Goal: Information Seeking & Learning: Learn about a topic

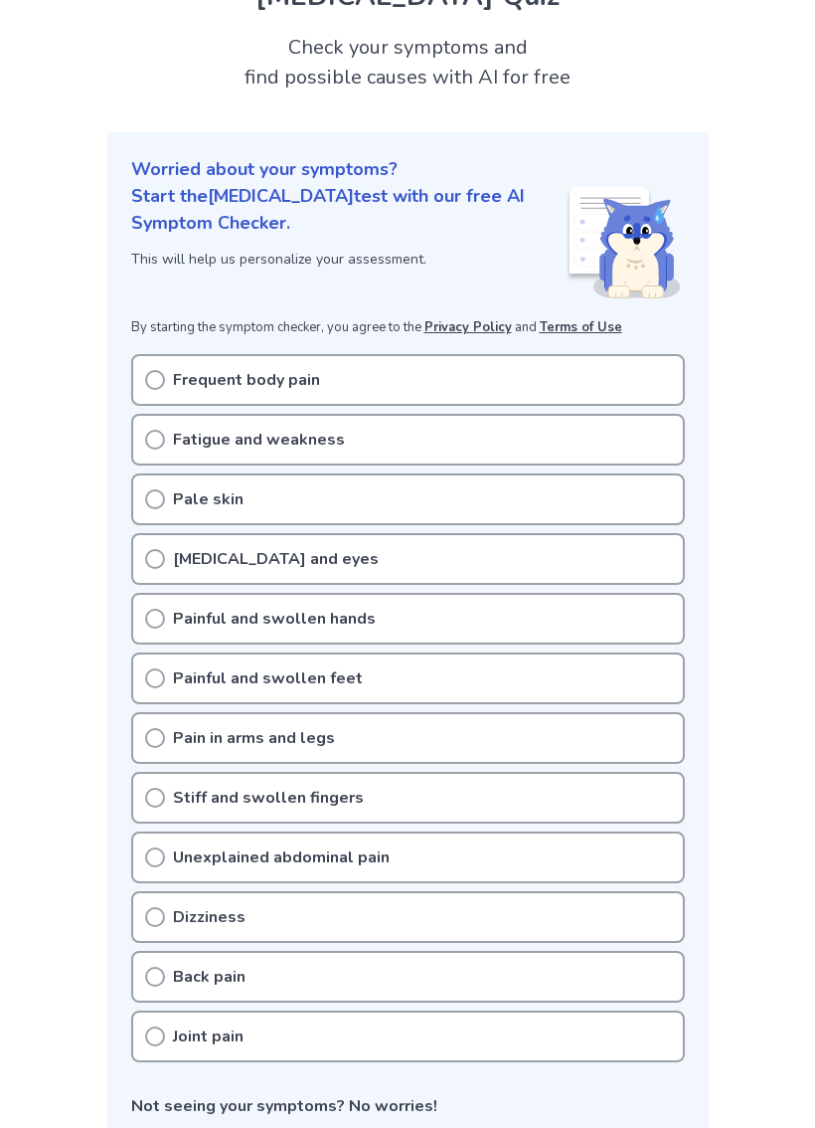
scroll to position [98, 0]
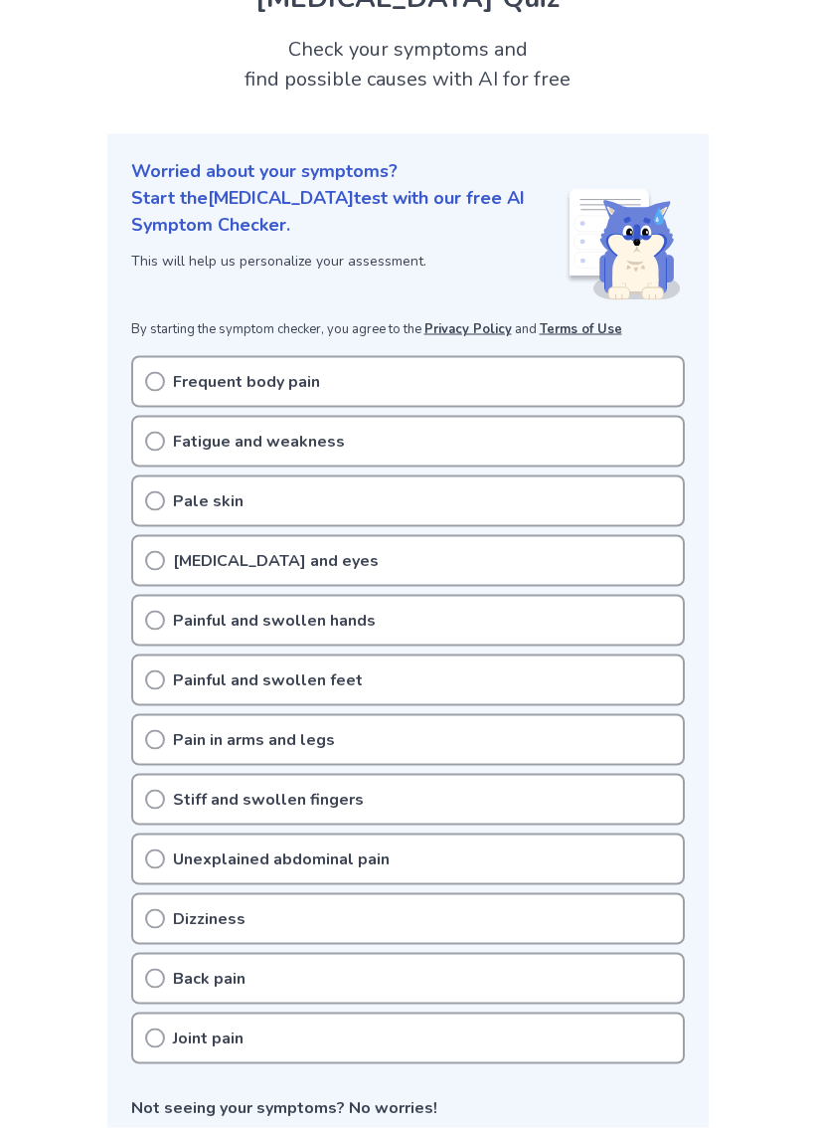
click at [568, 854] on div "Unexplained abdominal pain" at bounding box center [408, 859] width 554 height 52
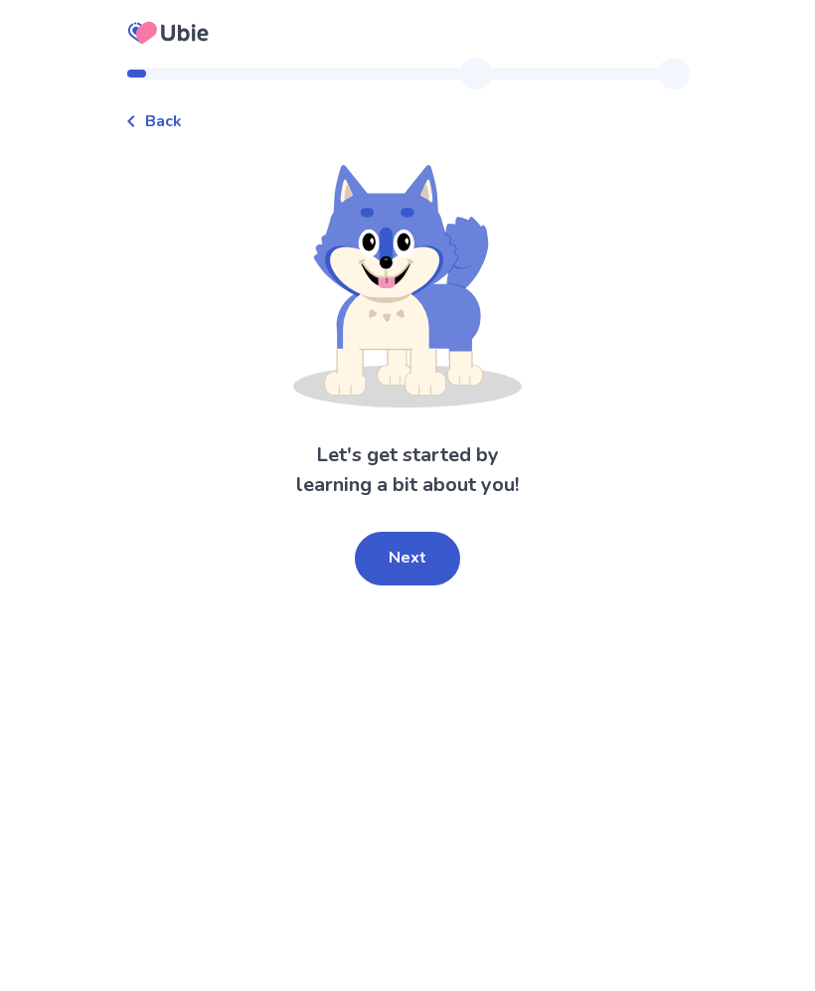
click at [439, 559] on button "Next" at bounding box center [407, 559] width 105 height 54
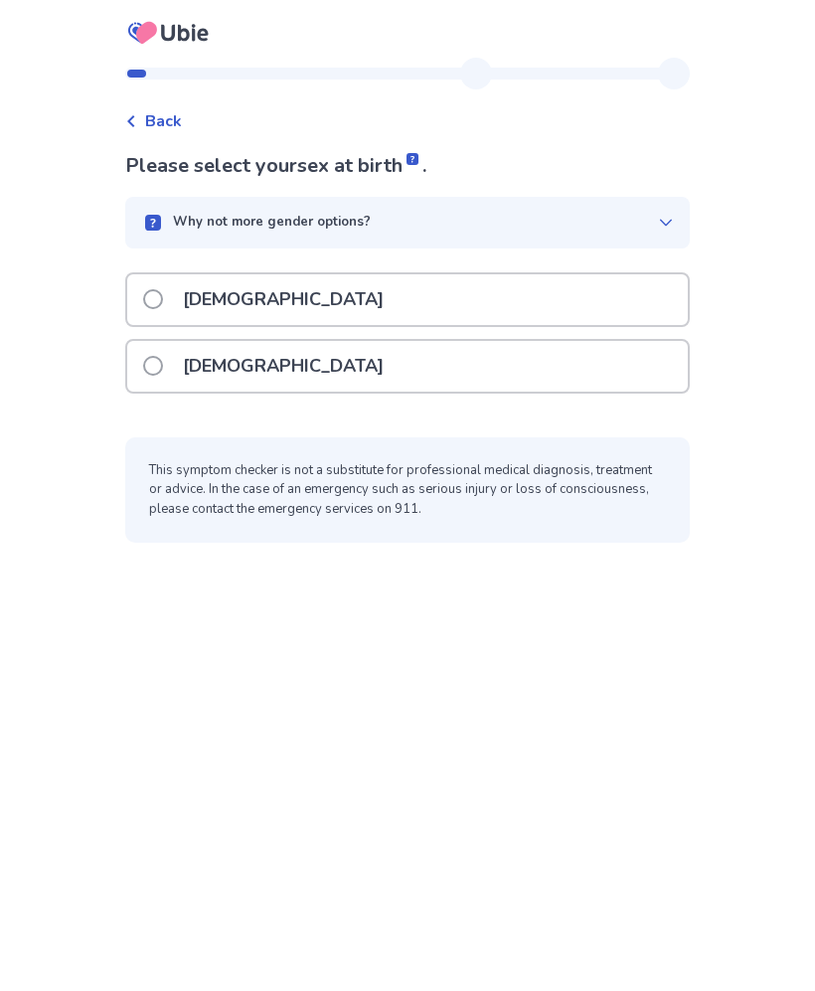
click at [547, 383] on div "[DEMOGRAPHIC_DATA]" at bounding box center [407, 366] width 561 height 51
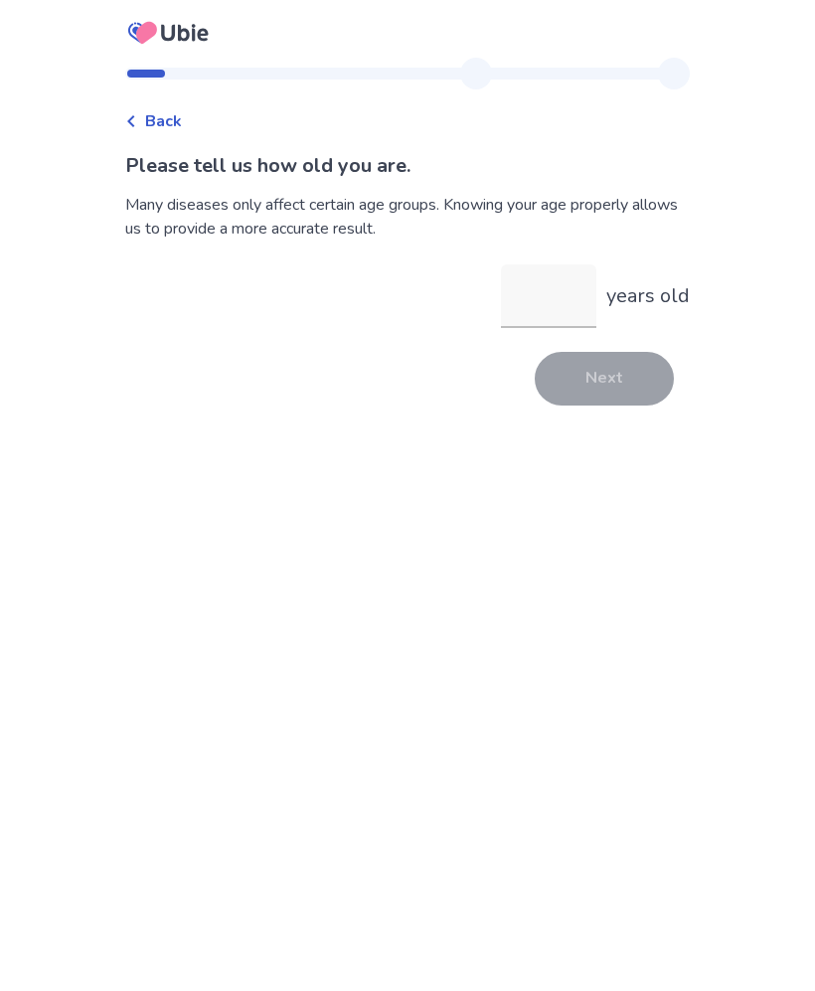
click at [538, 296] on input "years old" at bounding box center [548, 297] width 95 height 64
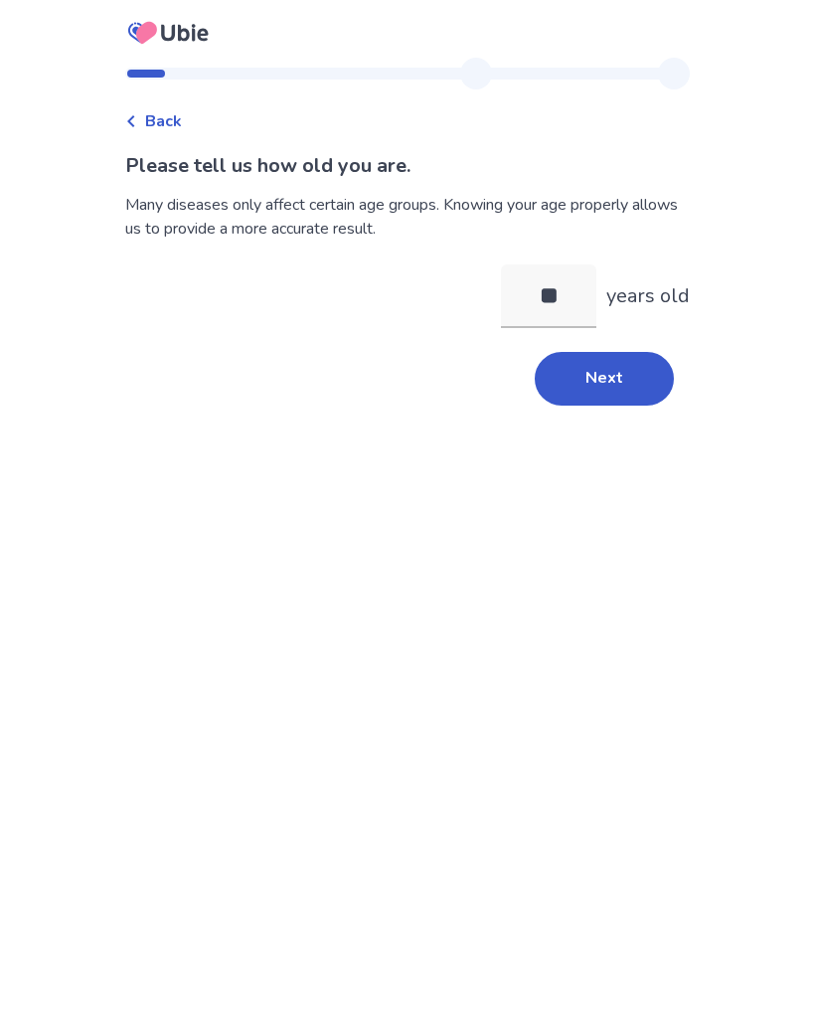
type input "*"
type input "**"
click at [599, 387] on button "Next" at bounding box center [604, 379] width 139 height 54
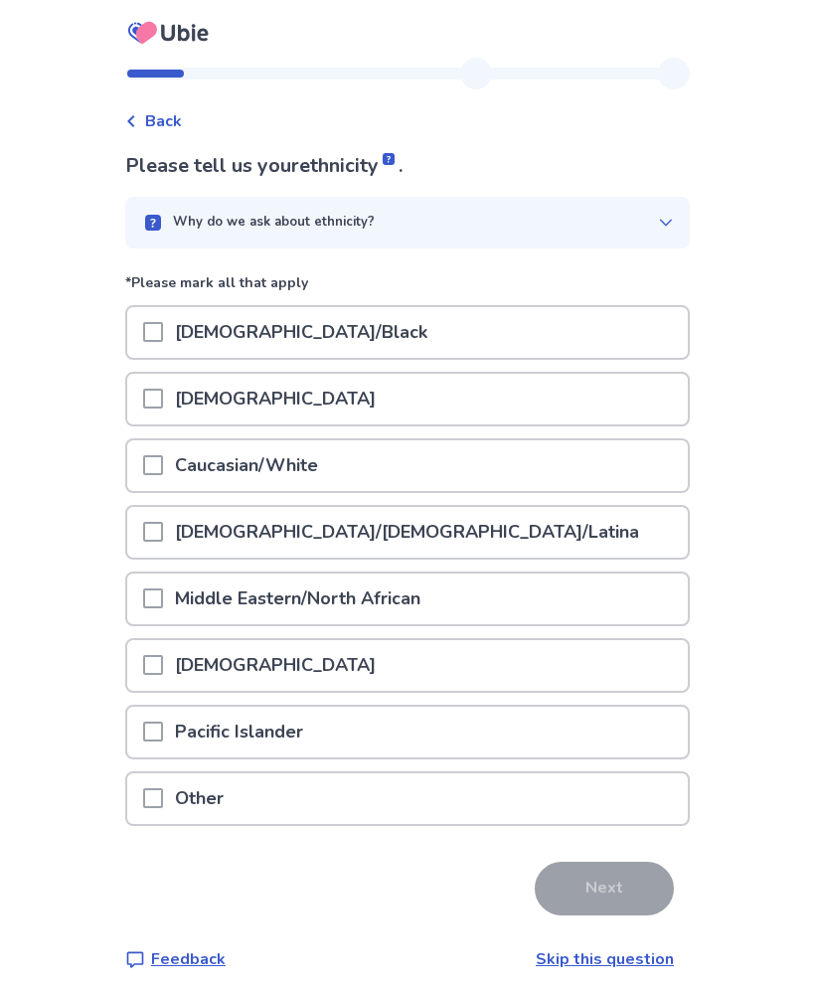
click at [406, 534] on div "[DEMOGRAPHIC_DATA]/[DEMOGRAPHIC_DATA]/Latina" at bounding box center [407, 532] width 561 height 51
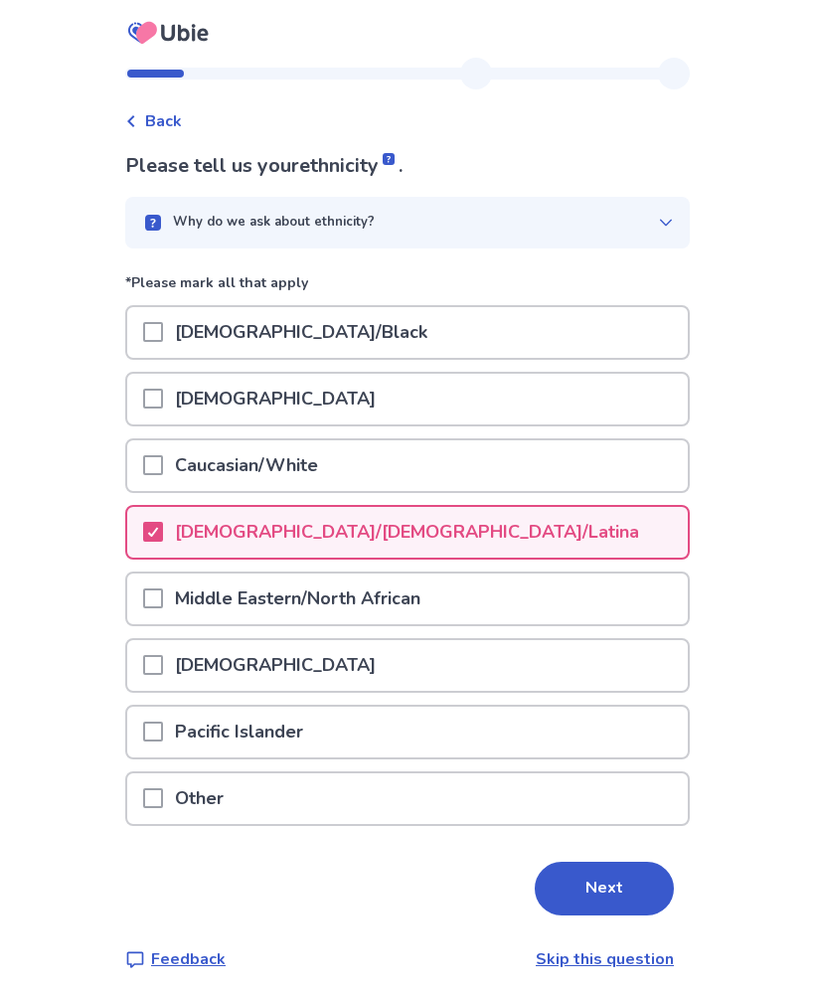
click at [638, 215] on div "Why do we ask about ethnicity?" at bounding box center [399, 223] width 517 height 20
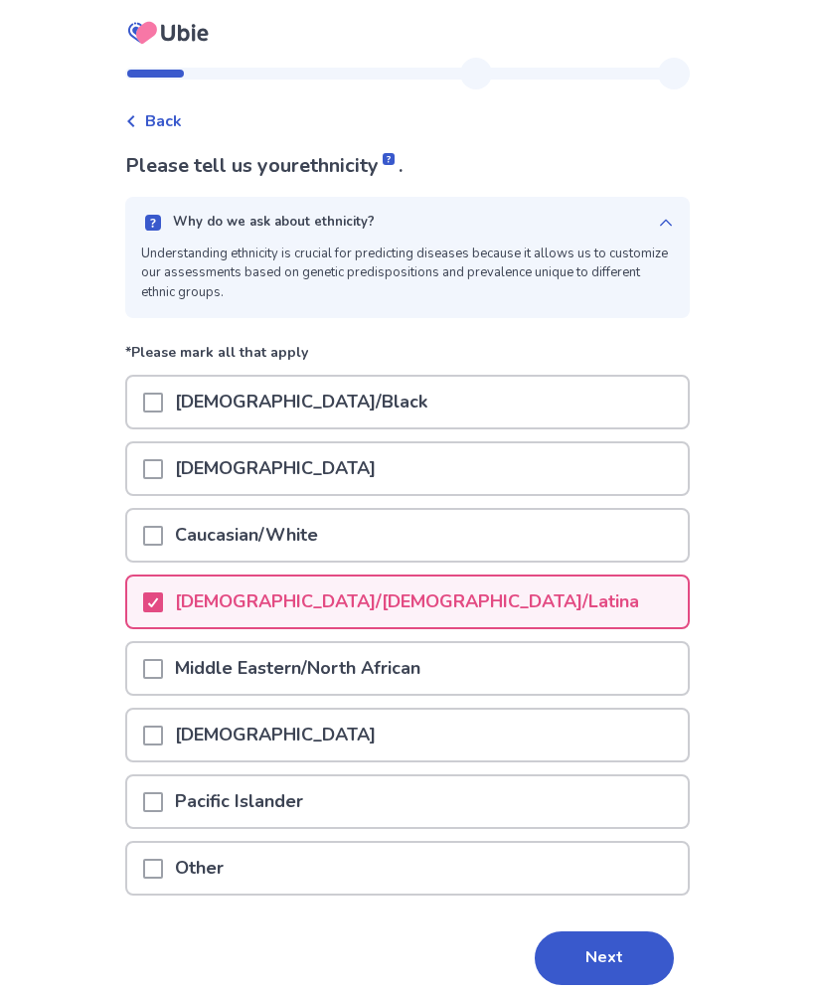
click at [666, 224] on div "Why do we ask about ethnicity? Understanding ethnicity is crucial for predictin…" at bounding box center [407, 257] width 565 height 121
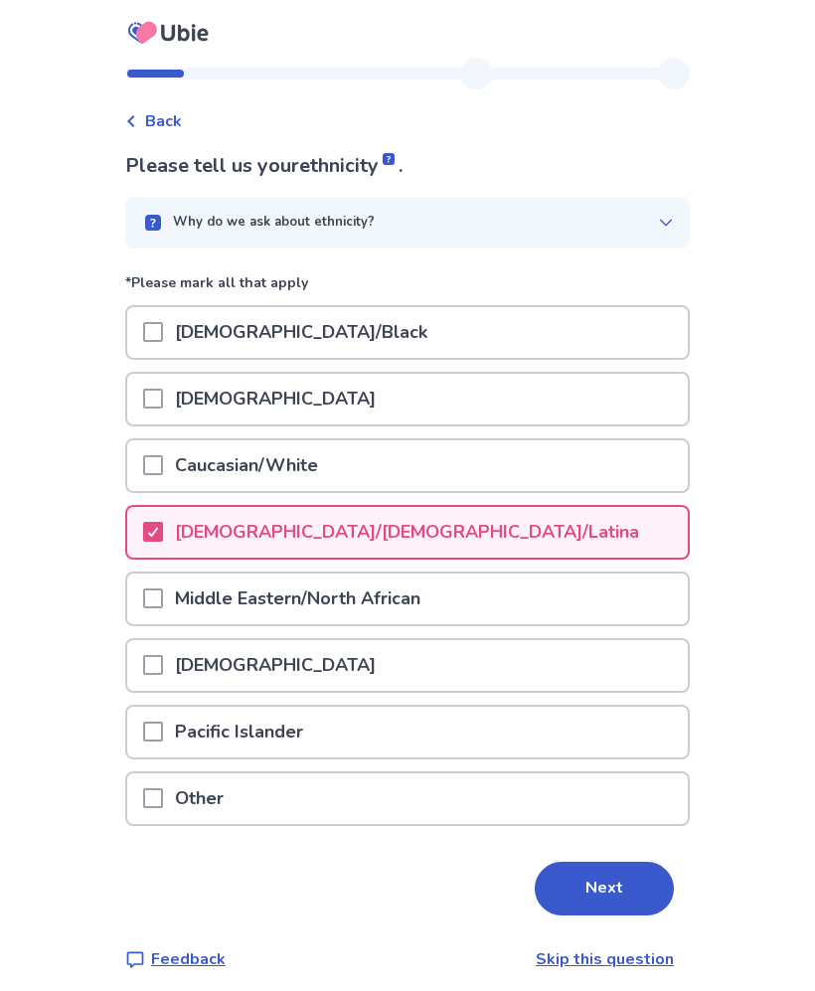
click at [373, 467] on div "Caucasian/White" at bounding box center [407, 466] width 561 height 51
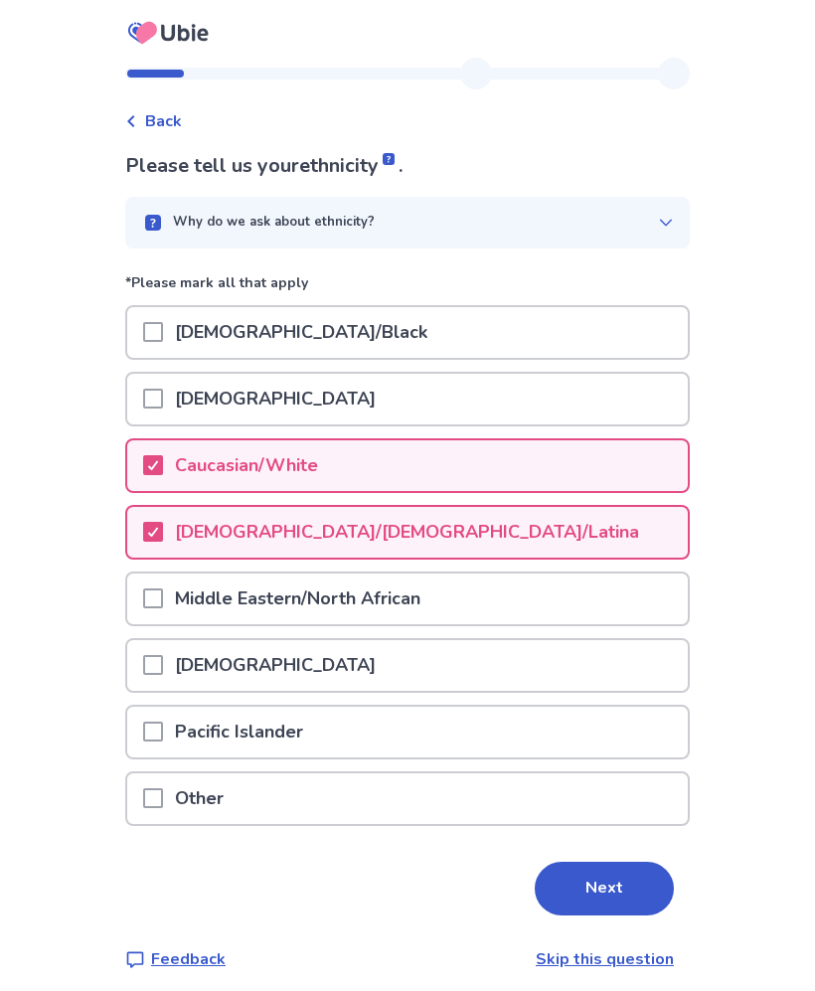
click at [552, 597] on div "Middle Eastern/North African" at bounding box center [407, 599] width 561 height 51
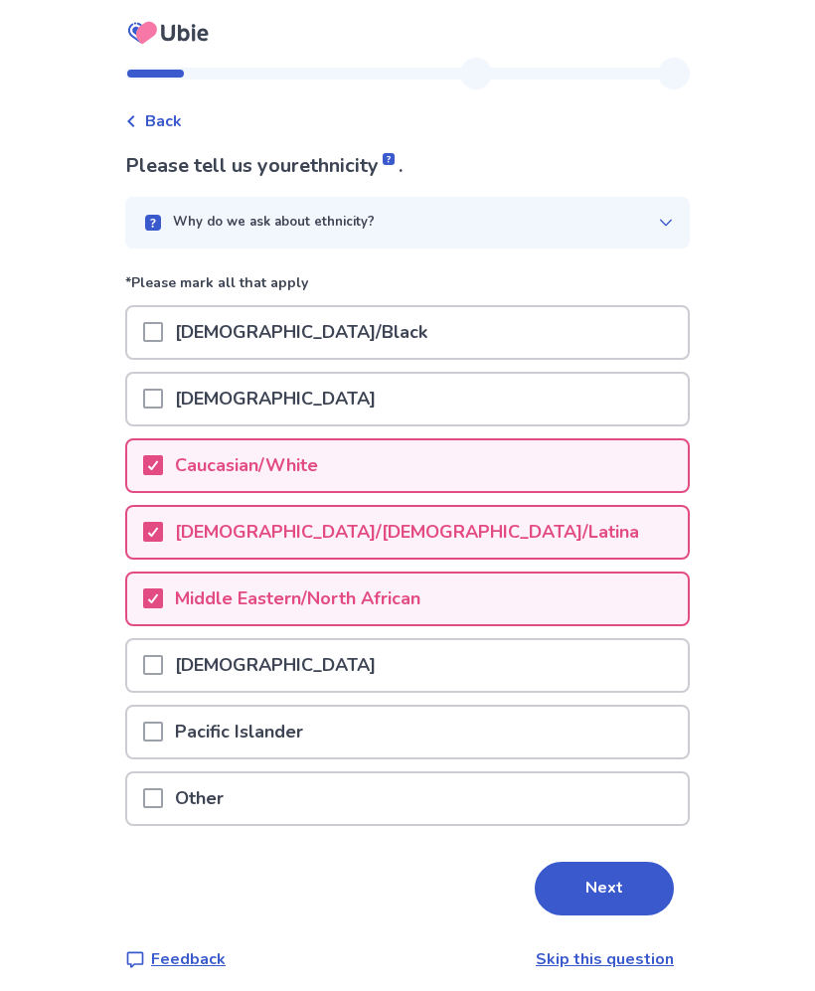
click at [578, 603] on div "Middle Eastern/North African" at bounding box center [407, 599] width 561 height 51
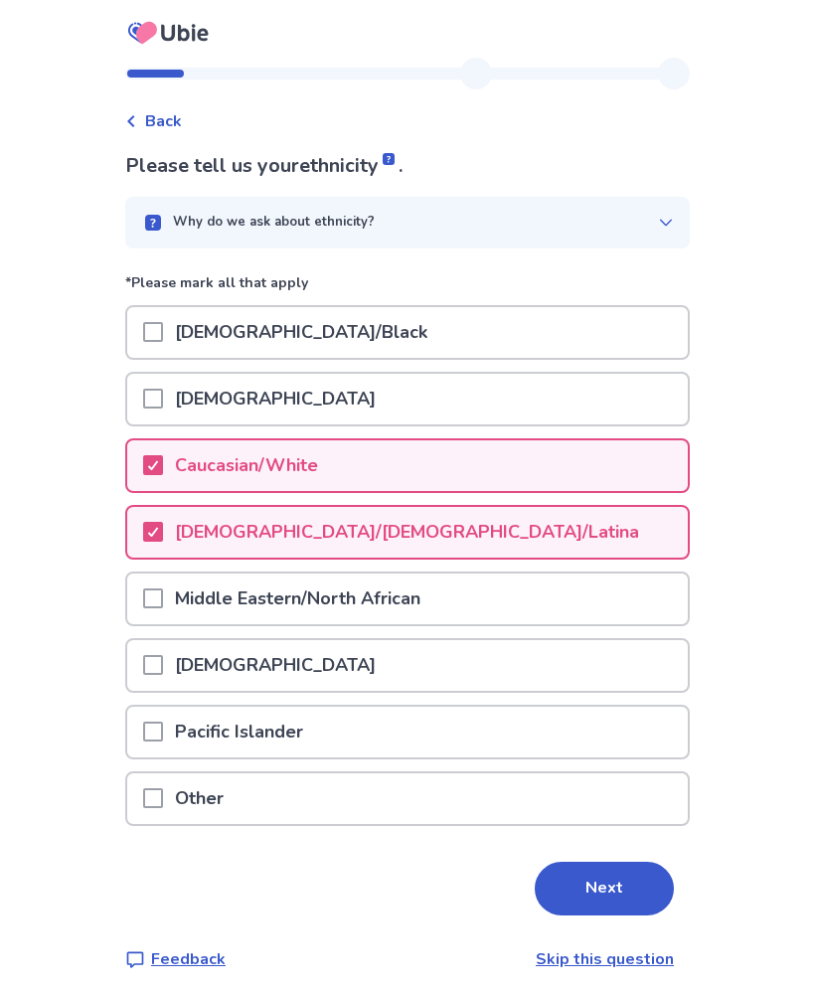
click at [545, 679] on div "[DEMOGRAPHIC_DATA]" at bounding box center [407, 665] width 561 height 51
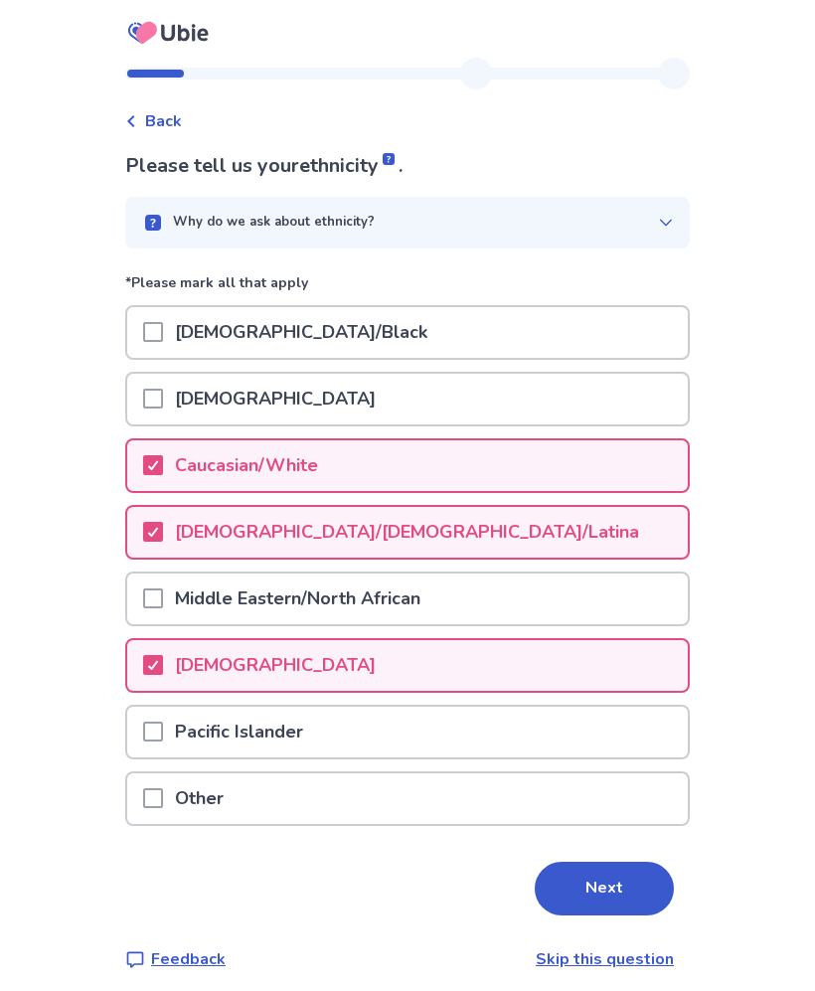
click at [604, 882] on button "Next" at bounding box center [604, 889] width 139 height 54
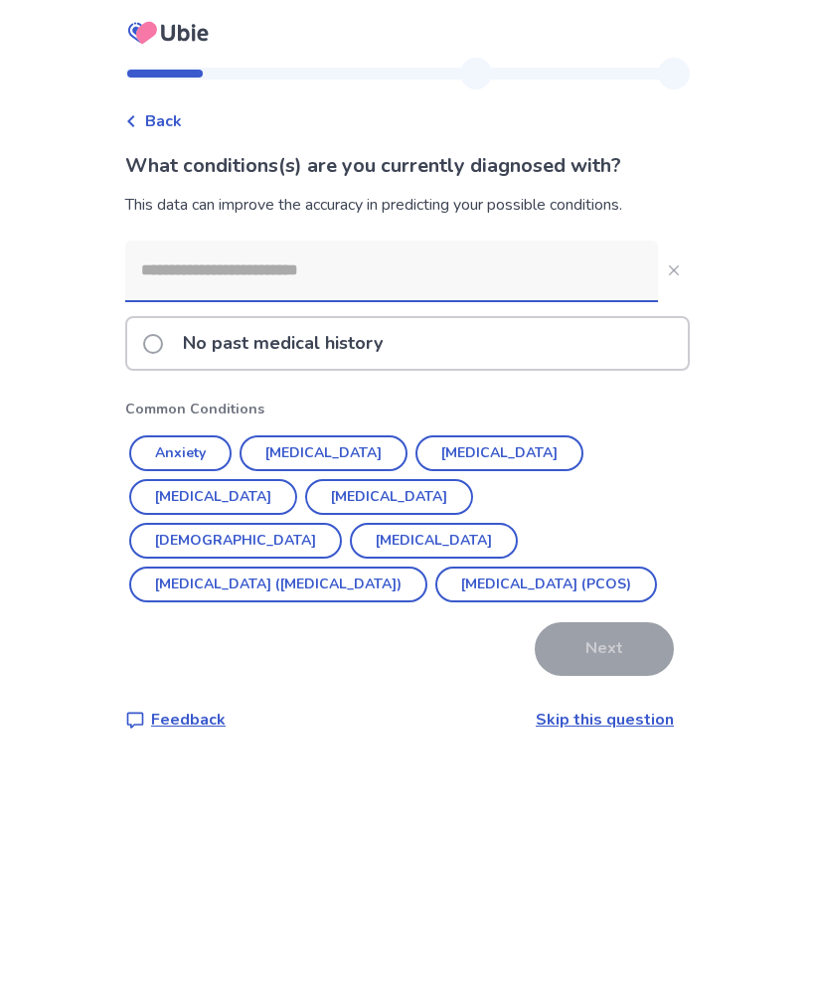
click at [232, 445] on button "Anxiety" at bounding box center [180, 454] width 102 height 36
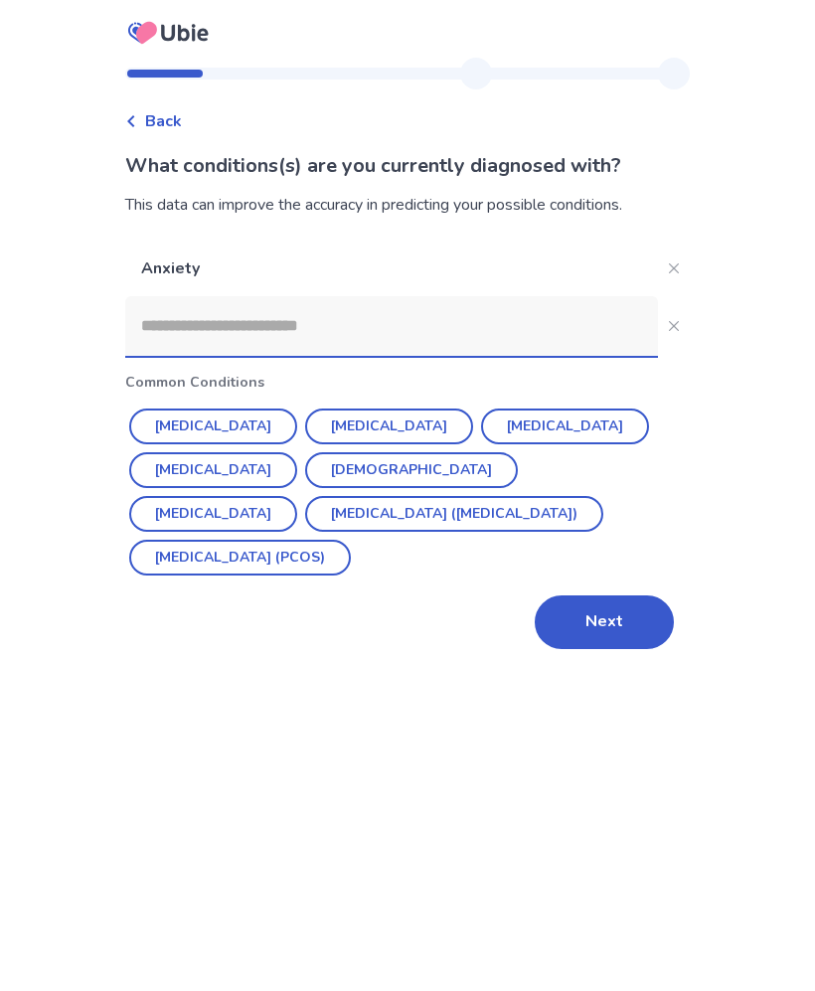
click at [374, 421] on button "[MEDICAL_DATA]" at bounding box center [389, 427] width 168 height 36
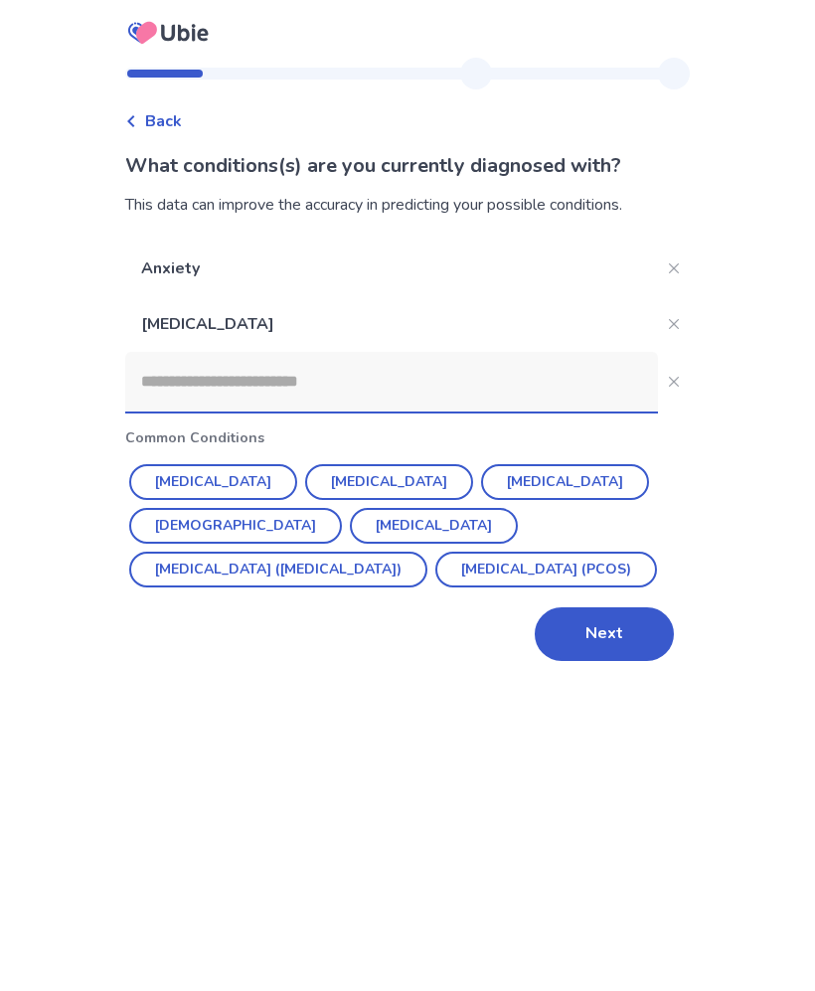
click at [428, 552] on button "[MEDICAL_DATA] ([MEDICAL_DATA])" at bounding box center [278, 570] width 298 height 36
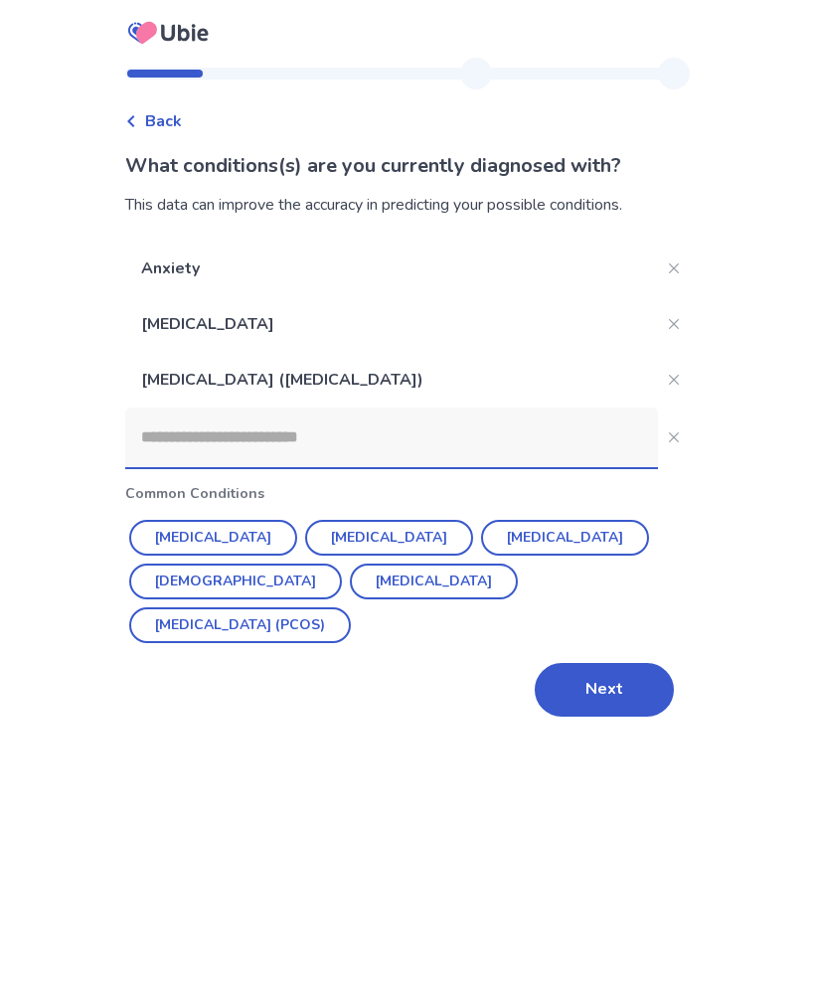
click at [447, 451] on input at bounding box center [391, 438] width 533 height 60
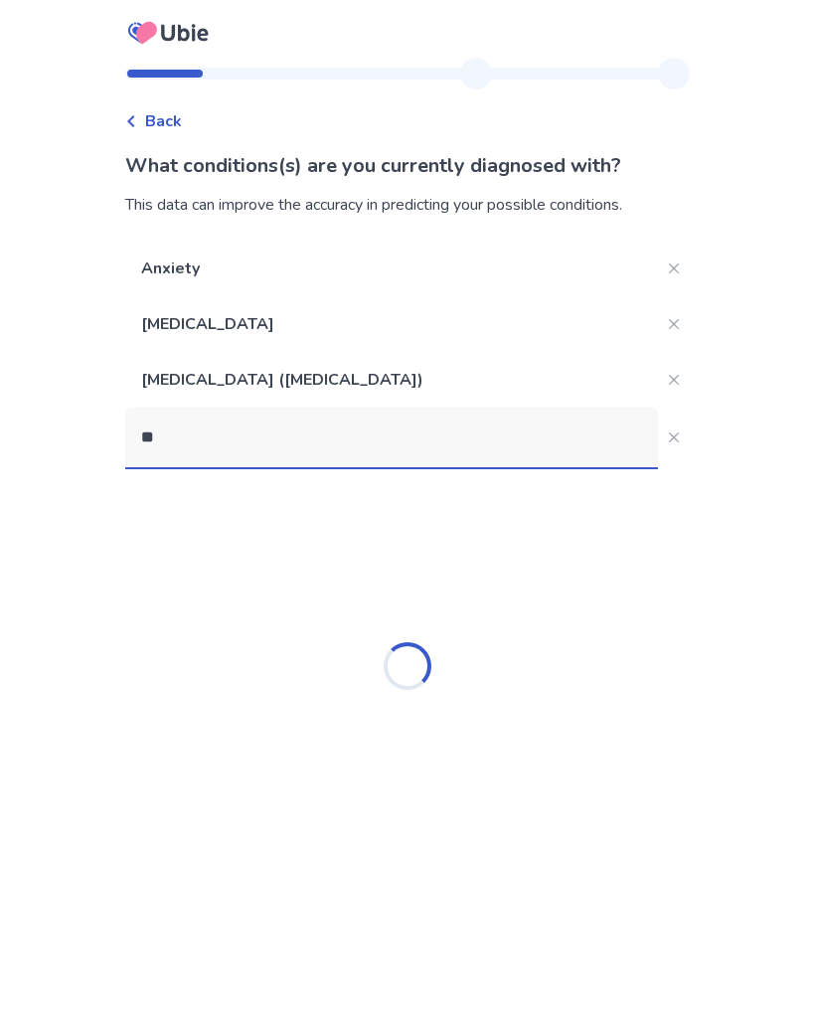
type input "*"
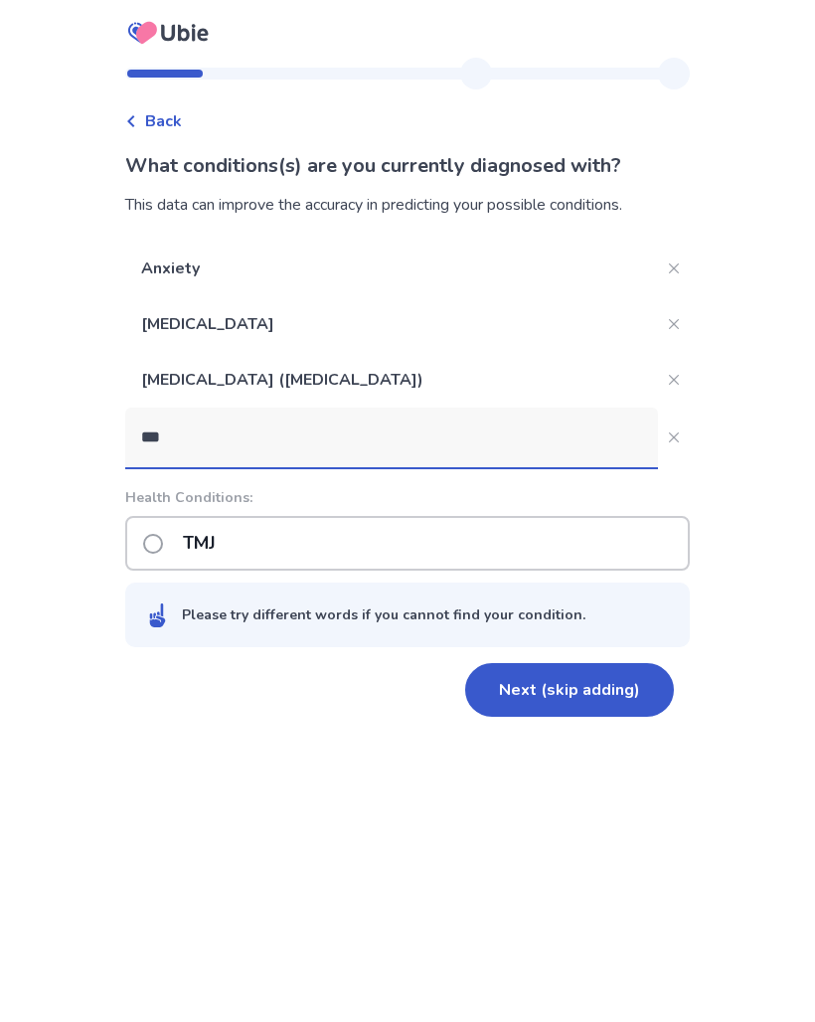
type input "***"
click at [544, 531] on div "TMJ" at bounding box center [407, 543] width 565 height 55
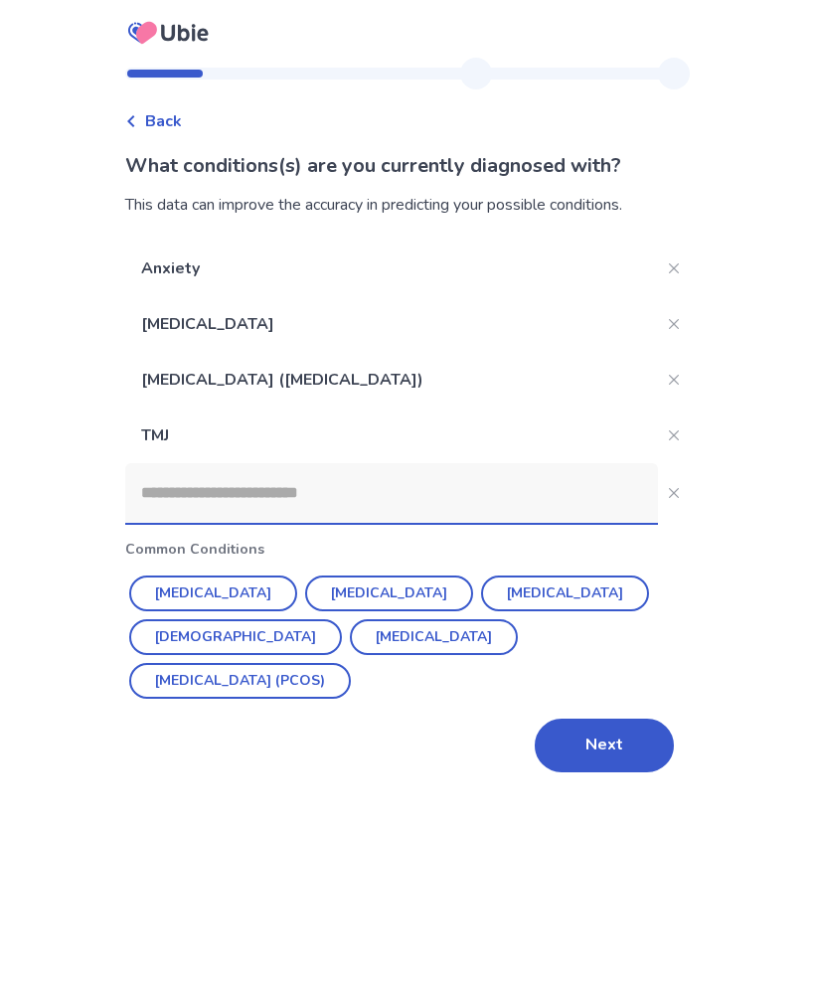
click at [526, 486] on input at bounding box center [391, 493] width 533 height 60
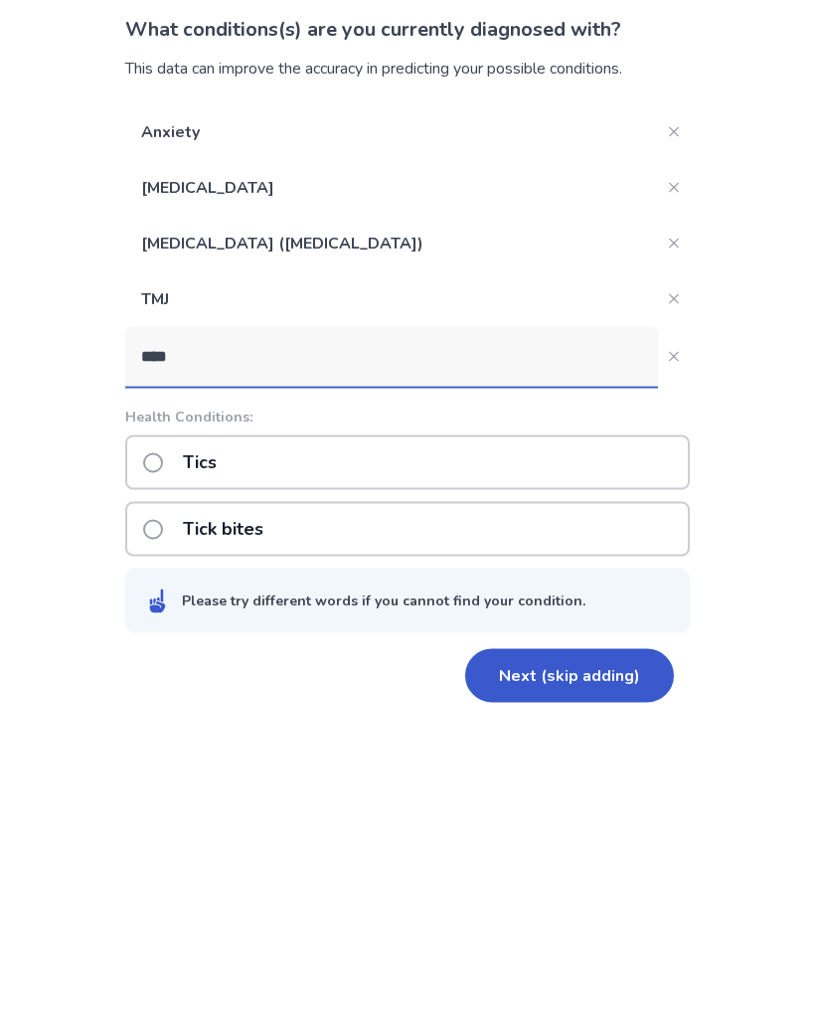
type input "****"
click at [583, 572] on div "Tics" at bounding box center [407, 599] width 565 height 55
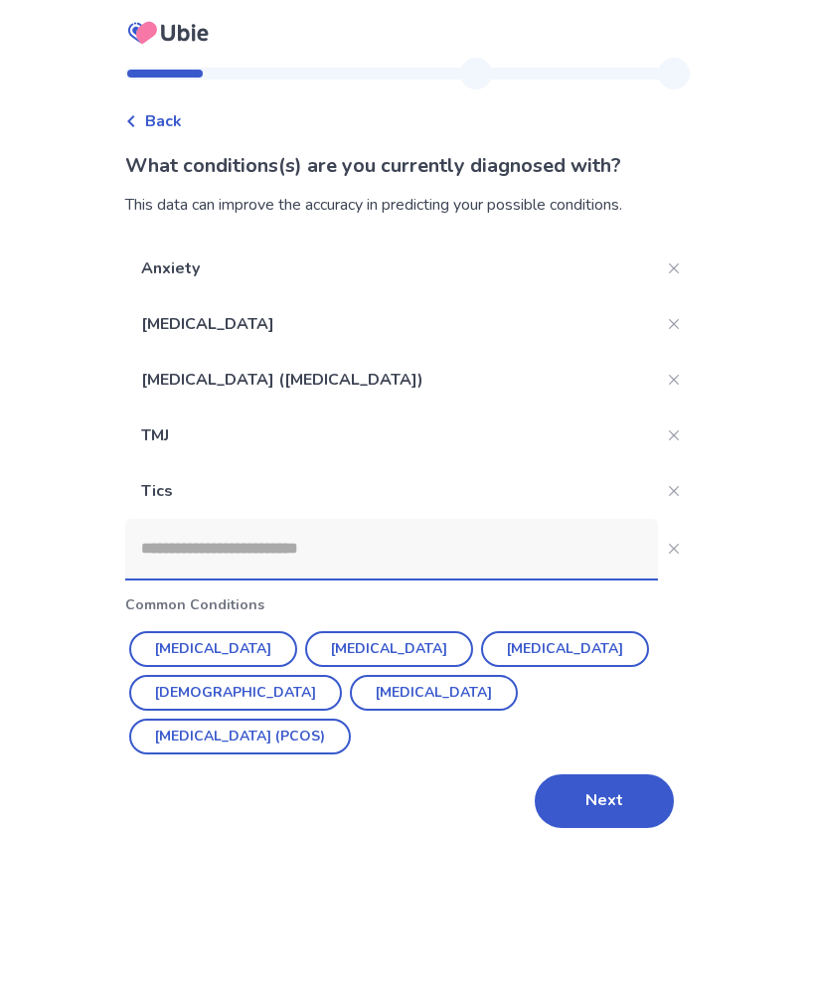
click at [510, 554] on input at bounding box center [391, 549] width 533 height 60
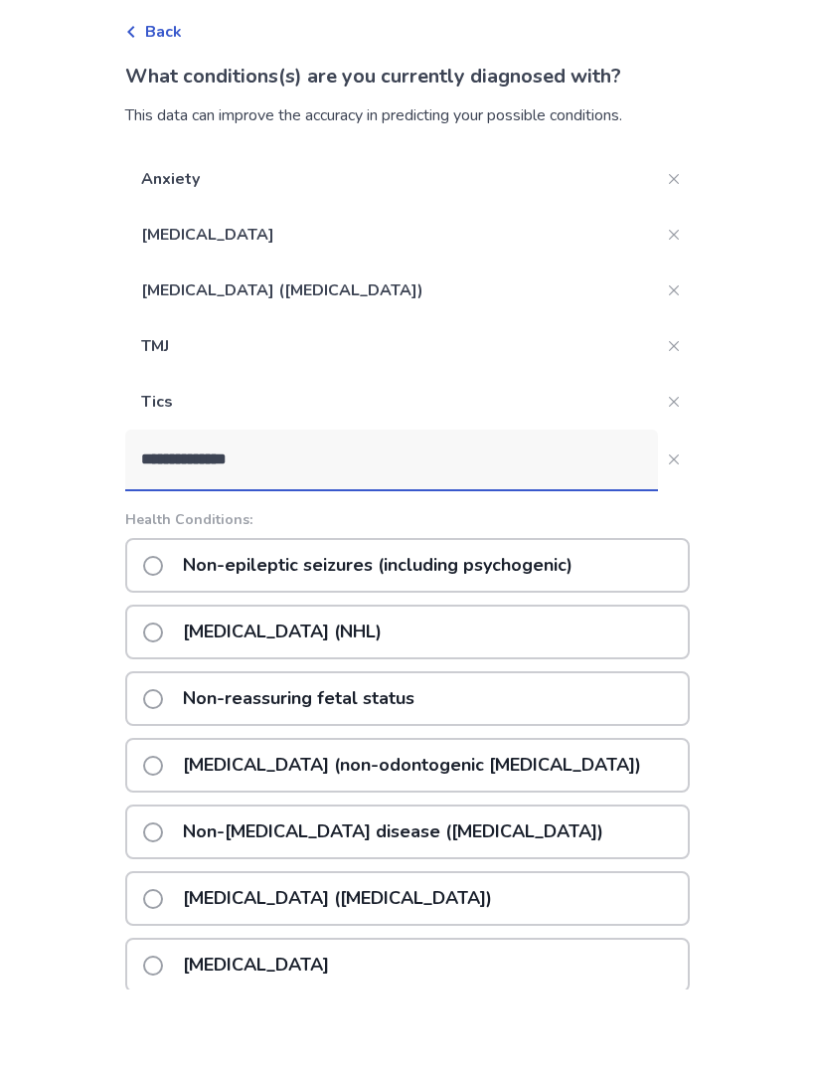
type input "**********"
click at [623, 627] on div "Non-epileptic seizures (including psychogenic)" at bounding box center [407, 654] width 565 height 55
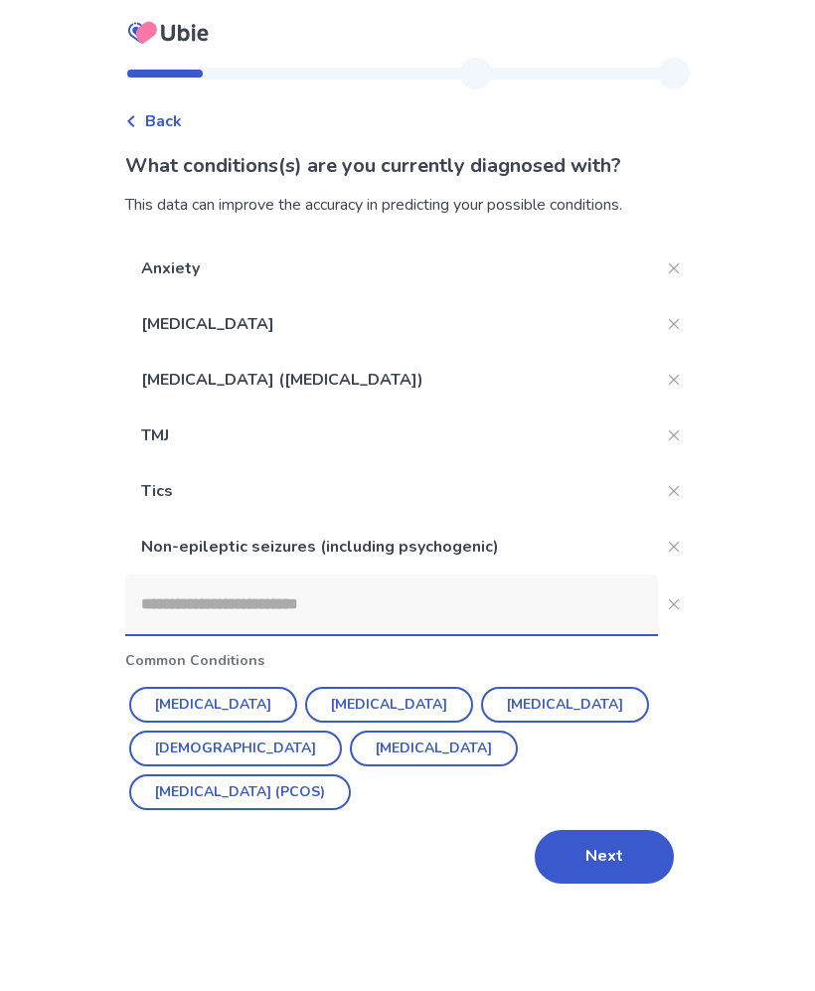
click at [562, 625] on input at bounding box center [391, 605] width 533 height 60
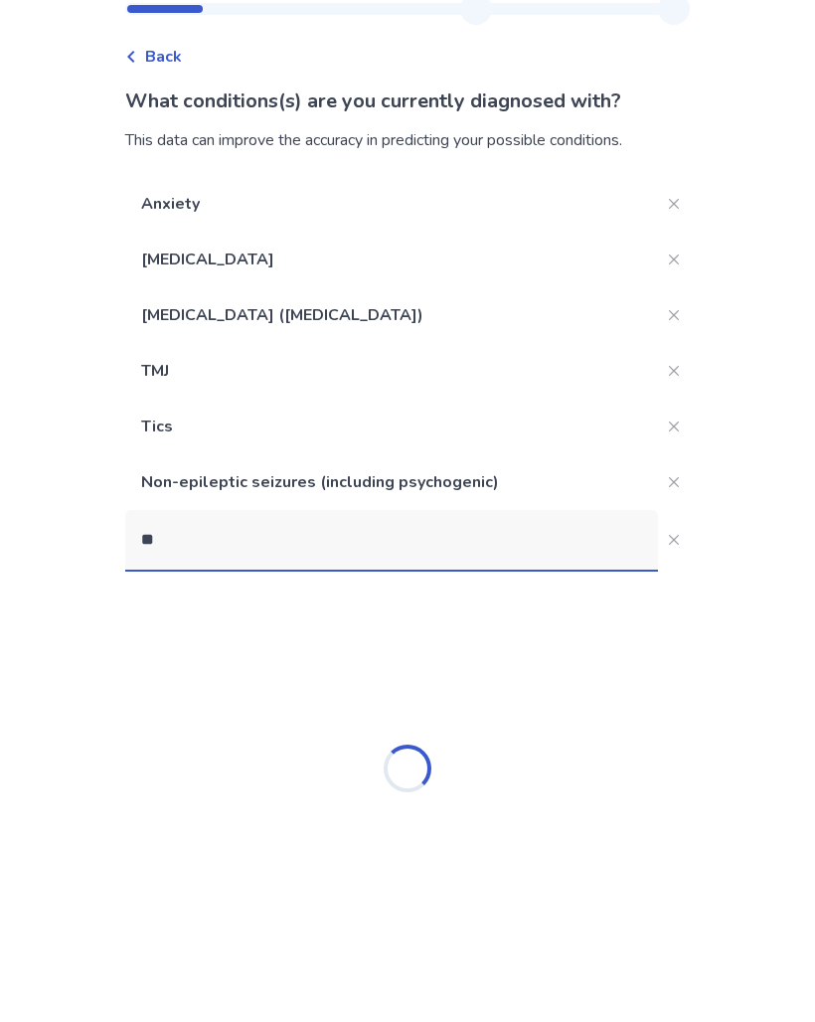
type input "*"
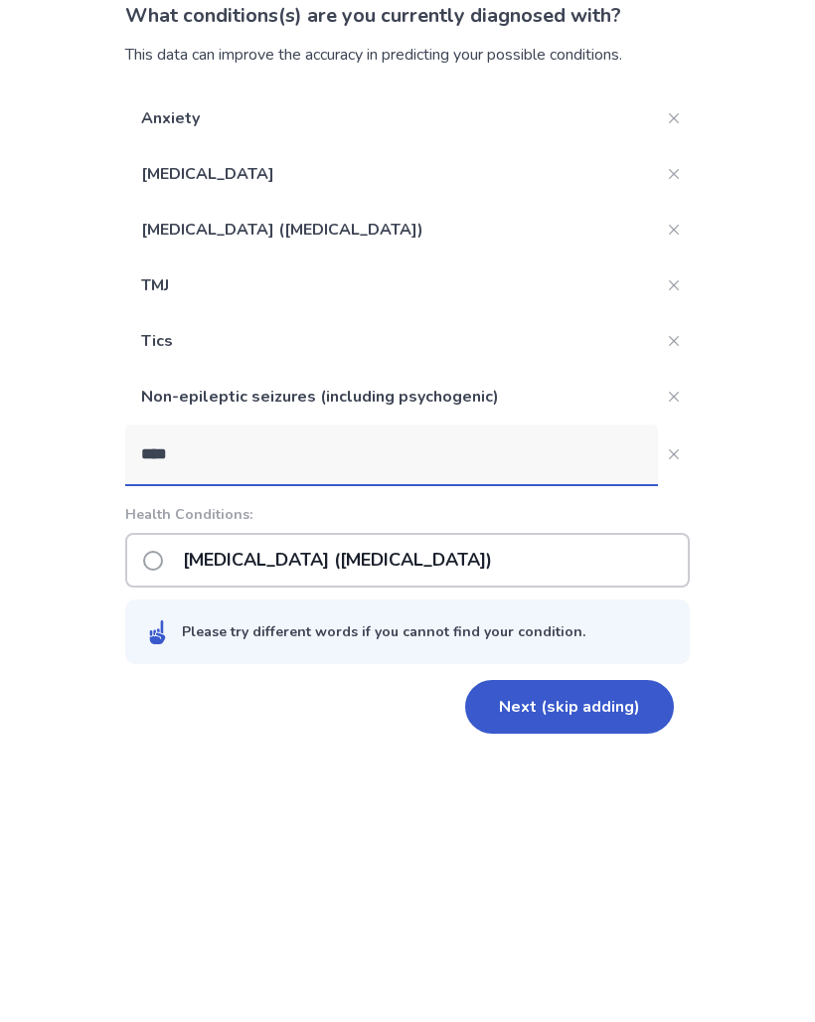
type input "****"
click at [602, 683] on div "[MEDICAL_DATA] ([MEDICAL_DATA])" at bounding box center [407, 710] width 565 height 55
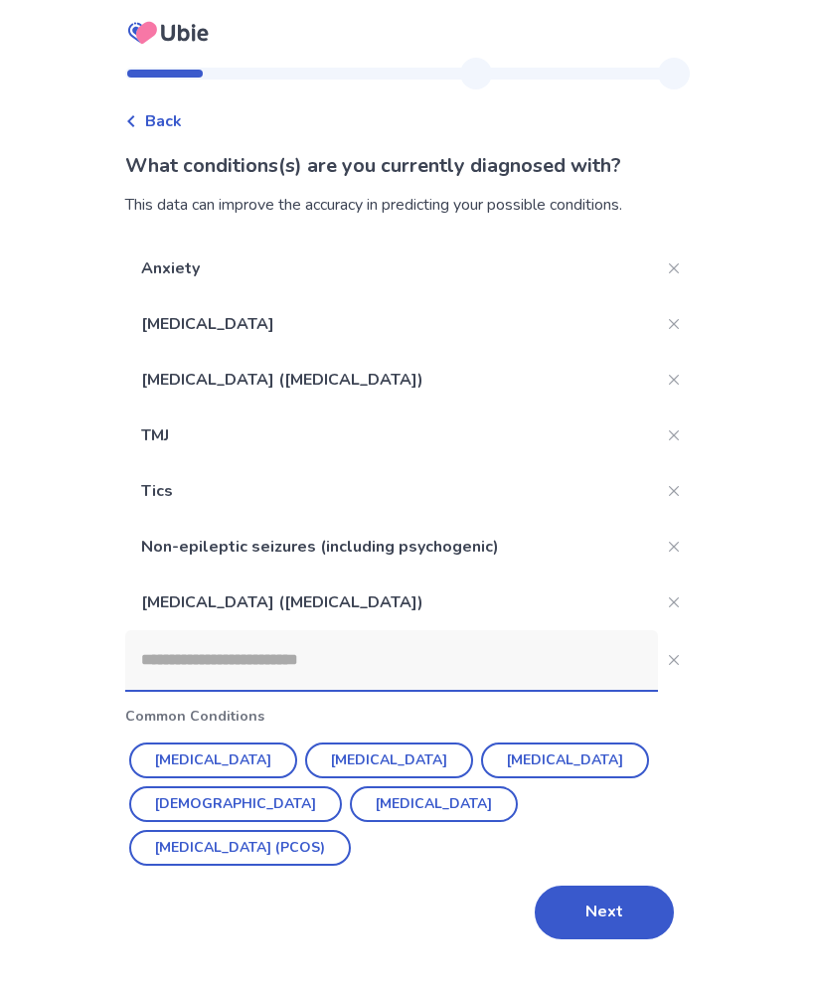
click at [535, 664] on input at bounding box center [391, 660] width 533 height 60
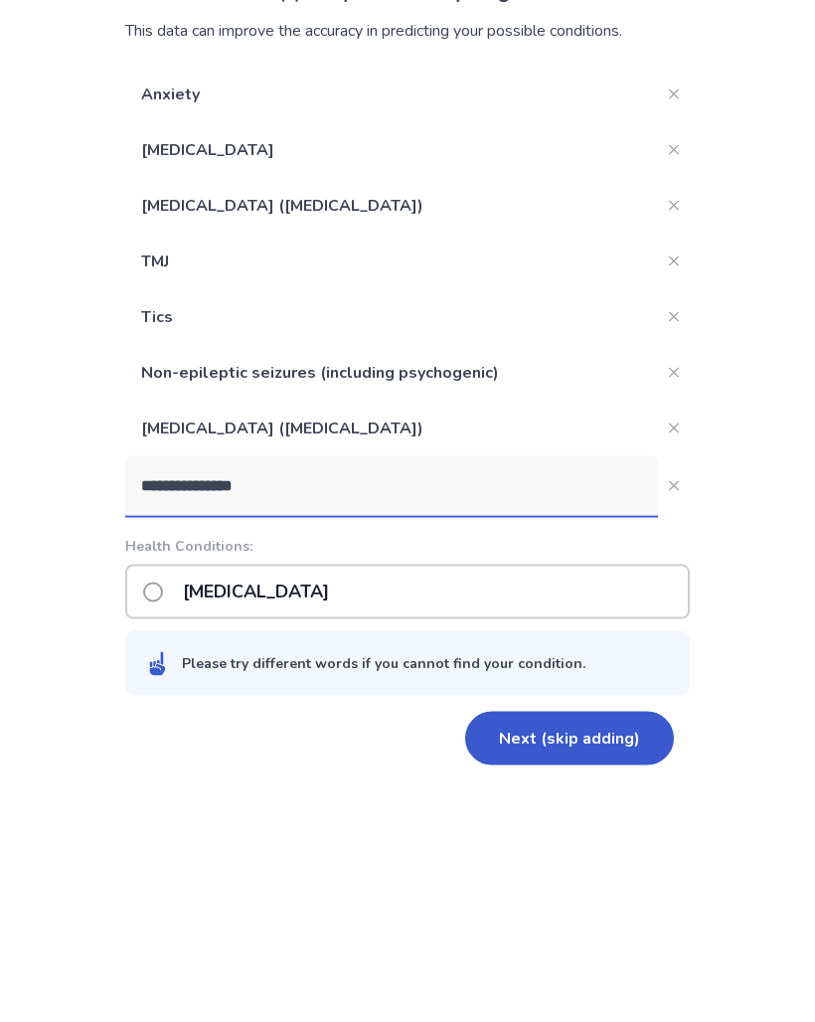
type input "**********"
click at [604, 739] on div "[MEDICAL_DATA]" at bounding box center [407, 766] width 565 height 55
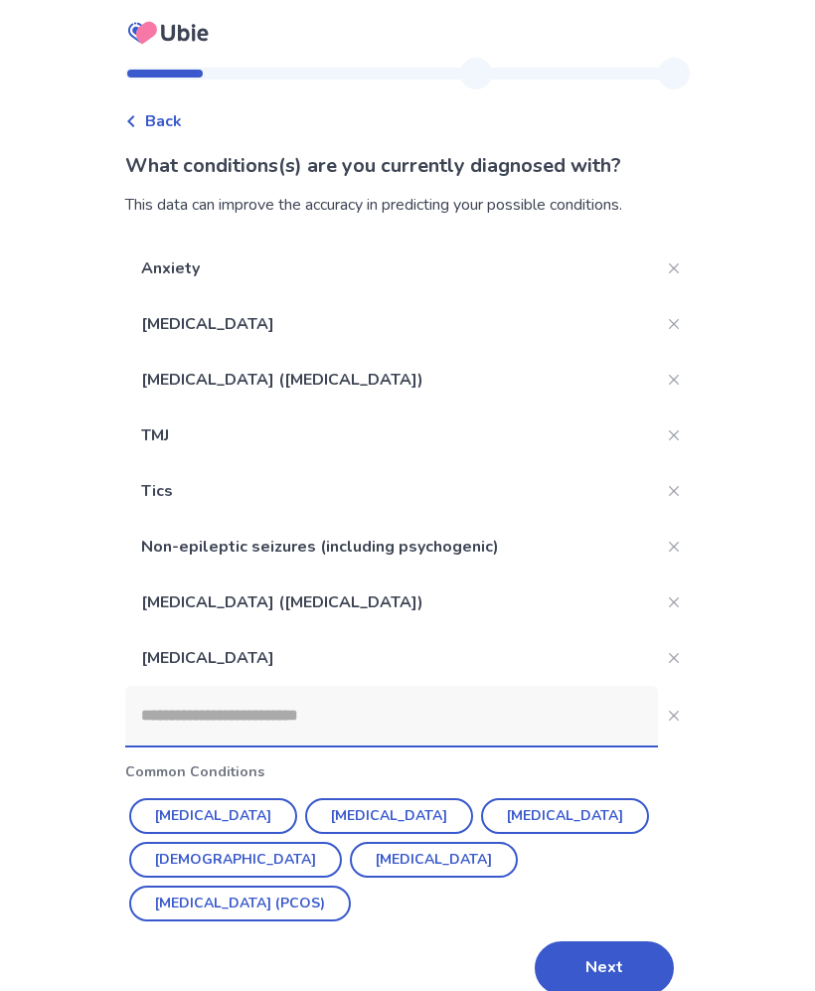
click at [484, 721] on input at bounding box center [391, 716] width 533 height 60
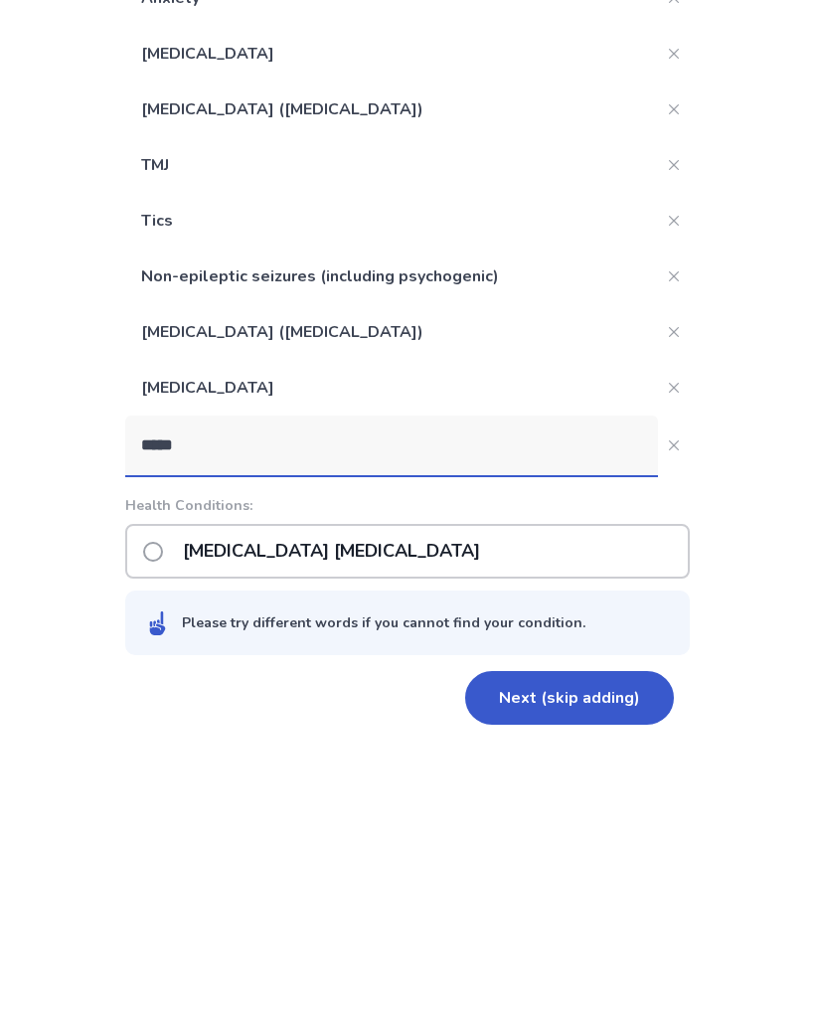
type input "****"
click at [632, 795] on div "[MEDICAL_DATA] [MEDICAL_DATA]" at bounding box center [407, 822] width 565 height 55
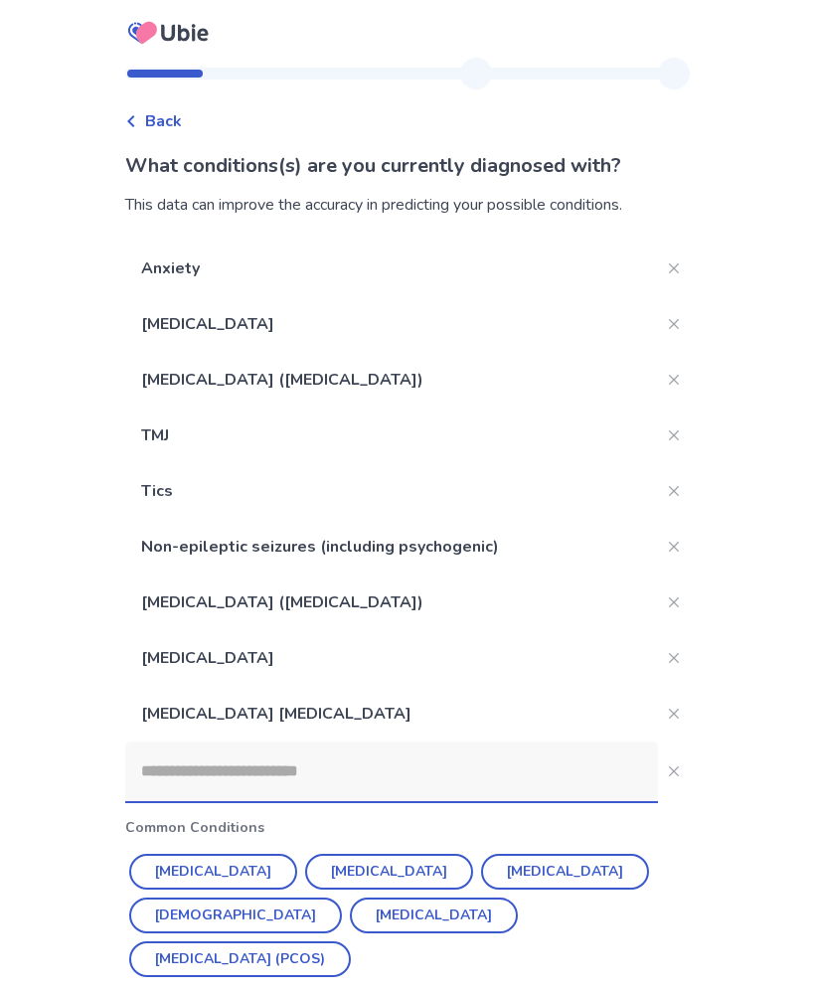
click at [431, 782] on input at bounding box center [391, 772] width 533 height 60
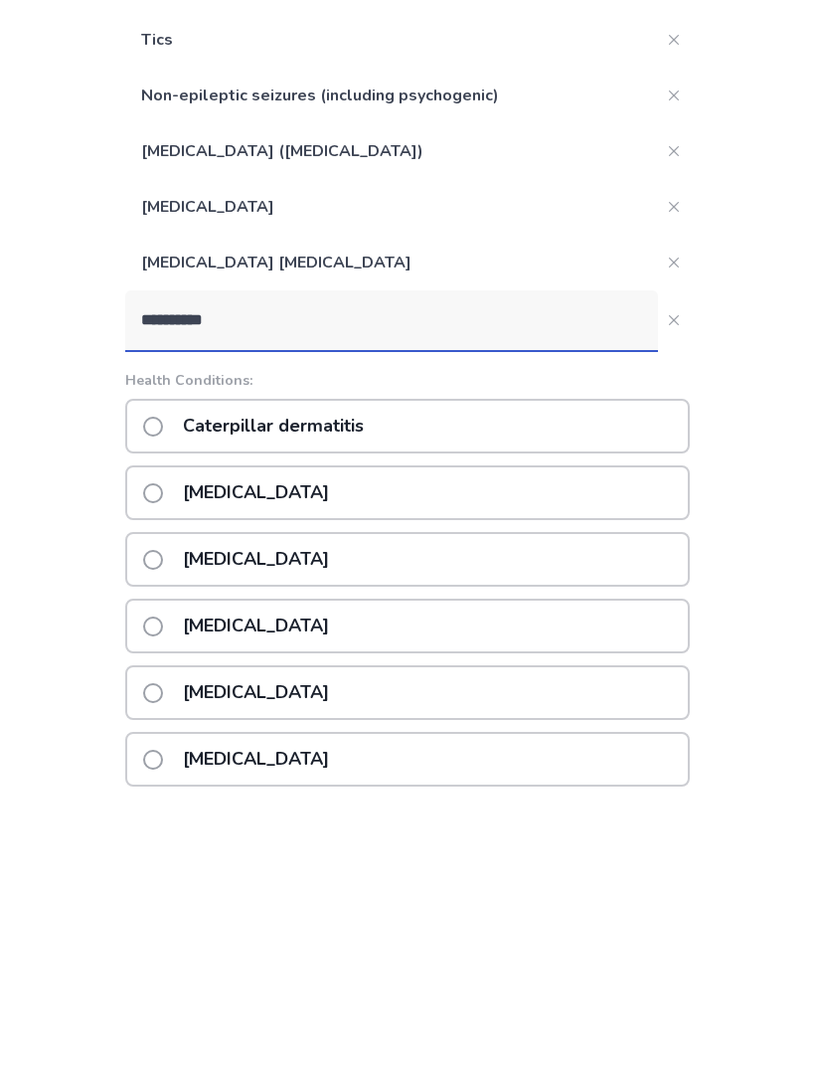
scroll to position [181, 0]
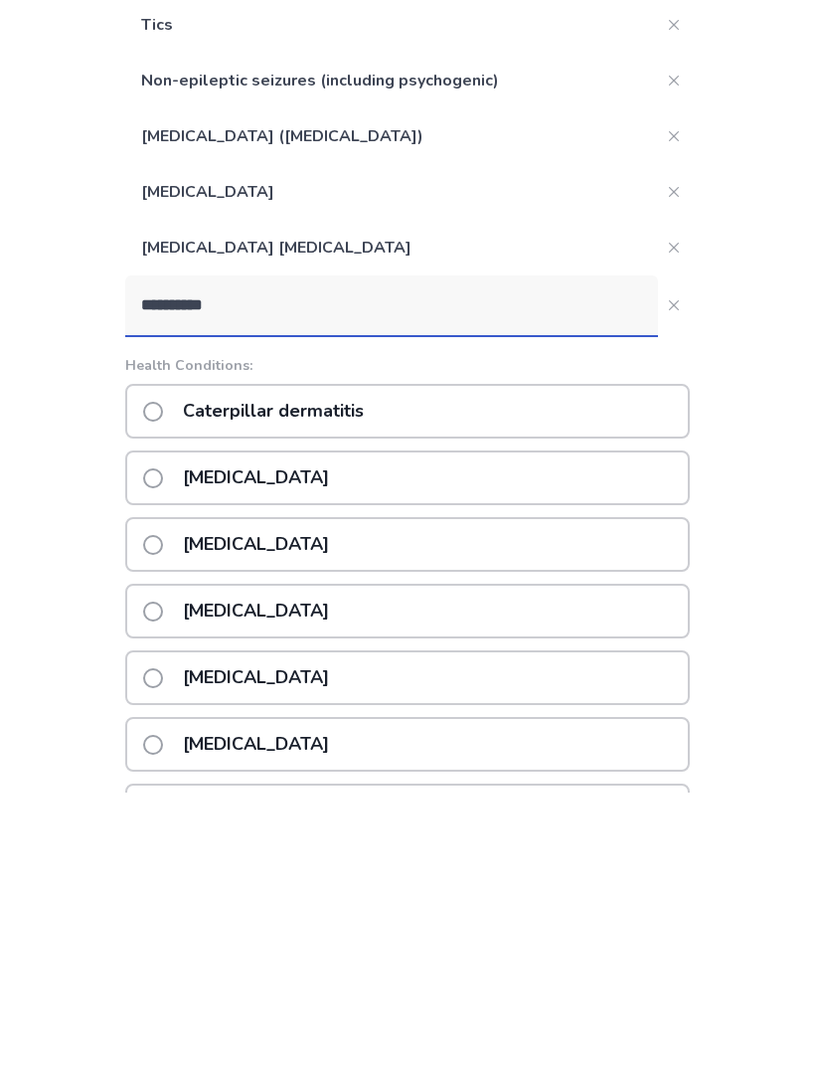
type input "**********"
click at [468, 869] on div "[MEDICAL_DATA]" at bounding box center [407, 896] width 565 height 55
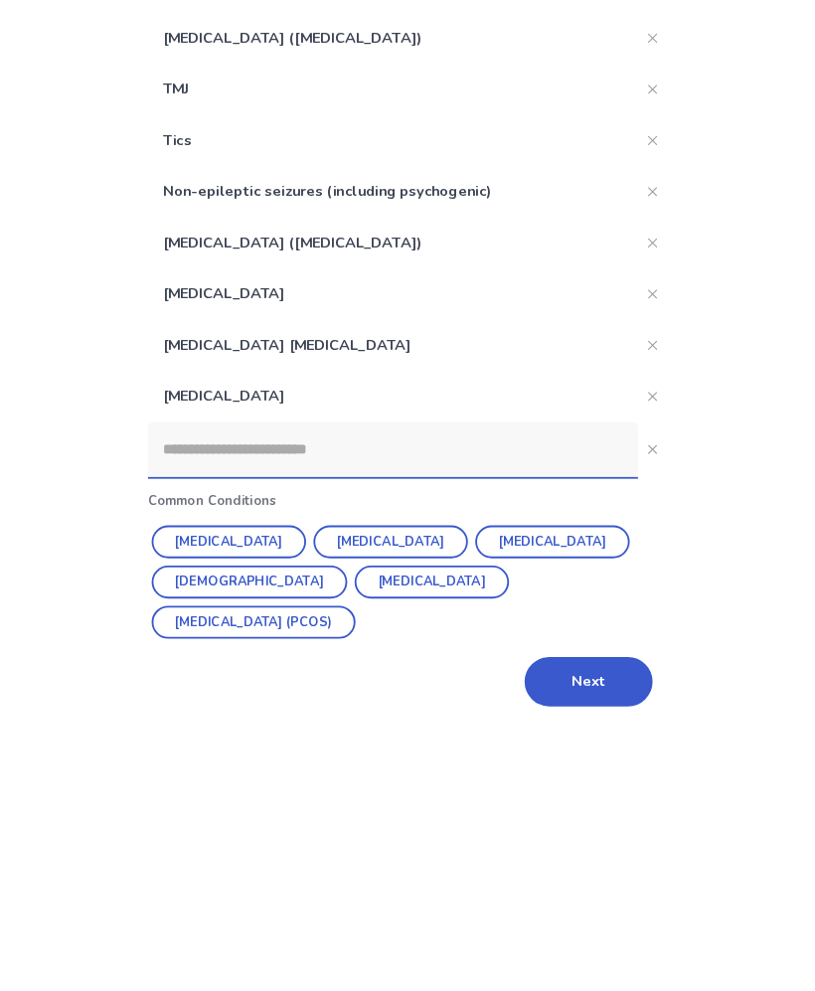
scroll to position [0, 0]
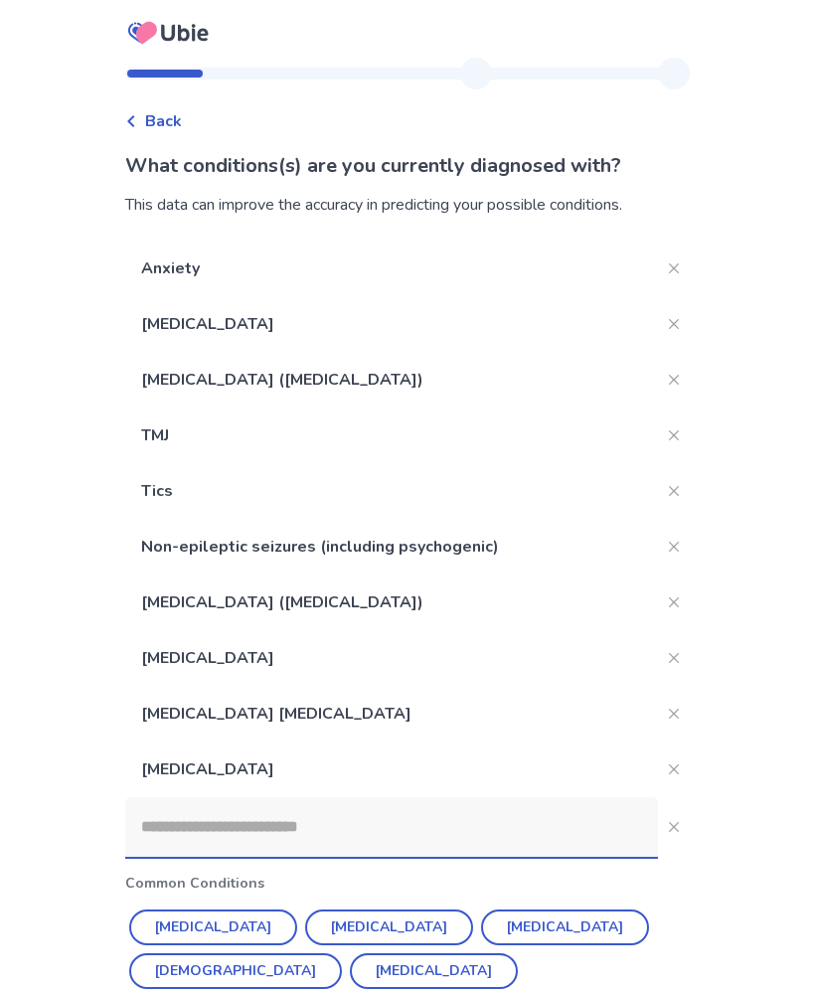
click at [346, 843] on input at bounding box center [391, 827] width 533 height 60
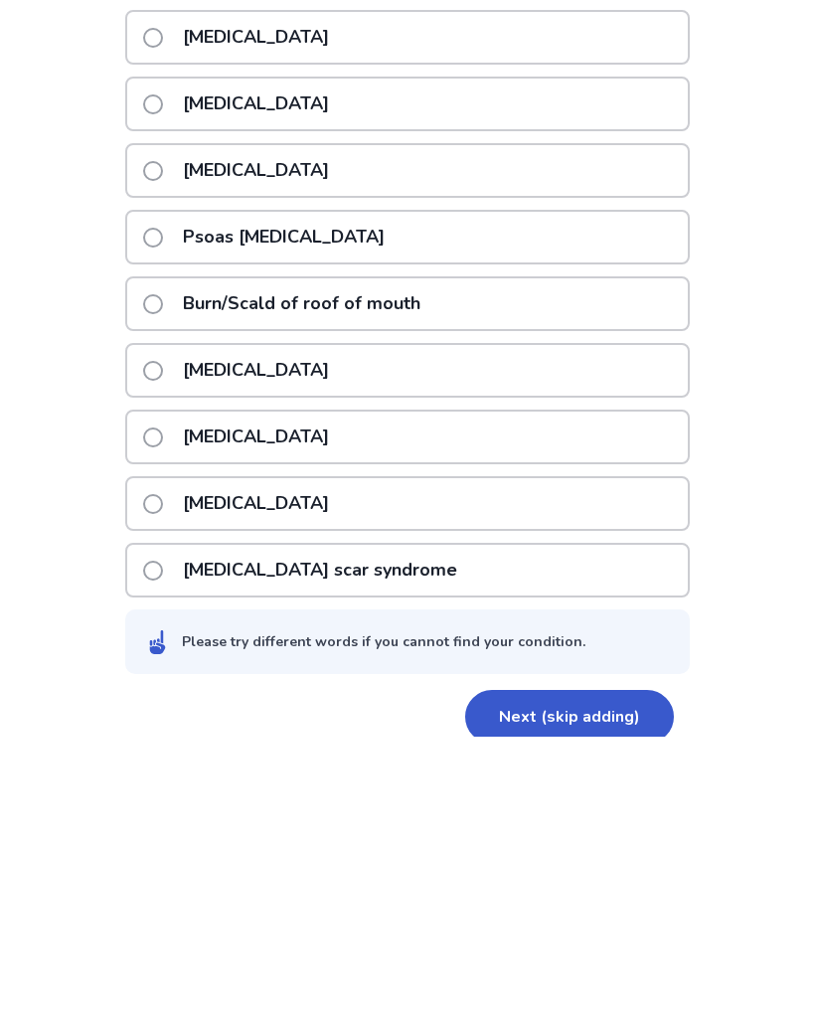
scroll to position [641, 0]
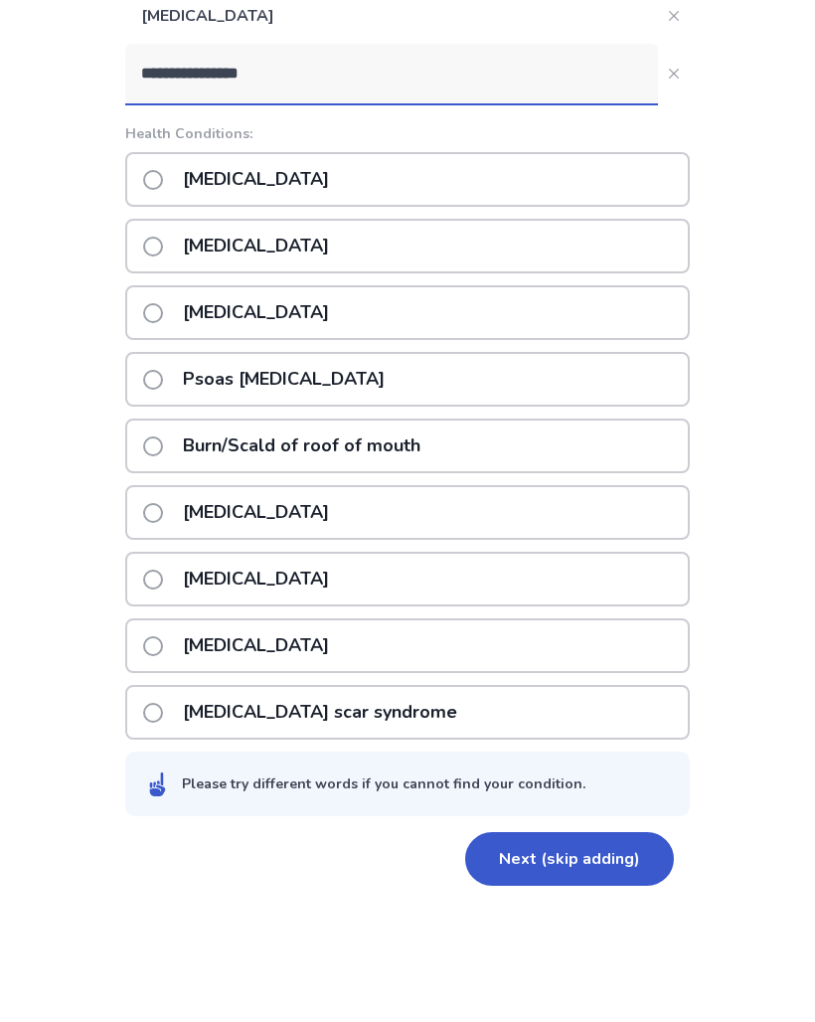
type input "**********"
click at [620, 265] on div "[MEDICAL_DATA]" at bounding box center [407, 292] width 565 height 55
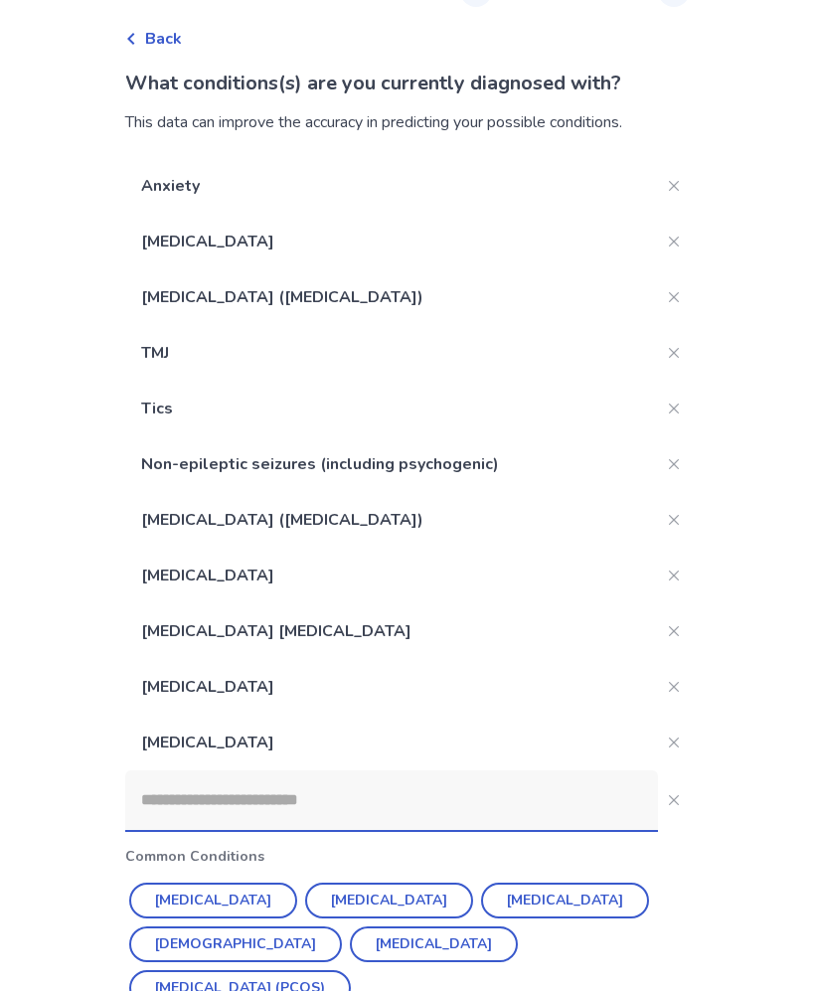
scroll to position [151, 0]
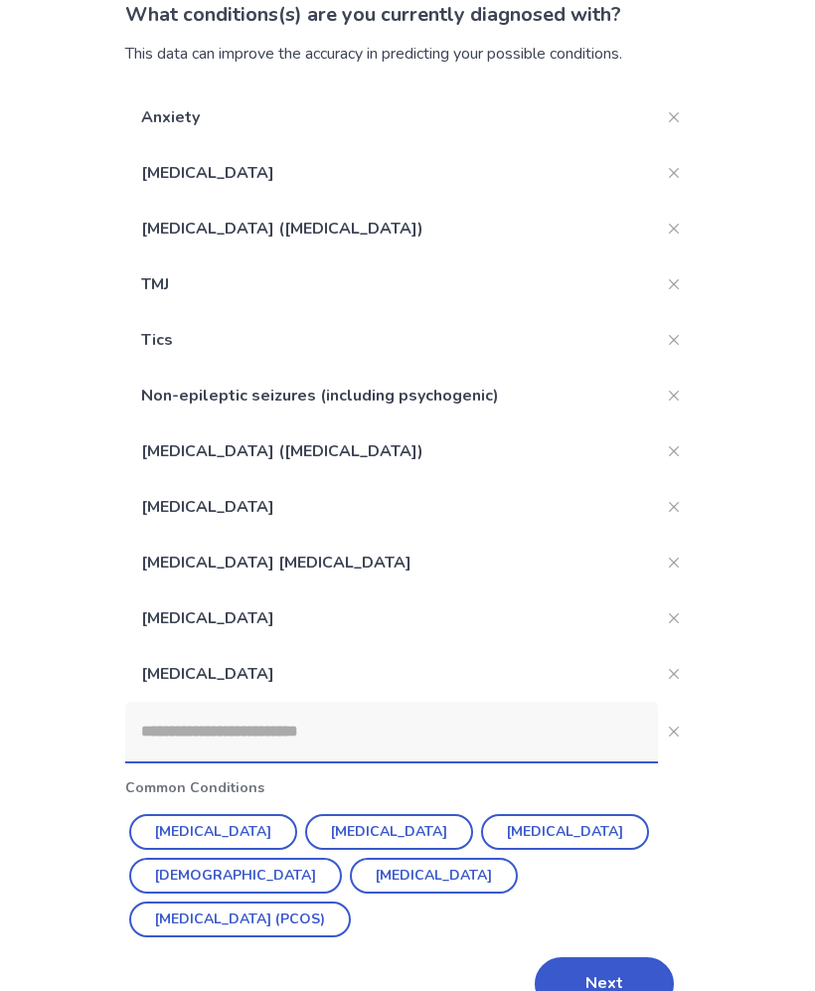
click at [319, 736] on input at bounding box center [391, 732] width 533 height 60
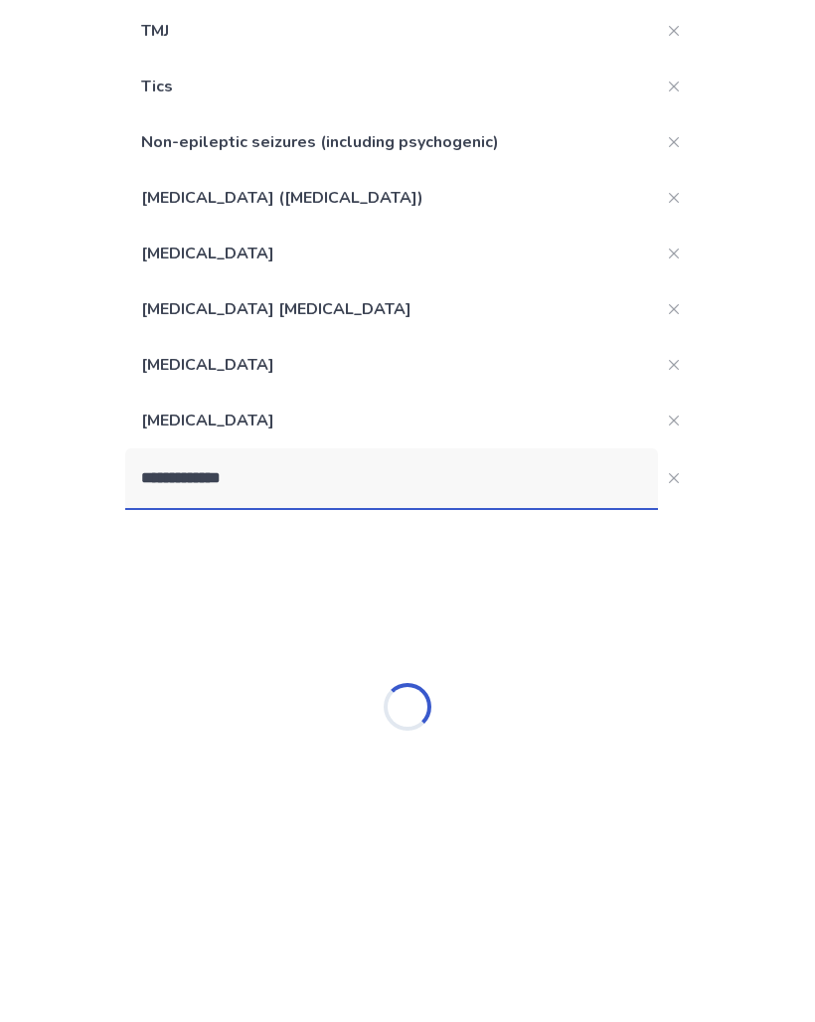
scroll to position [106, 0]
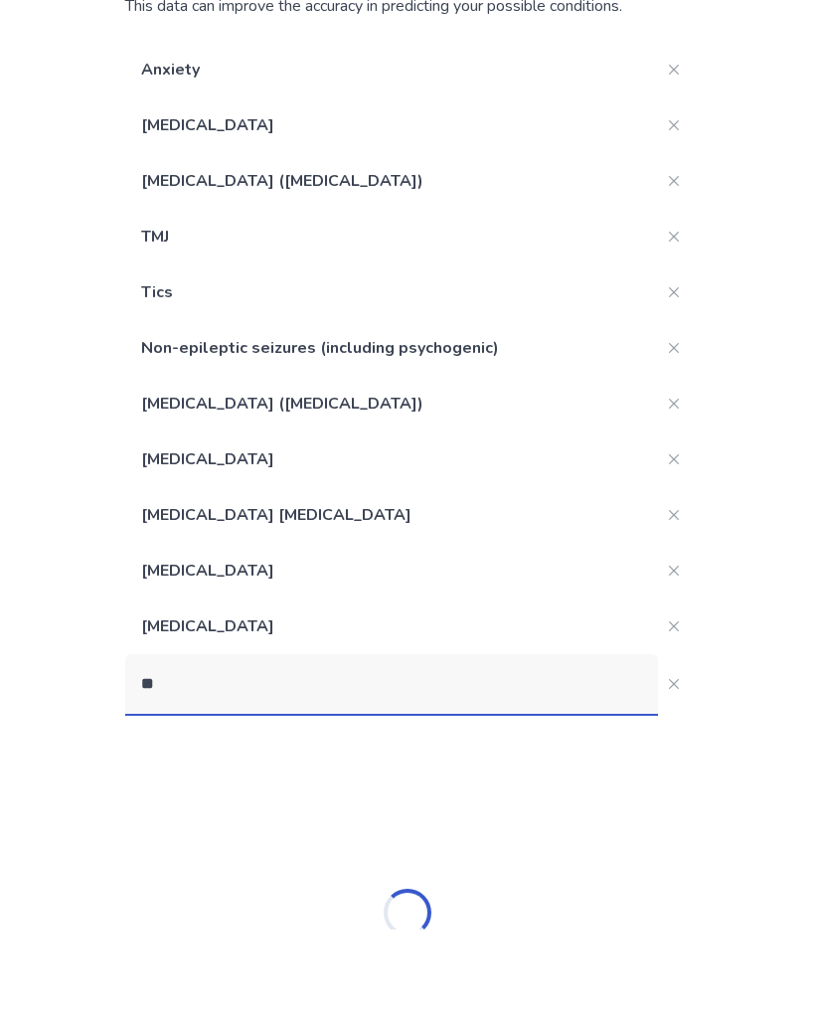
type input "*"
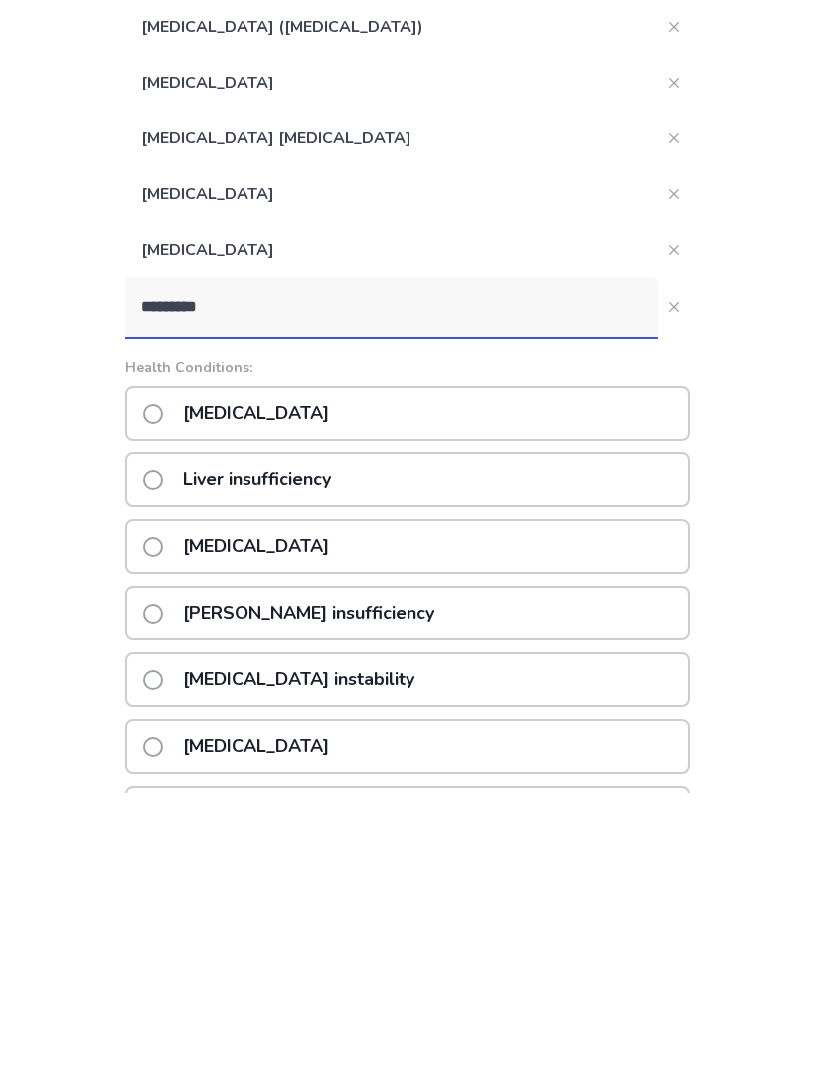
type input "********"
click at [588, 671] on div "[MEDICAL_DATA]" at bounding box center [407, 698] width 565 height 55
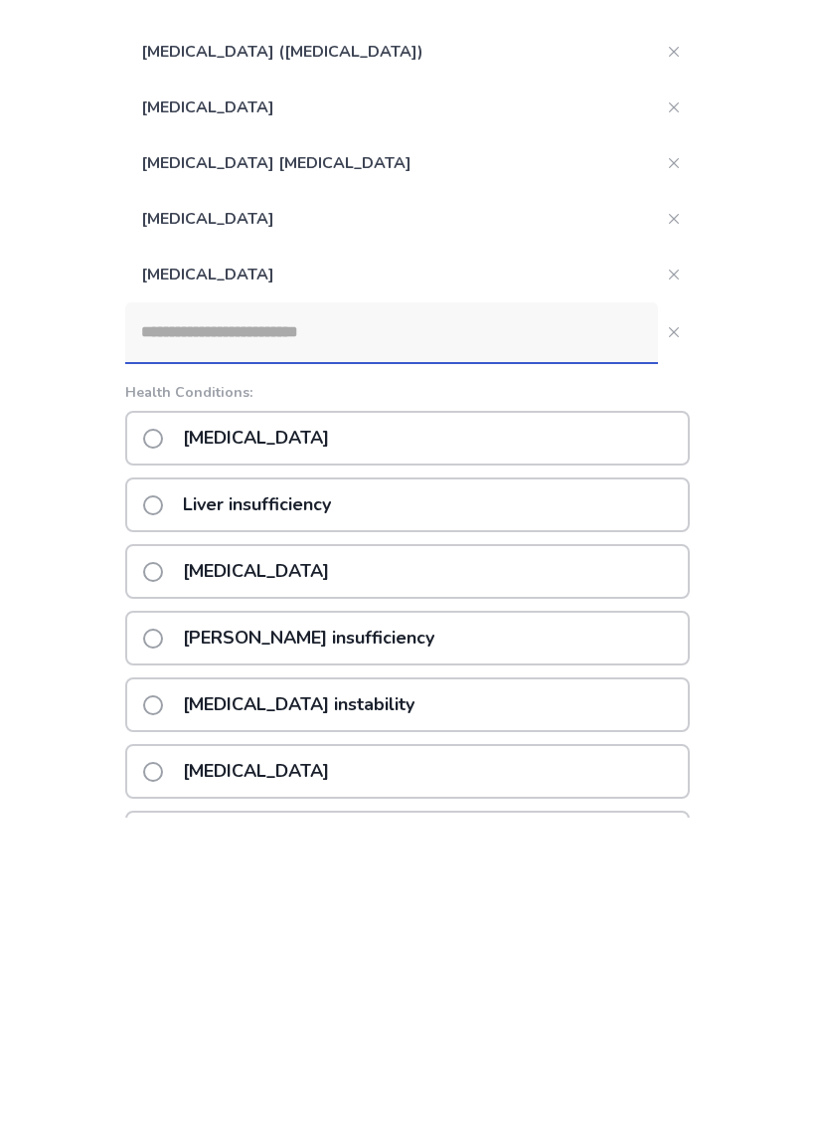
scroll to position [71, 0]
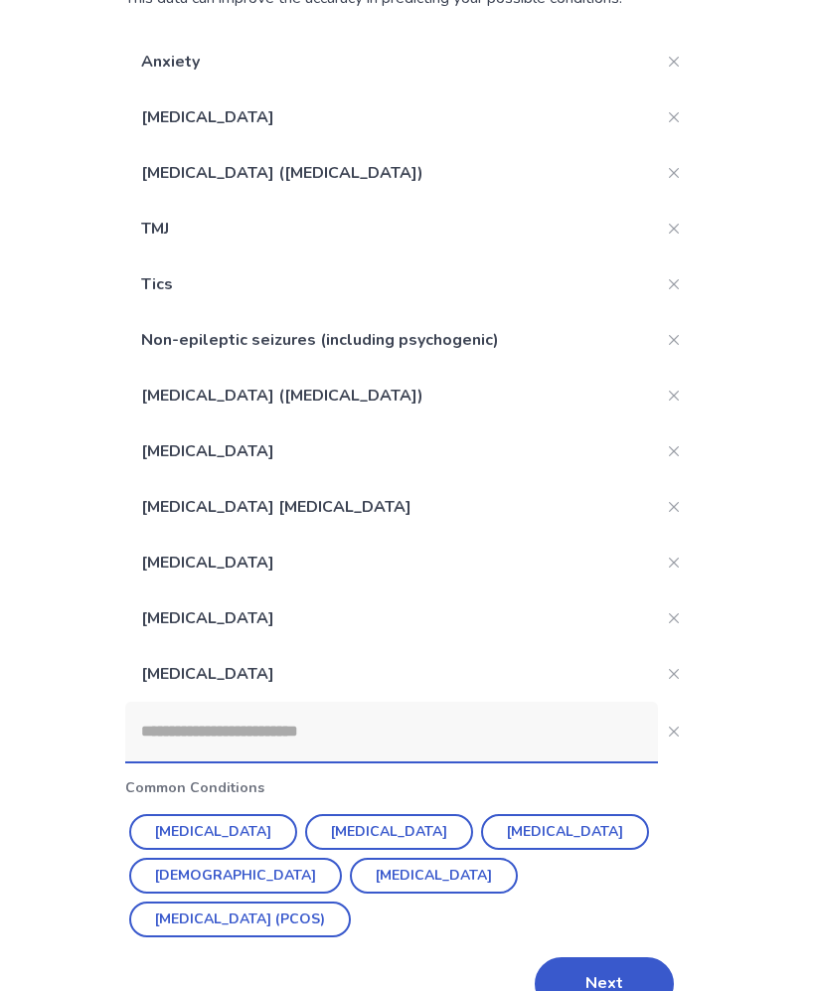
click at [499, 731] on input at bounding box center [391, 732] width 533 height 60
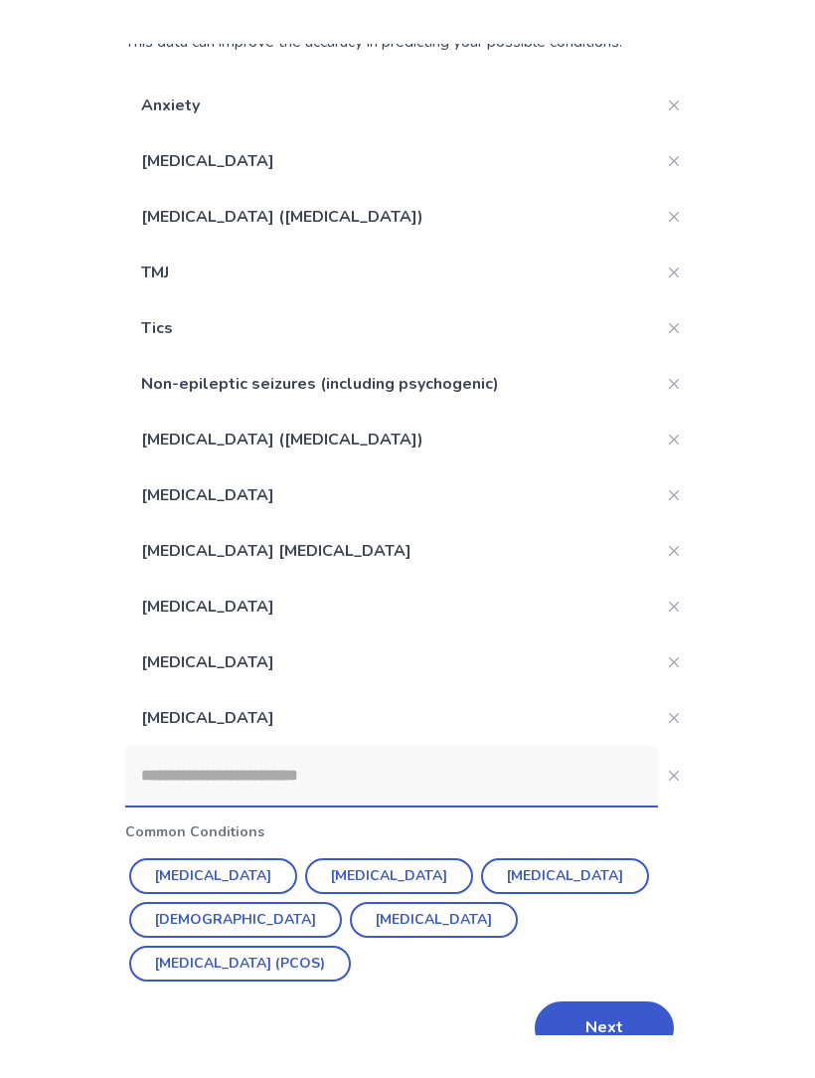
scroll to position [176, 0]
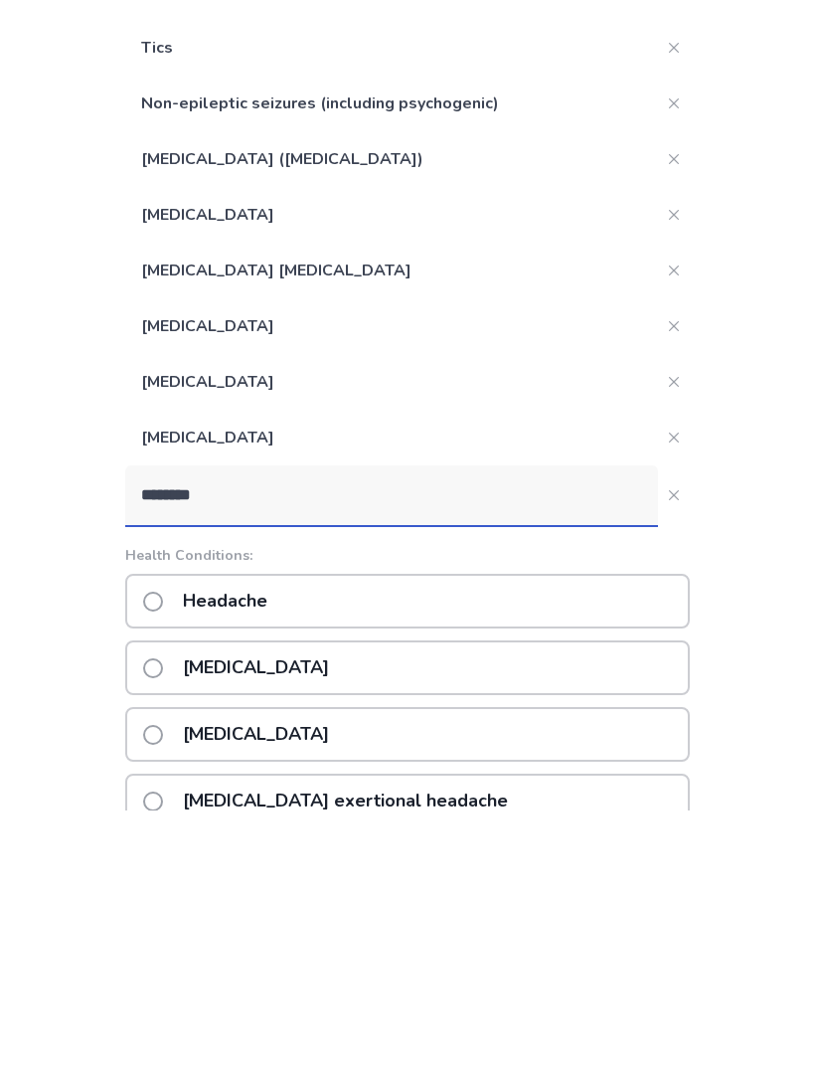
type input "********"
click at [585, 841] on div "Headache" at bounding box center [407, 868] width 565 height 55
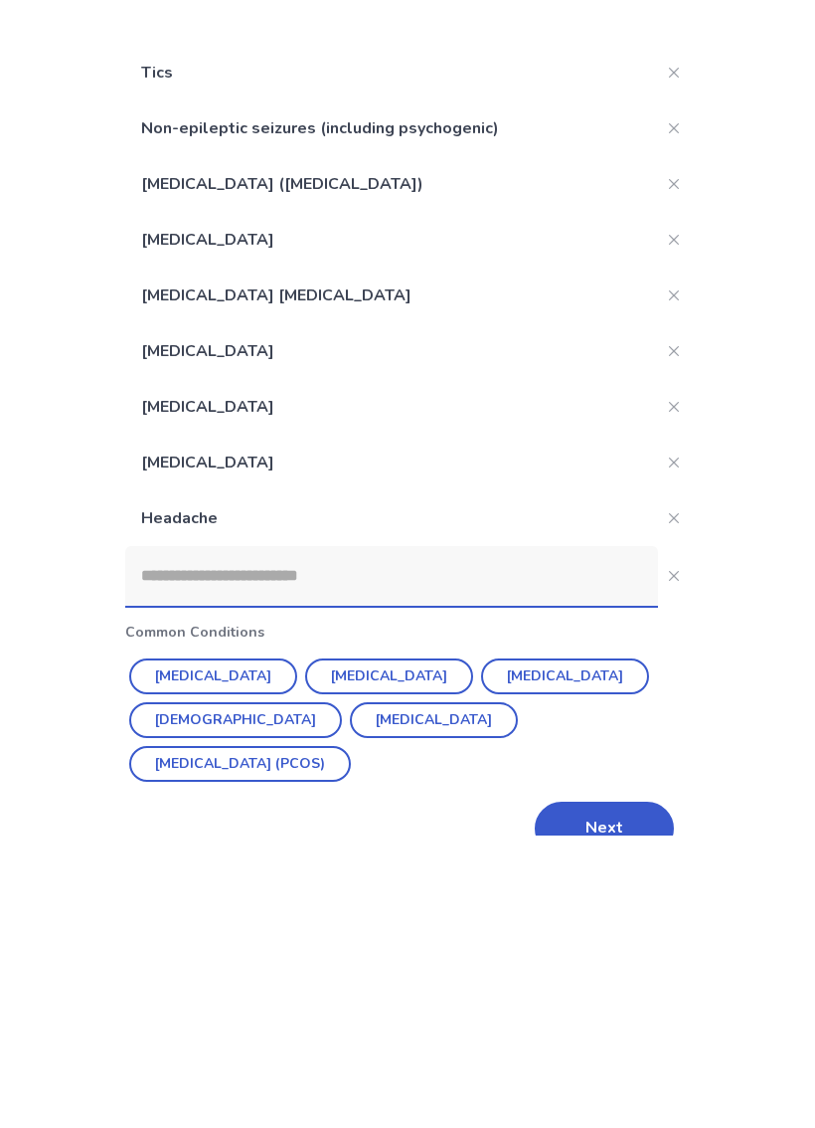
scroll to position [126, 0]
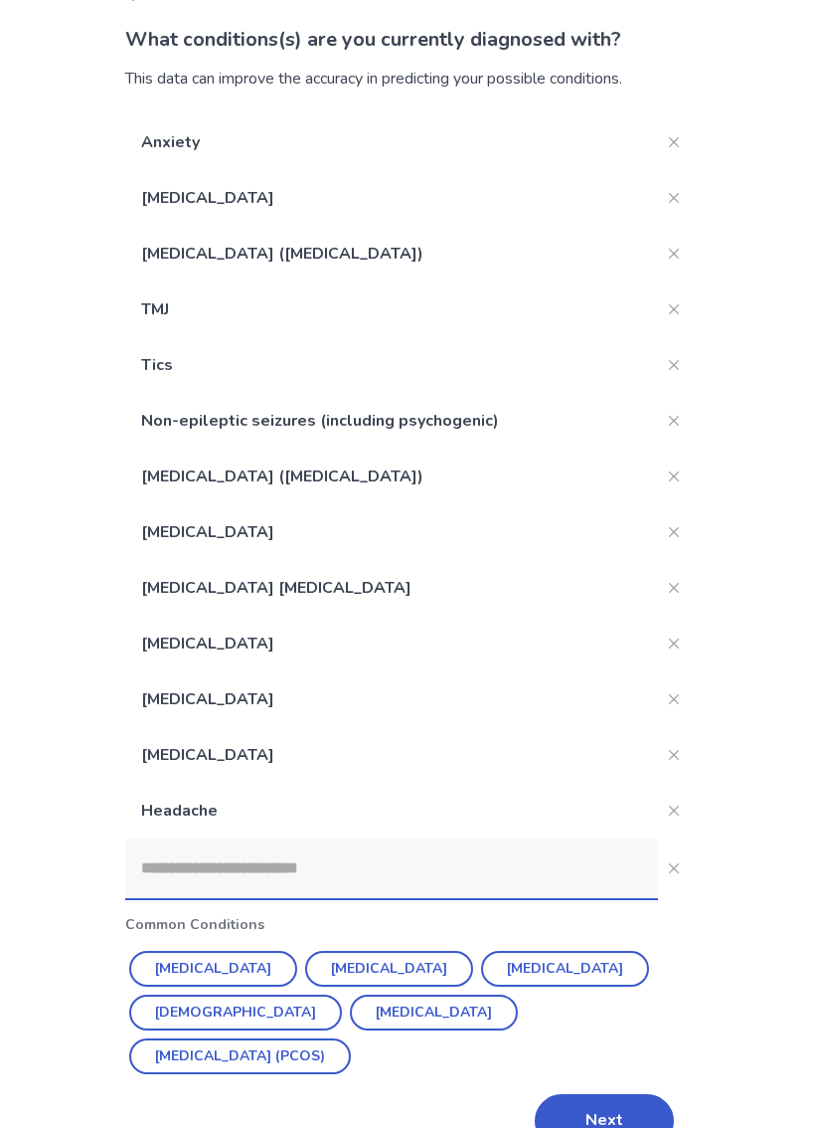
click at [358, 860] on input at bounding box center [391, 868] width 533 height 60
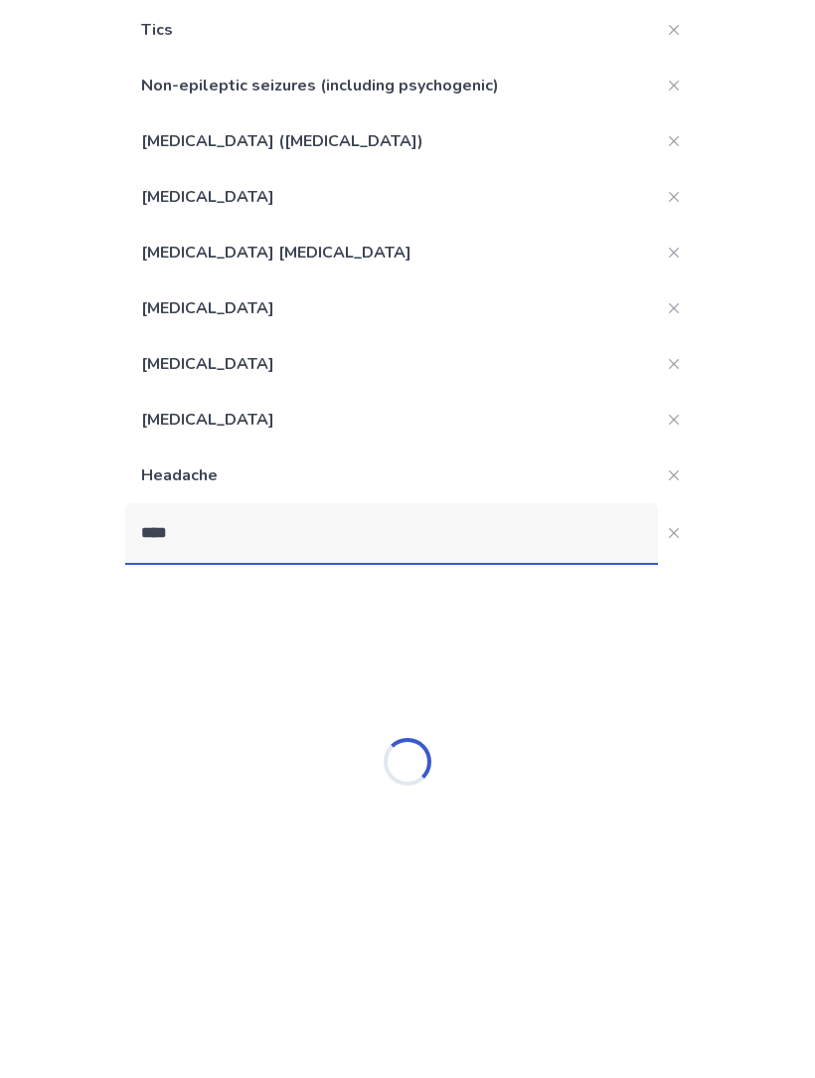
scroll to position [162, 0]
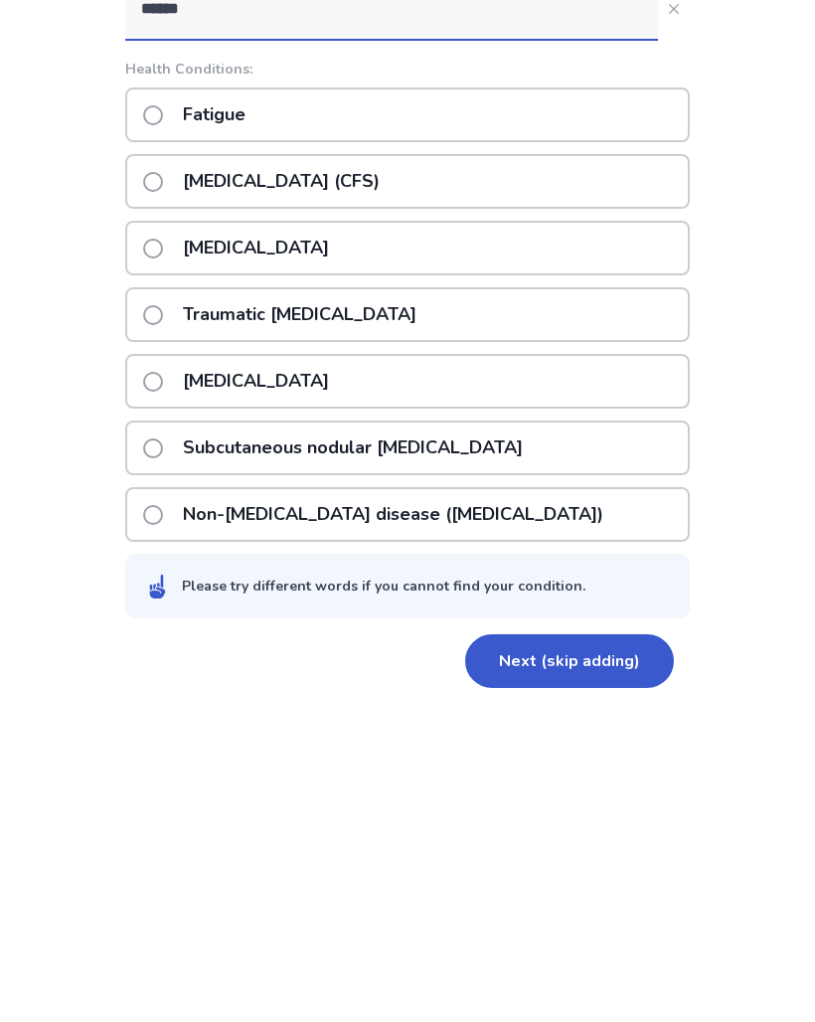
type input "******"
click at [491, 398] on div "Fatigue" at bounding box center [407, 425] width 565 height 55
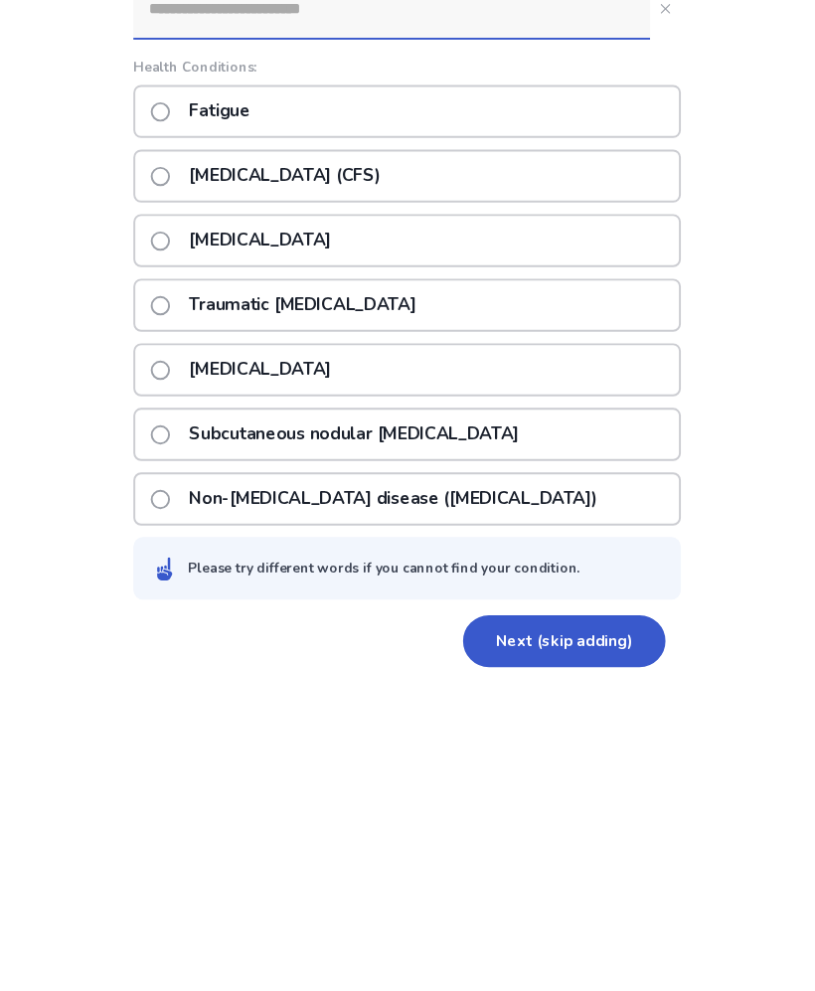
scroll to position [318, 0]
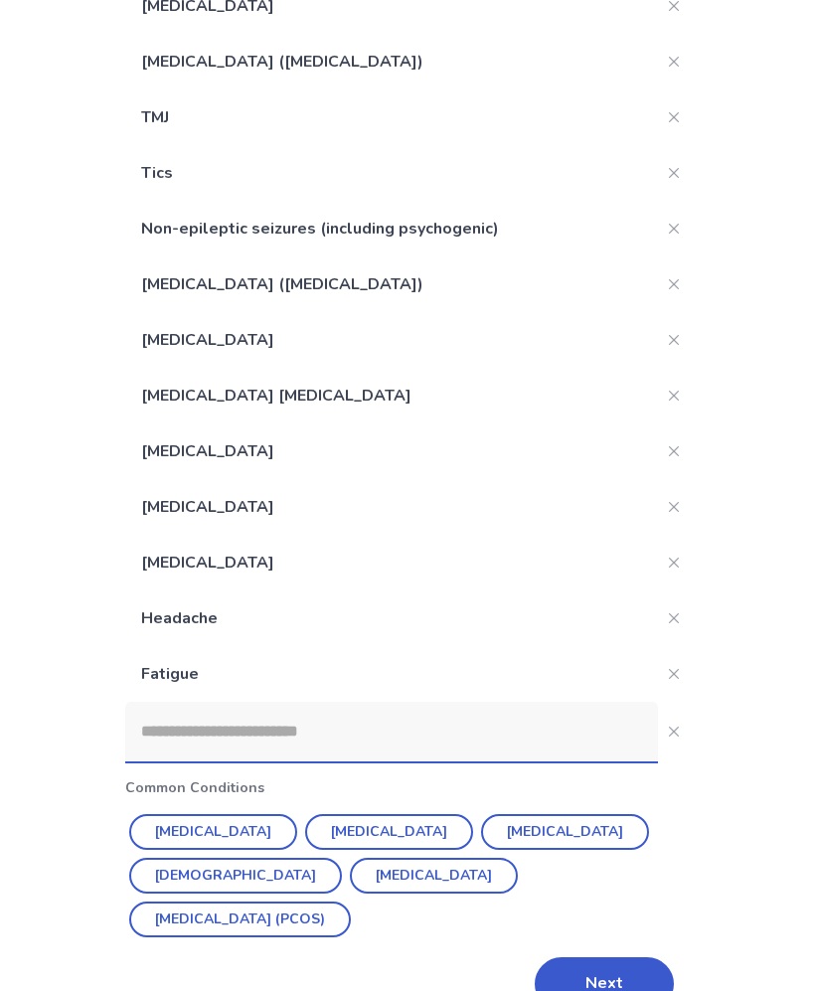
click at [622, 958] on button "Next" at bounding box center [604, 985] width 139 height 54
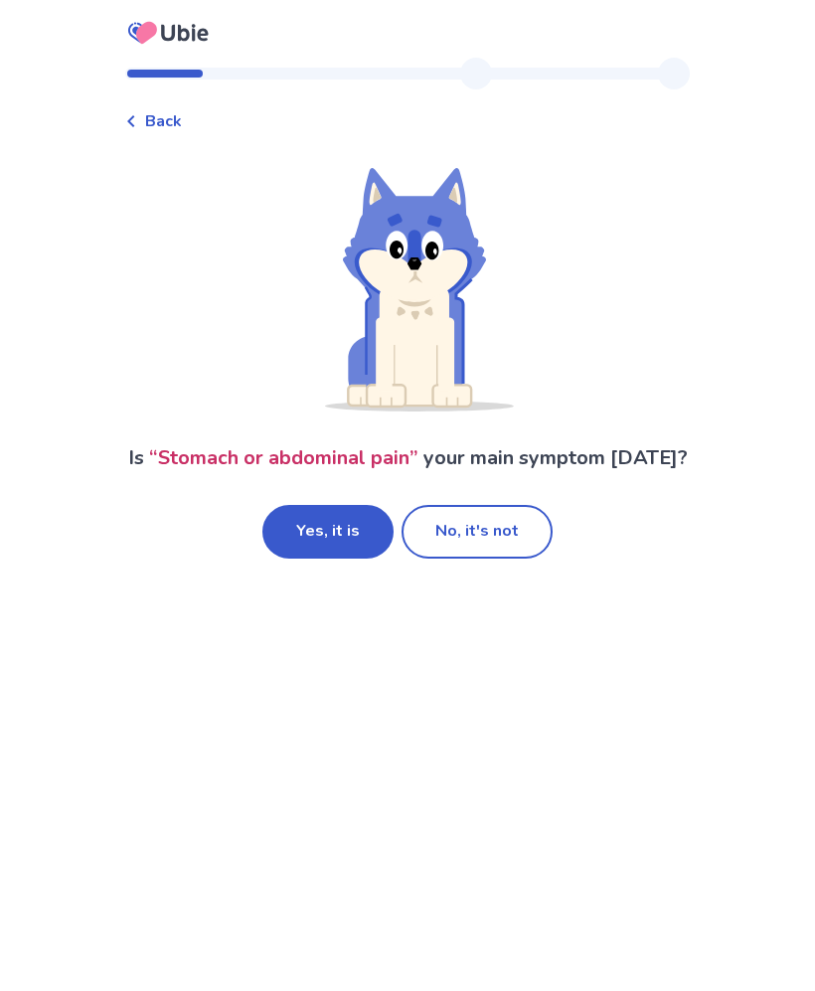
click at [519, 551] on button "No, it's not" at bounding box center [477, 532] width 151 height 54
click at [363, 559] on button "Yes, it is" at bounding box center [328, 532] width 131 height 54
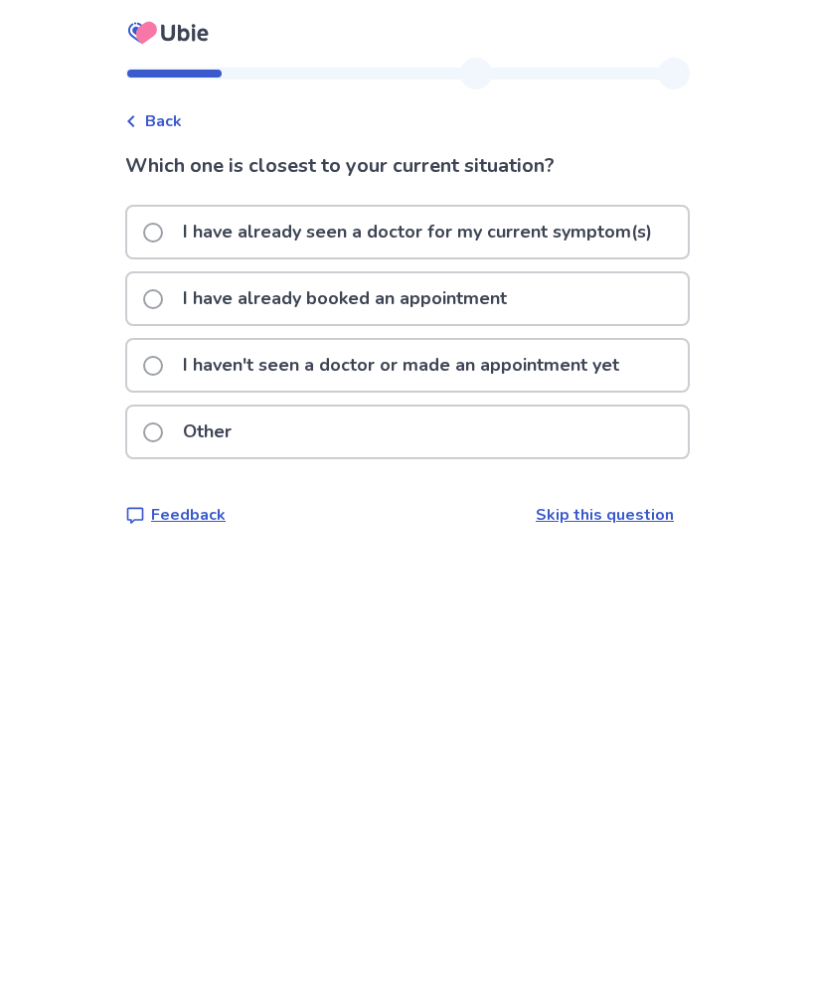
click at [631, 224] on p "I have already seen a doctor for my current symptom(s)" at bounding box center [417, 232] width 493 height 51
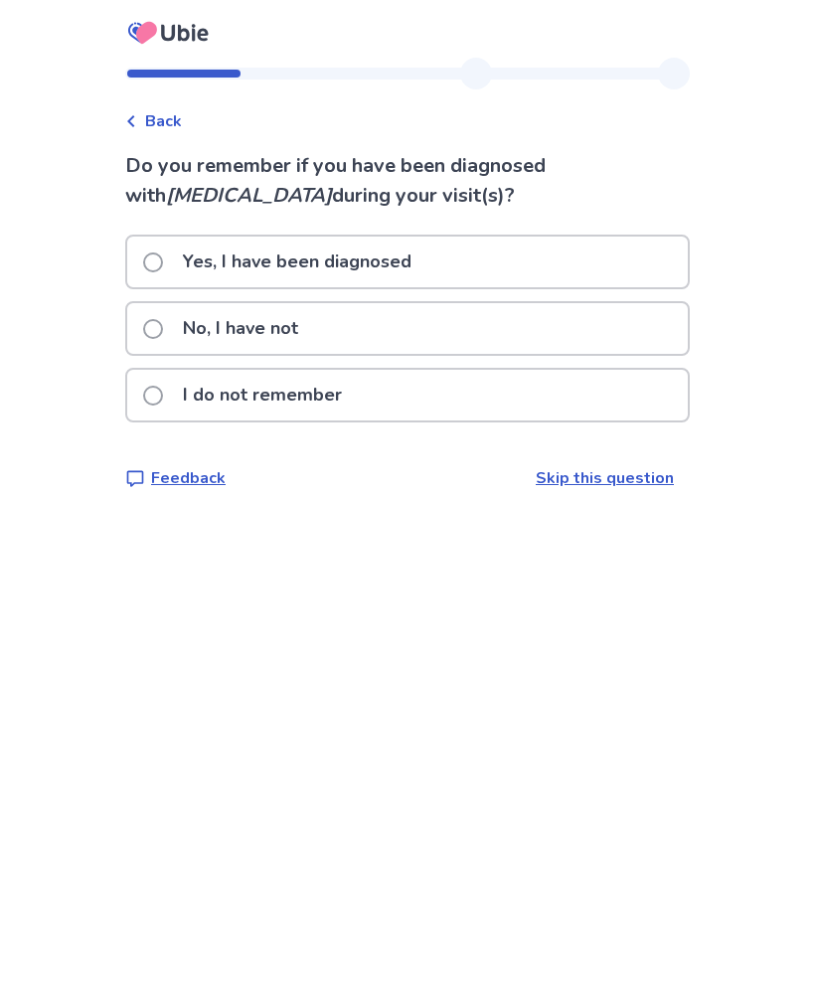
click at [525, 333] on div "No, I have not" at bounding box center [407, 328] width 561 height 51
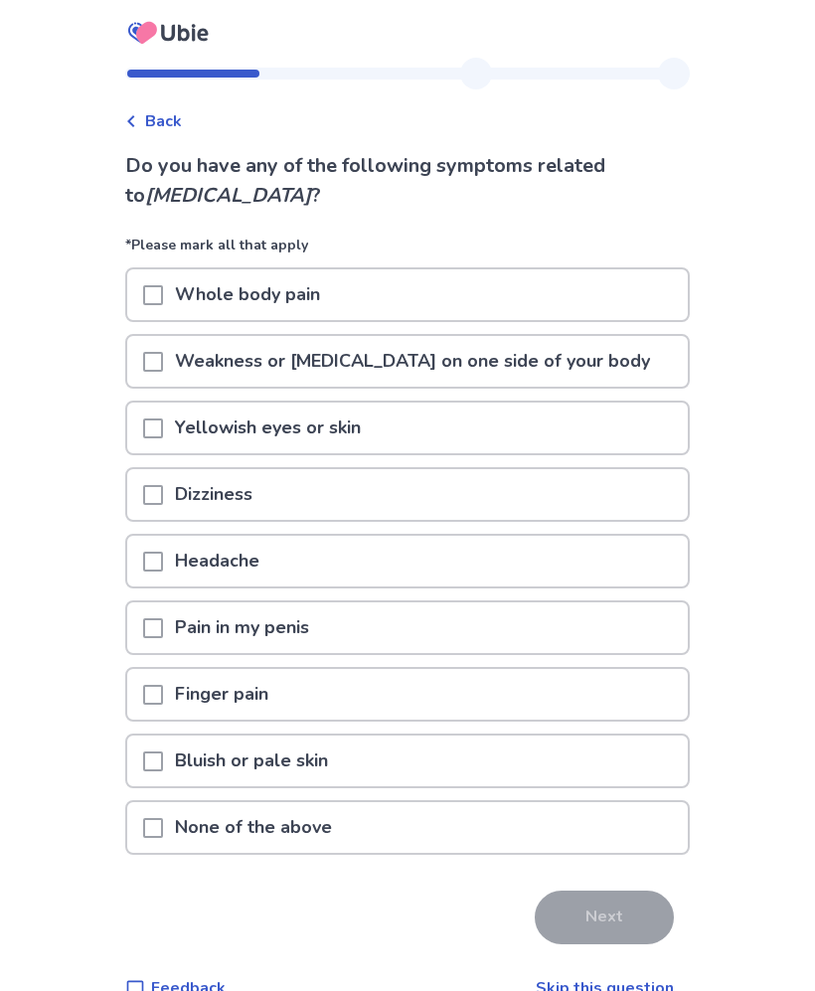
click at [498, 491] on div "Dizziness" at bounding box center [407, 494] width 561 height 51
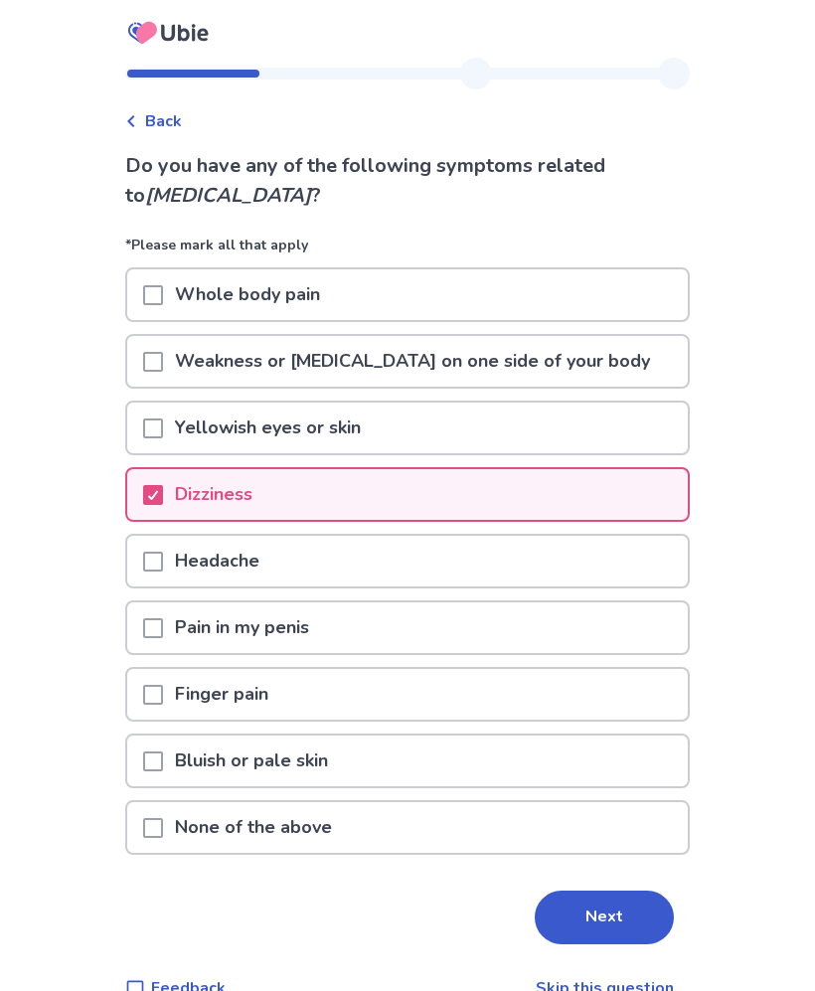
click at [485, 549] on div "Headache" at bounding box center [407, 561] width 561 height 51
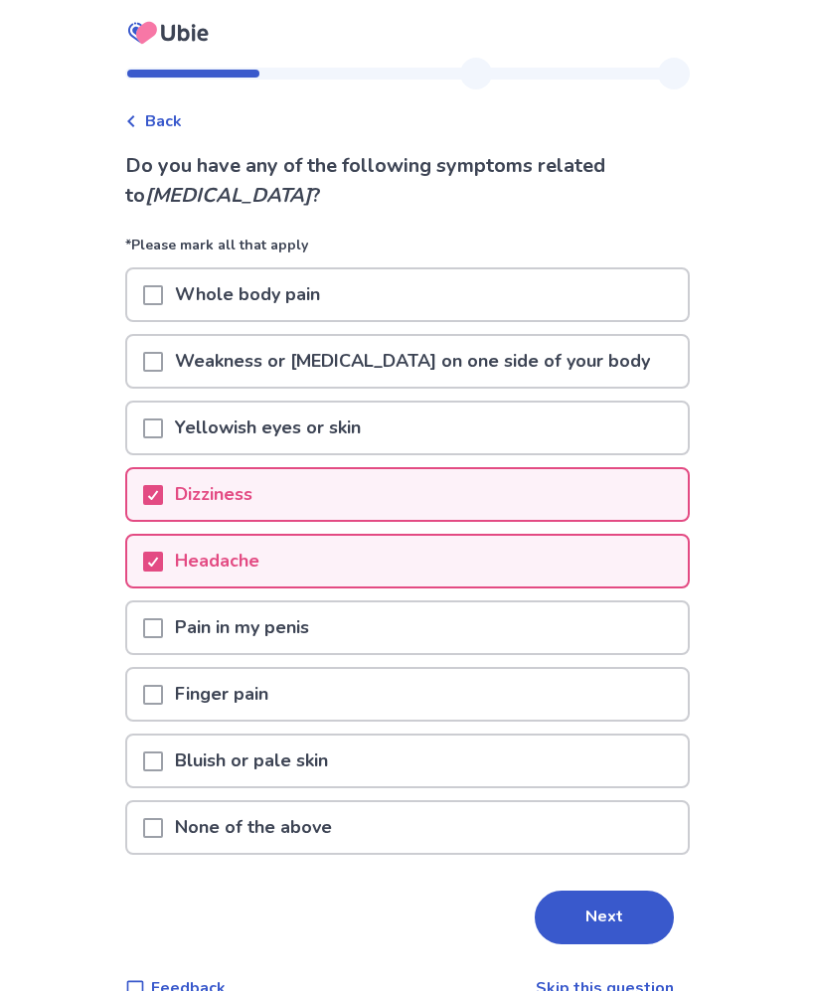
click at [624, 763] on div "Bluish or pale skin" at bounding box center [407, 761] width 561 height 51
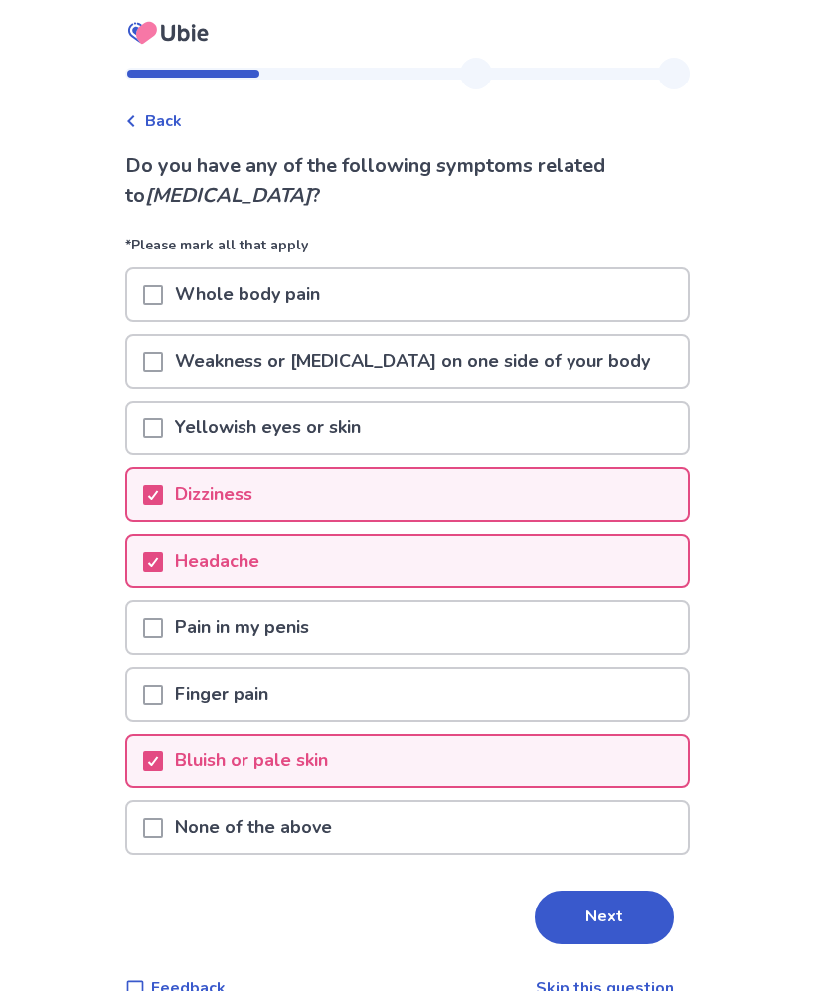
click at [621, 913] on button "Next" at bounding box center [604, 918] width 139 height 54
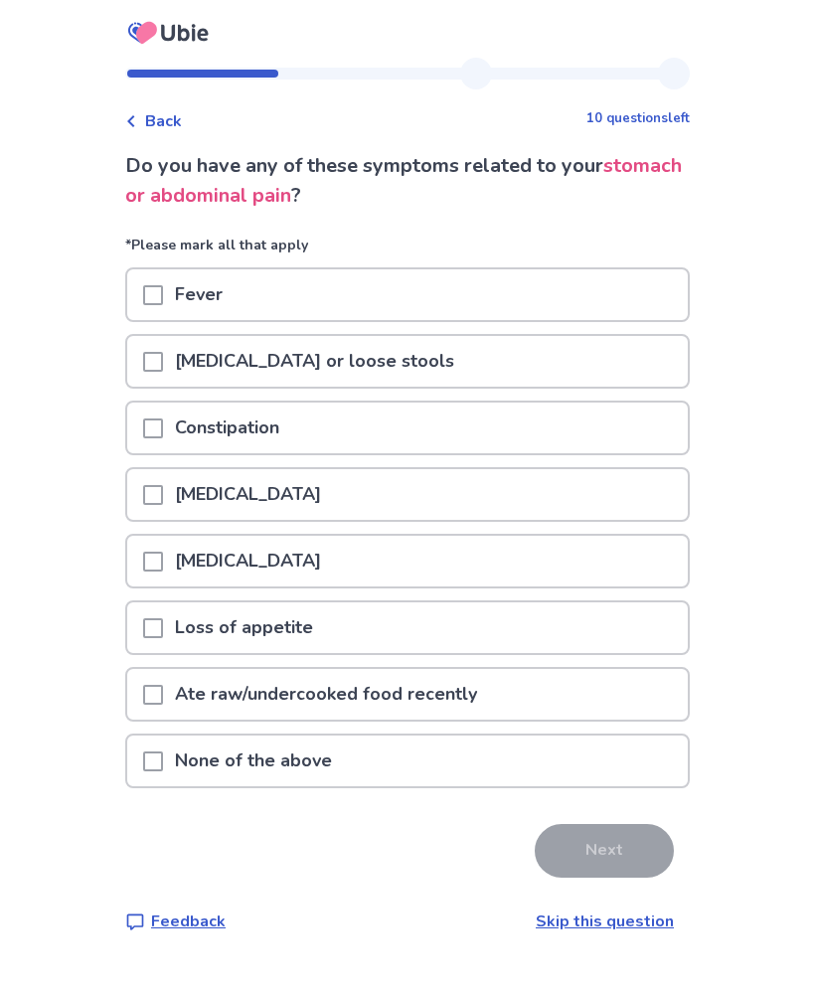
click at [623, 371] on div "[MEDICAL_DATA] or loose stools" at bounding box center [407, 361] width 561 height 51
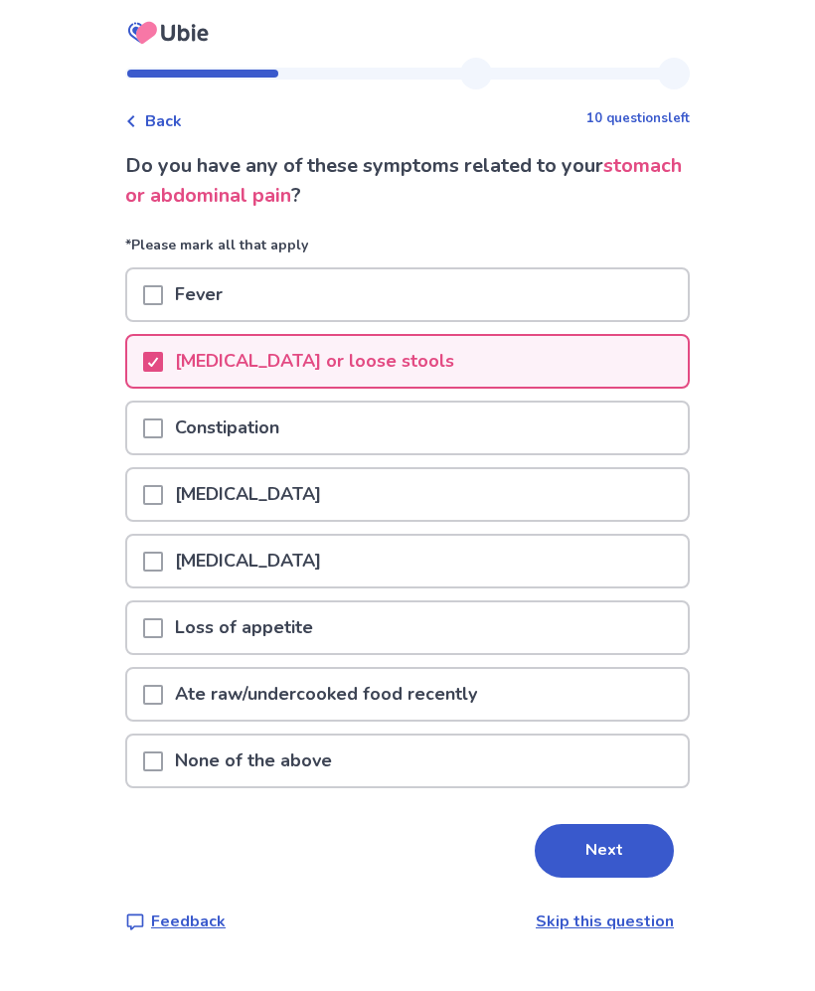
click at [600, 436] on div "Constipation" at bounding box center [407, 428] width 561 height 51
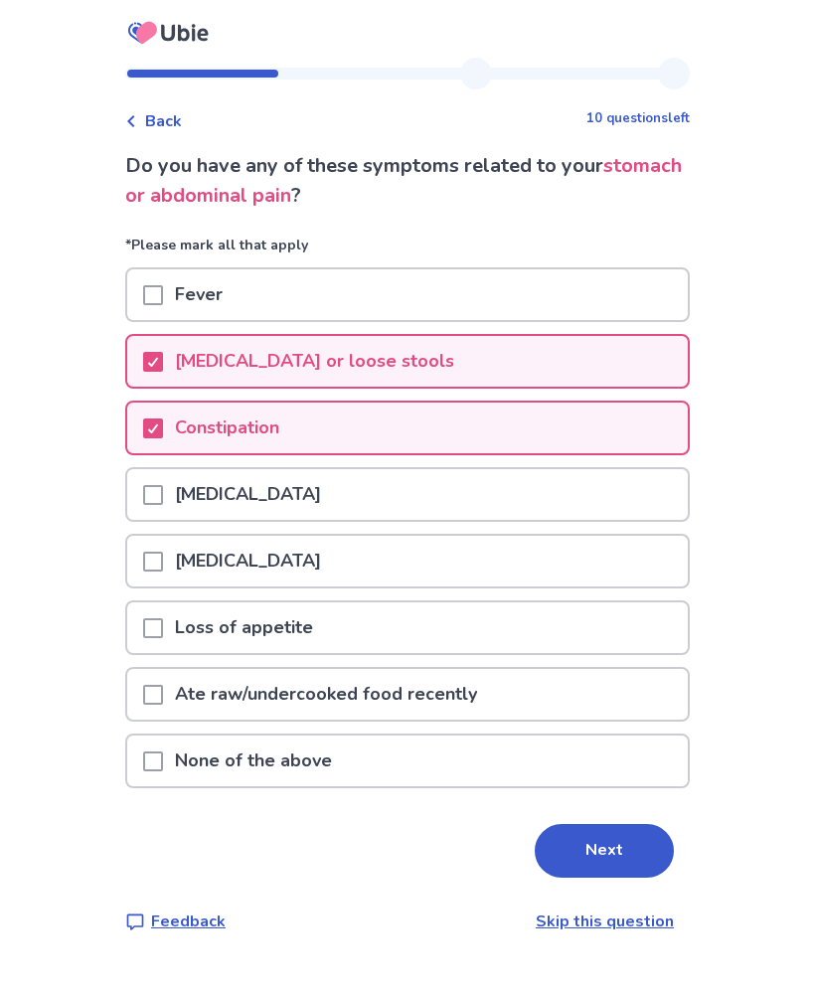
click at [546, 619] on div "Loss of appetite" at bounding box center [407, 628] width 561 height 51
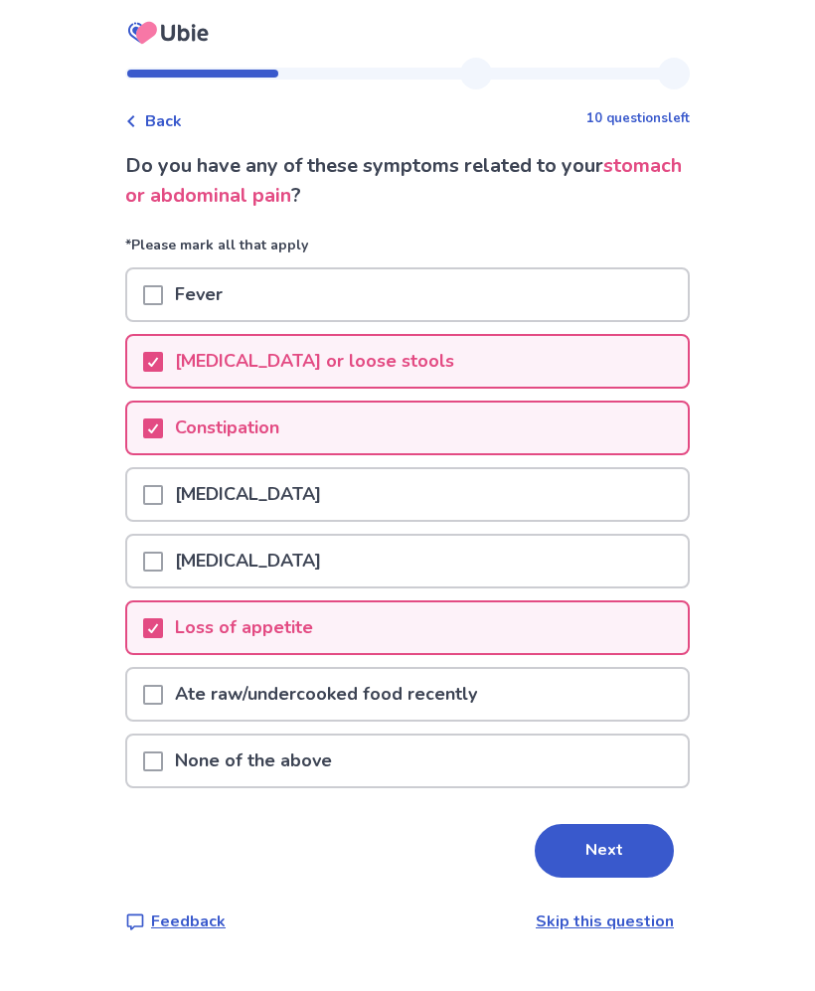
click at [614, 854] on button "Next" at bounding box center [604, 851] width 139 height 54
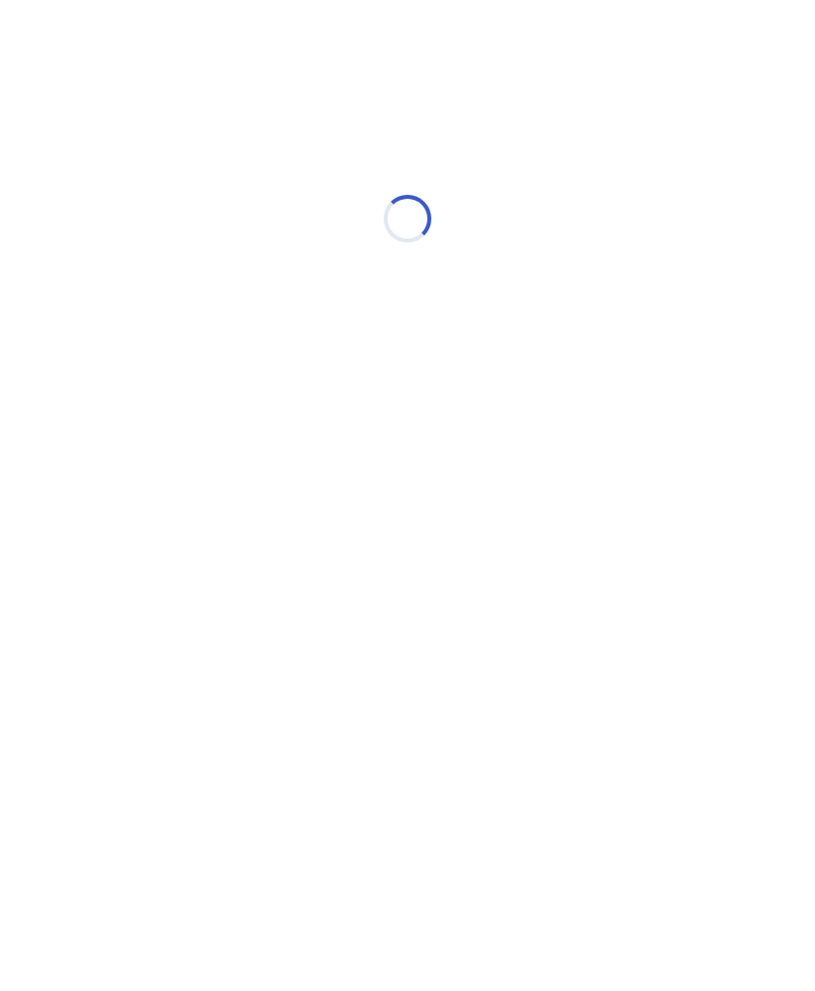
select select "*"
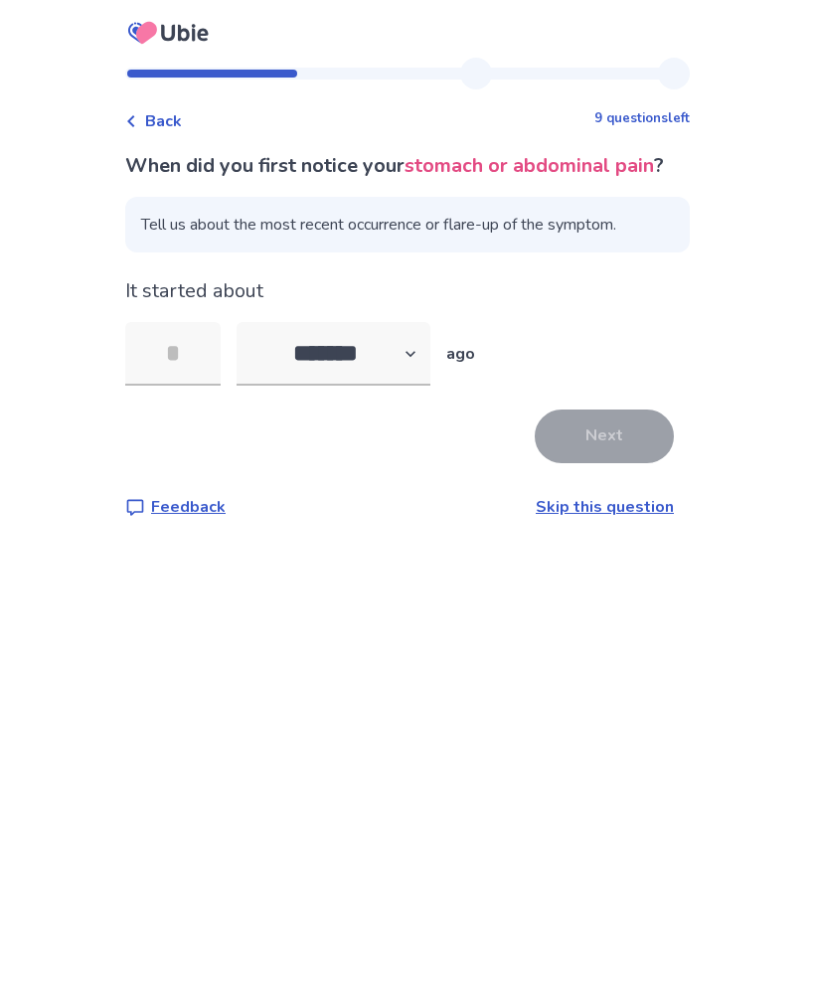
click at [211, 383] on input "tel" at bounding box center [172, 354] width 95 height 64
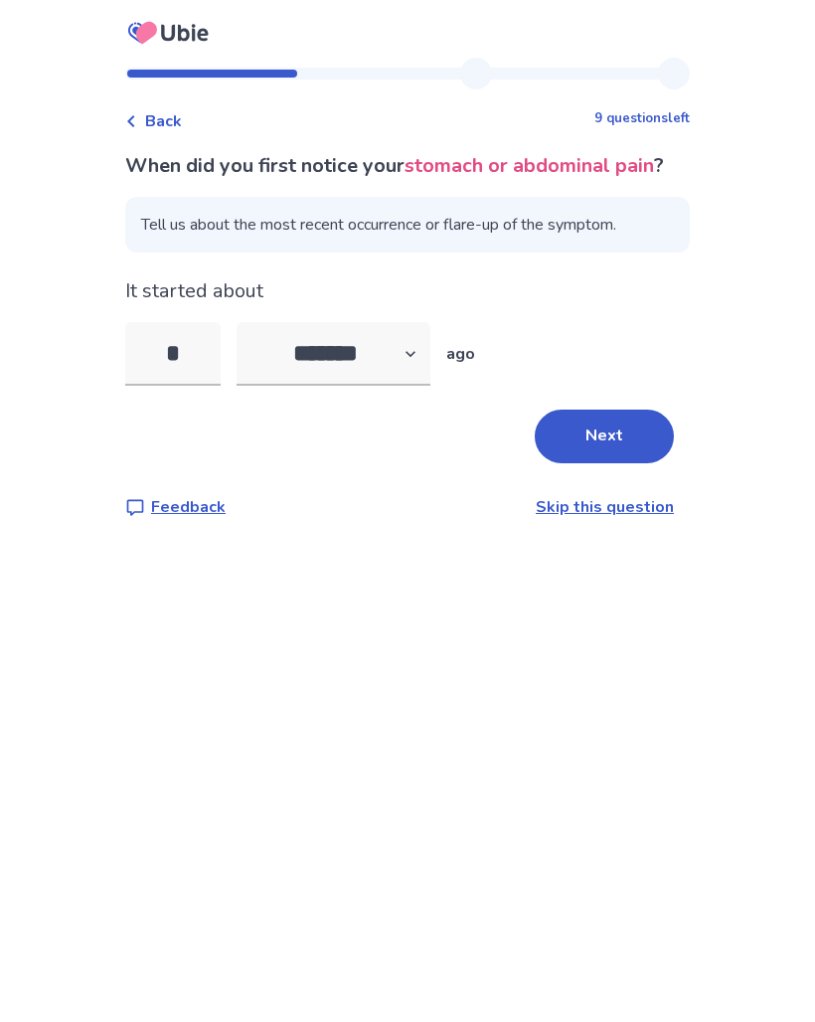
type input "*"
click at [410, 386] on select "******* ****** ******* ******** *******" at bounding box center [334, 354] width 194 height 64
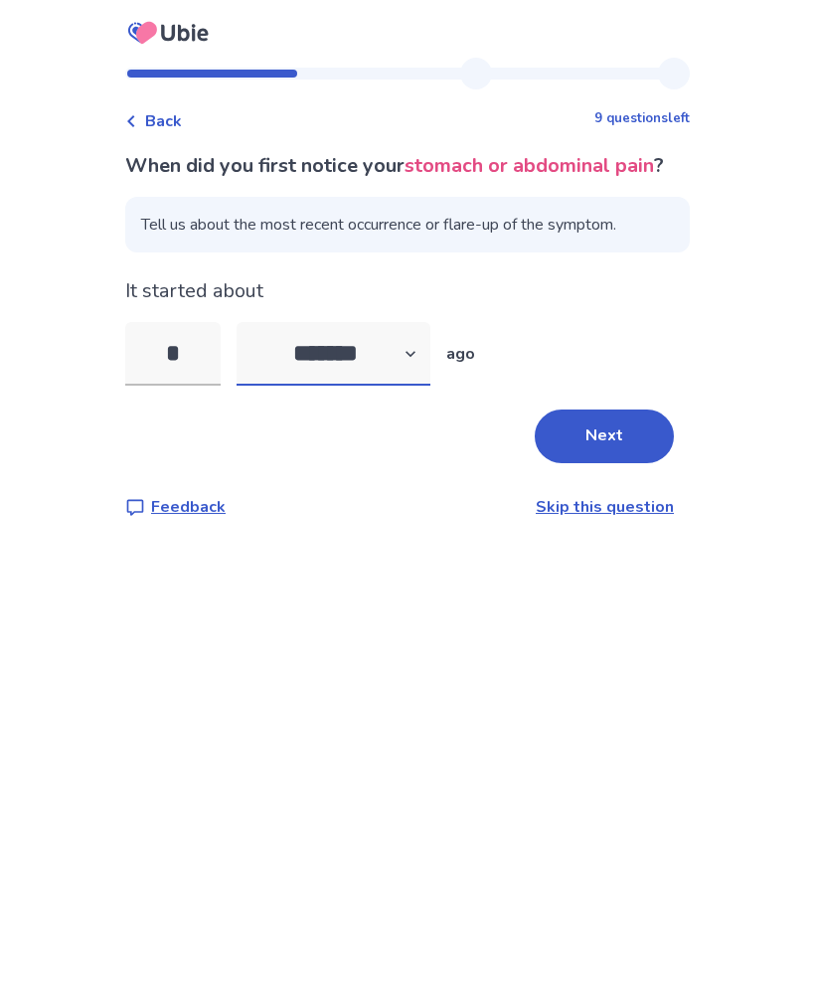
select select "*"
click at [628, 463] on button "Next" at bounding box center [604, 437] width 139 height 54
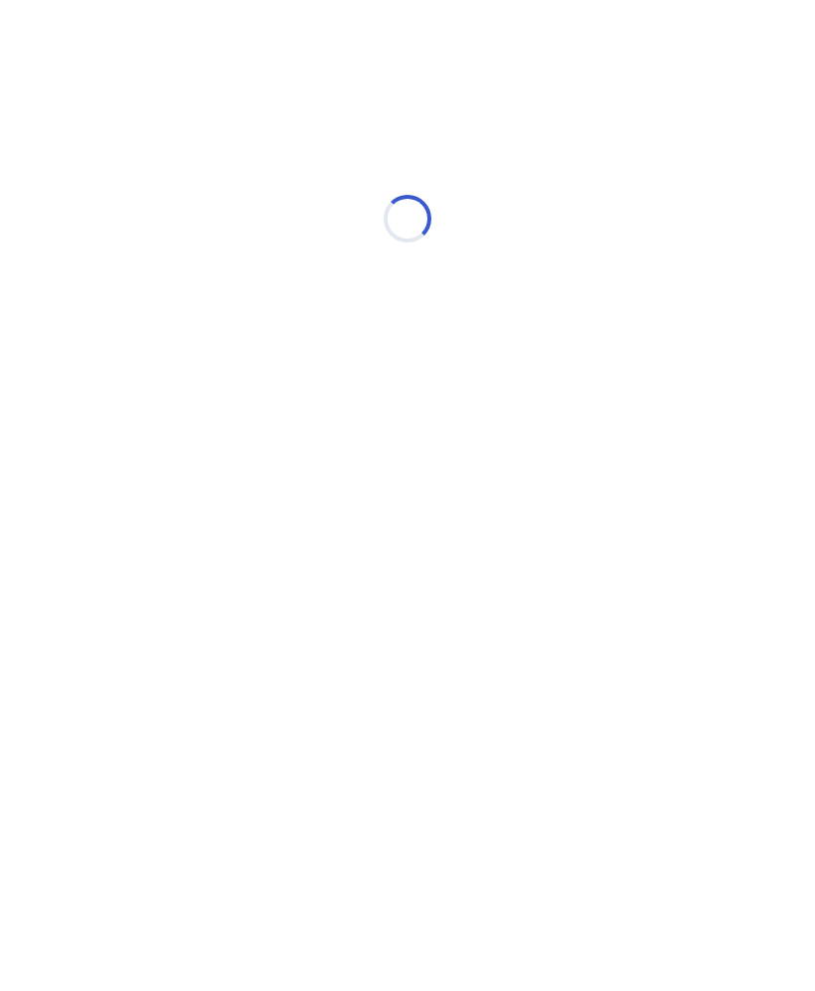
select select "*"
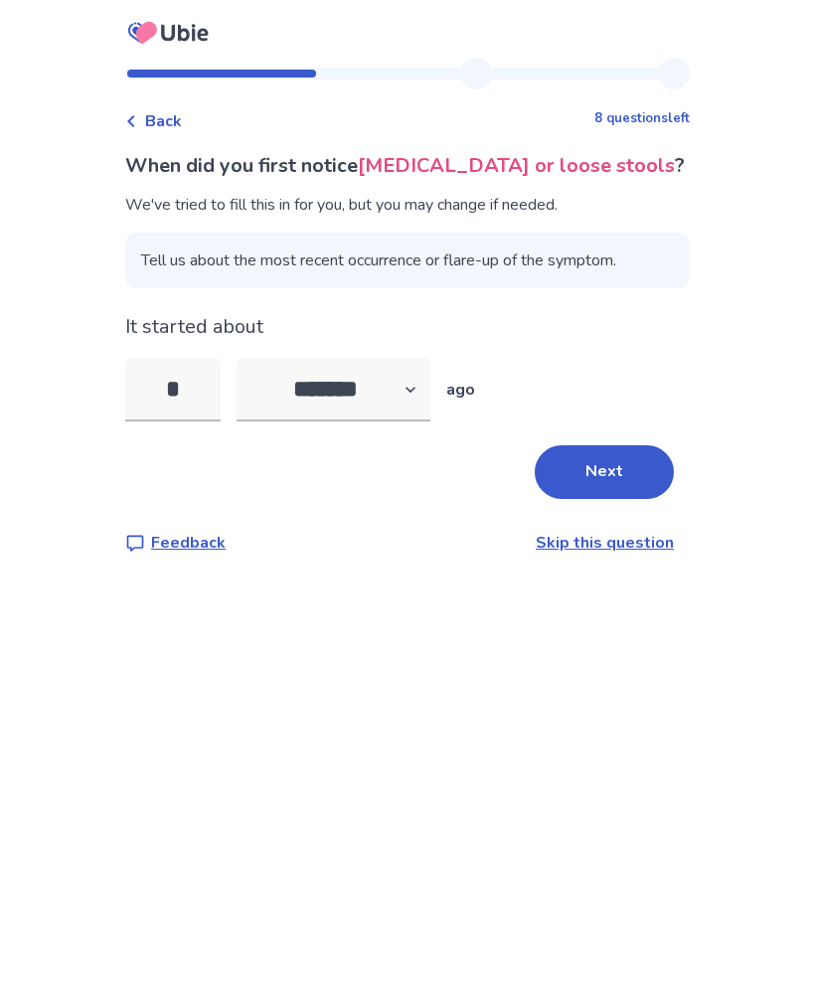
click at [605, 474] on button "Next" at bounding box center [604, 472] width 139 height 54
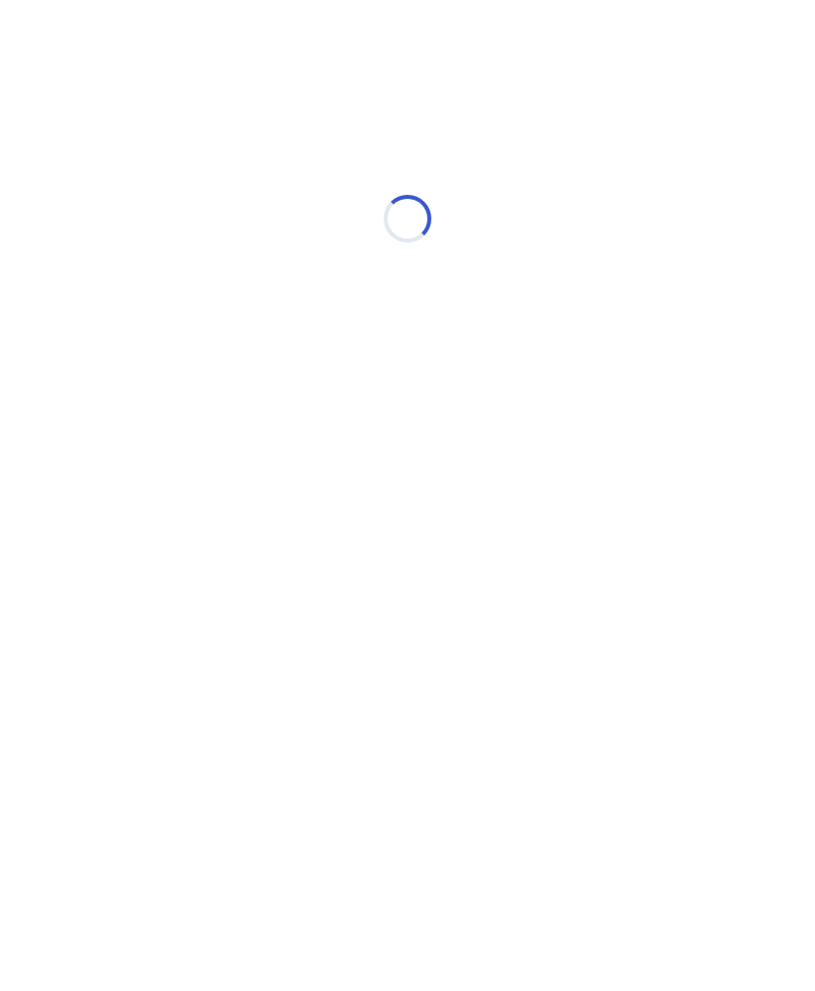
select select "*"
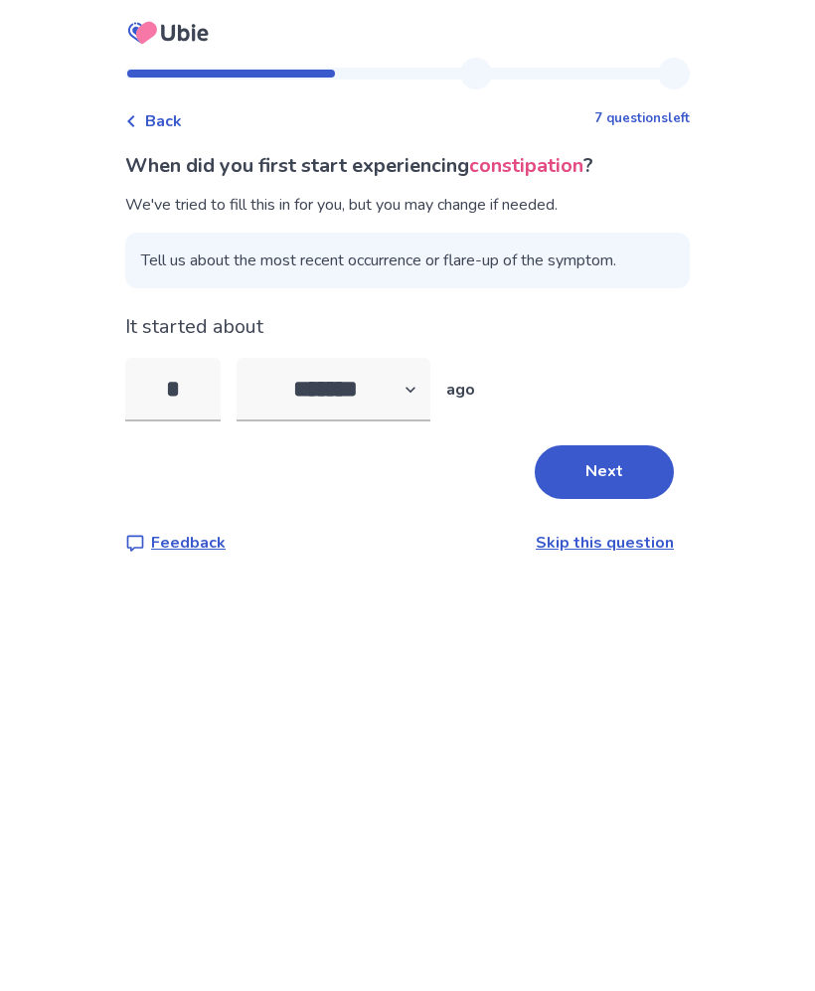
click at [605, 477] on button "Next" at bounding box center [604, 472] width 139 height 54
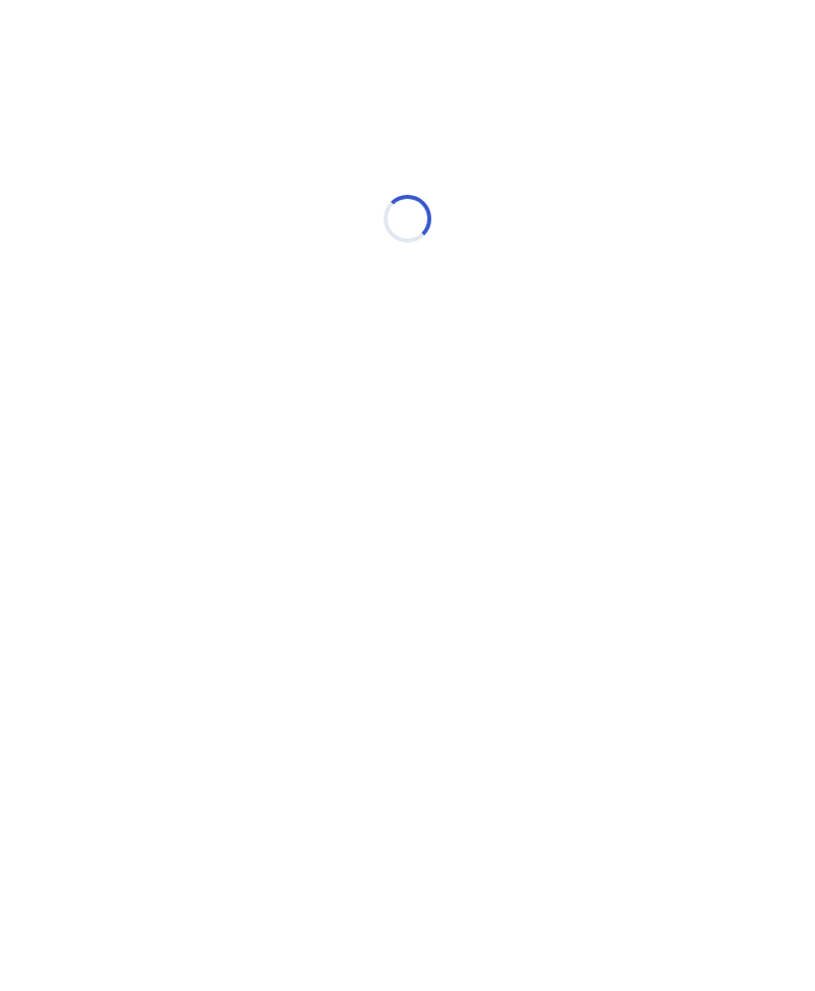
select select "*"
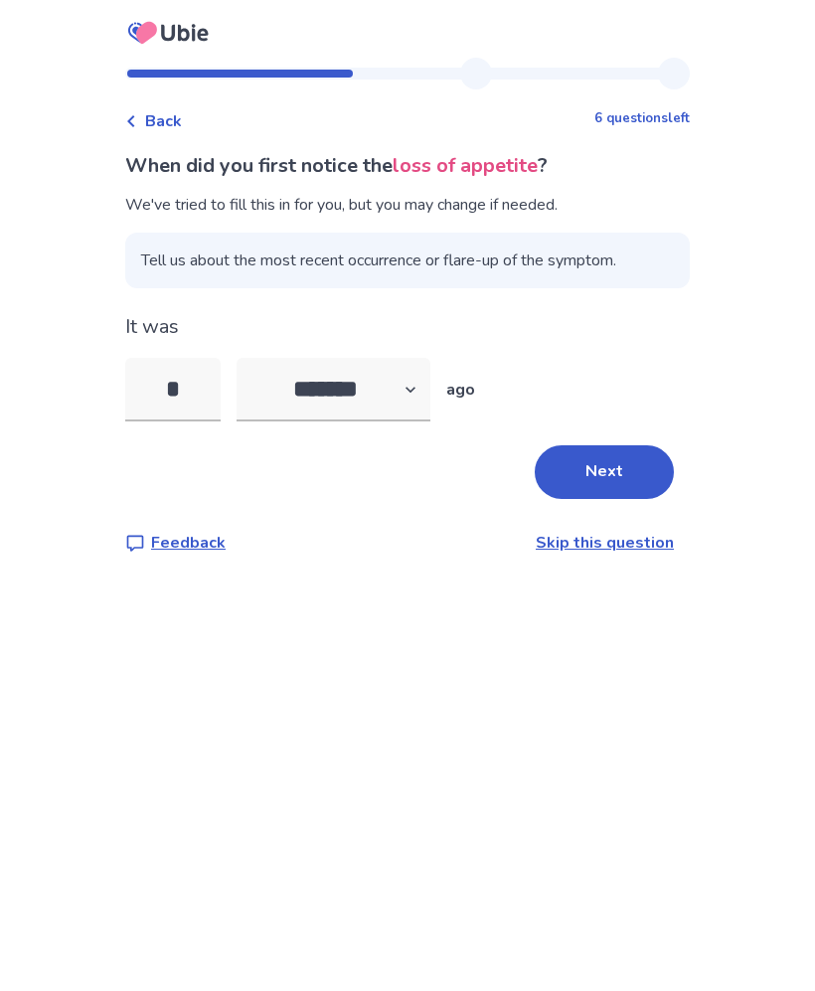
click at [615, 472] on button "Next" at bounding box center [604, 472] width 139 height 54
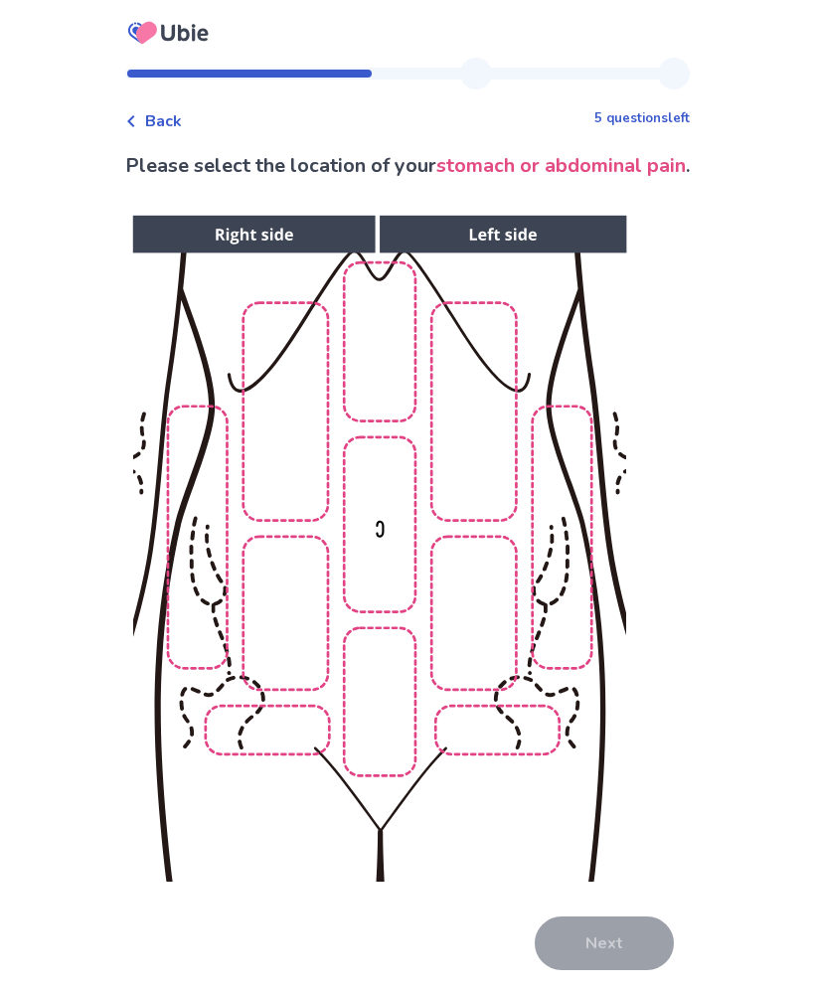
click at [306, 467] on img at bounding box center [379, 549] width 1016 height 688
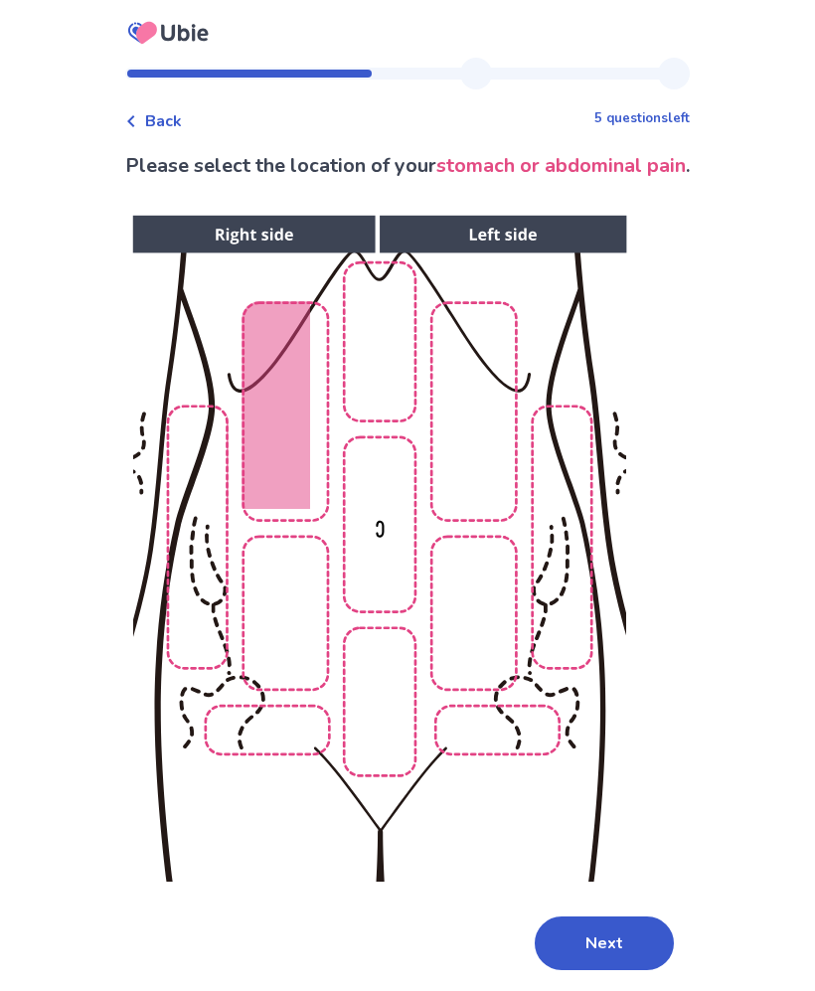
click at [397, 396] on img at bounding box center [379, 549] width 1016 height 688
click at [497, 435] on img at bounding box center [379, 549] width 1016 height 688
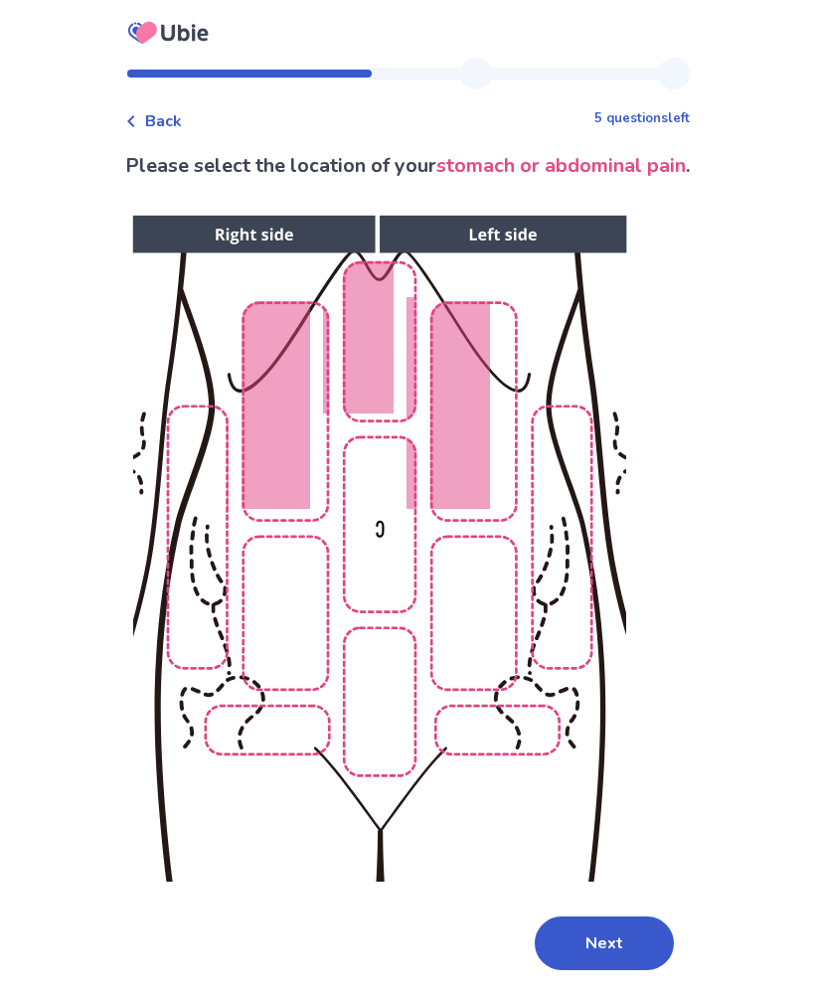
click at [402, 515] on img at bounding box center [379, 549] width 1016 height 688
click at [310, 616] on img at bounding box center [379, 549] width 1016 height 688
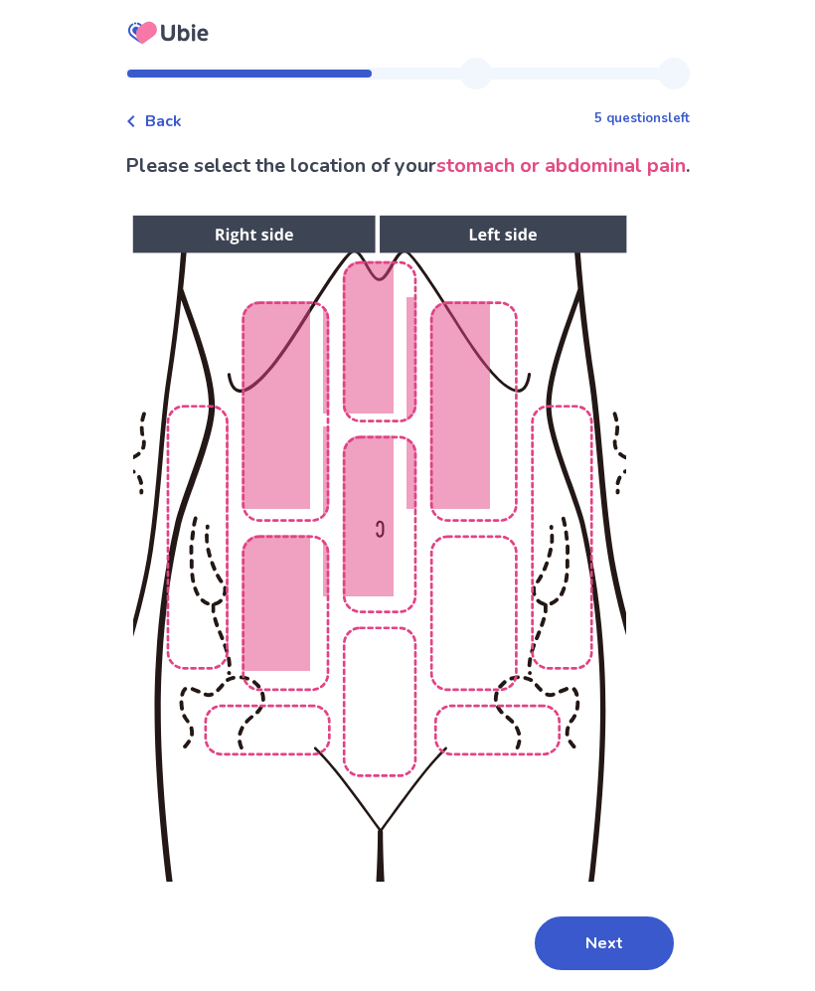
click at [406, 719] on img at bounding box center [379, 549] width 1016 height 688
click at [496, 665] on img at bounding box center [379, 549] width 1016 height 688
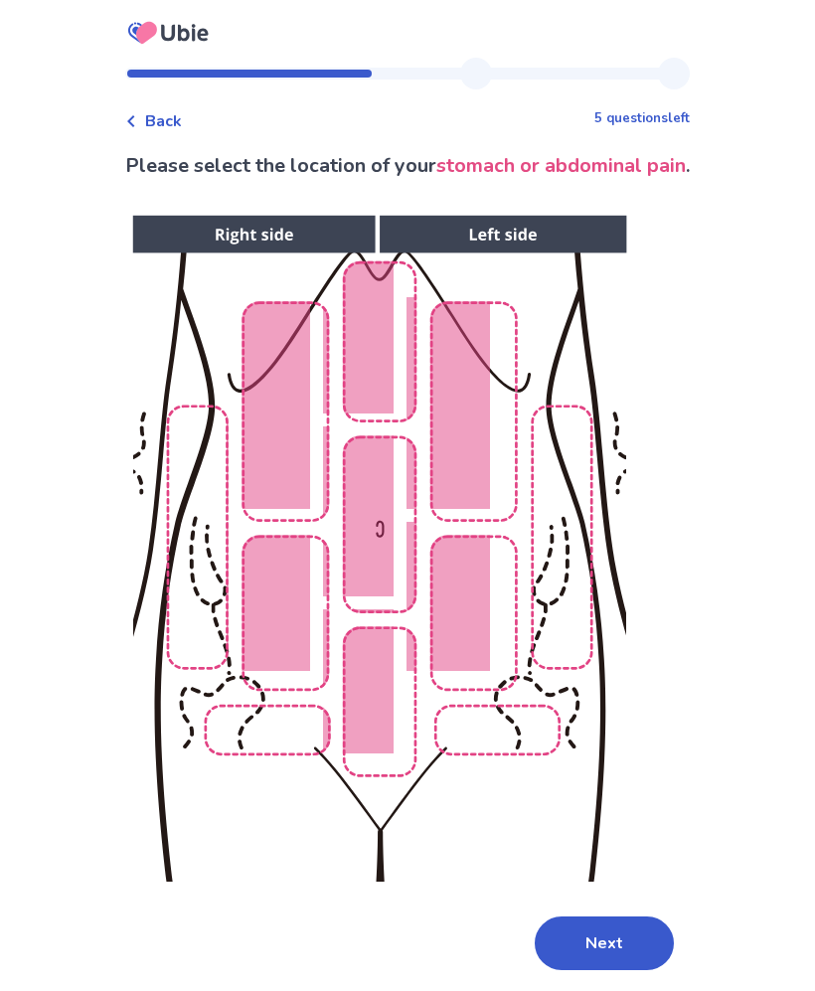
click at [570, 598] on img at bounding box center [379, 549] width 1016 height 688
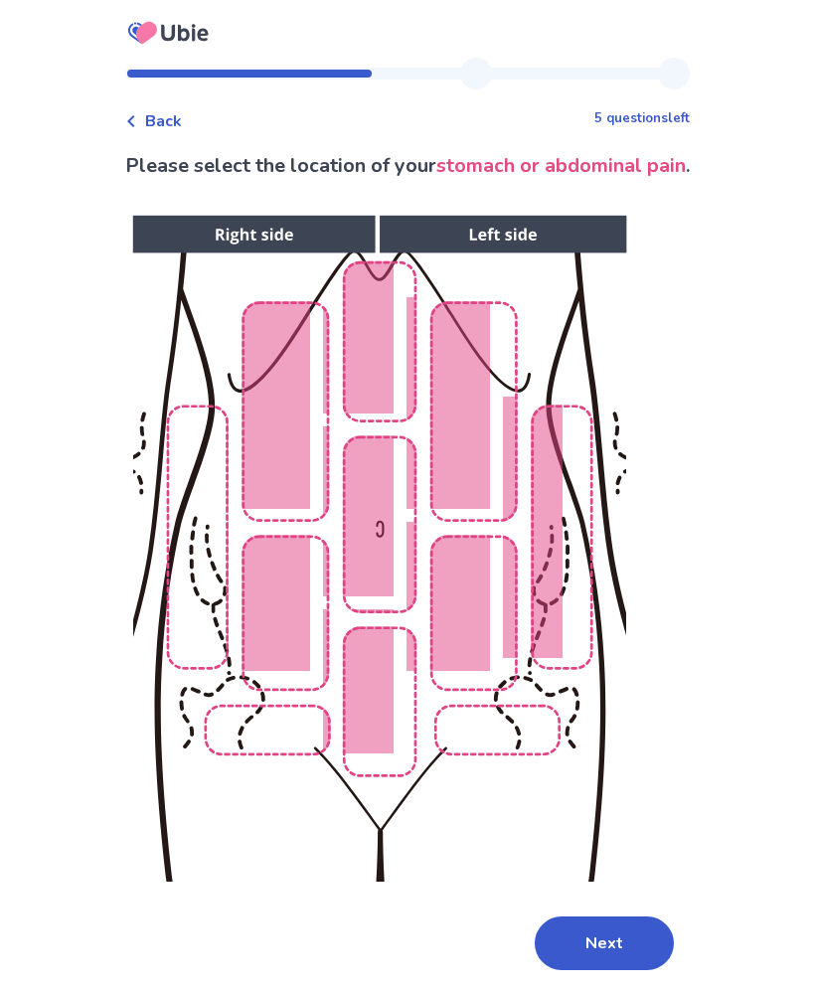
click at [208, 619] on img at bounding box center [379, 549] width 1016 height 688
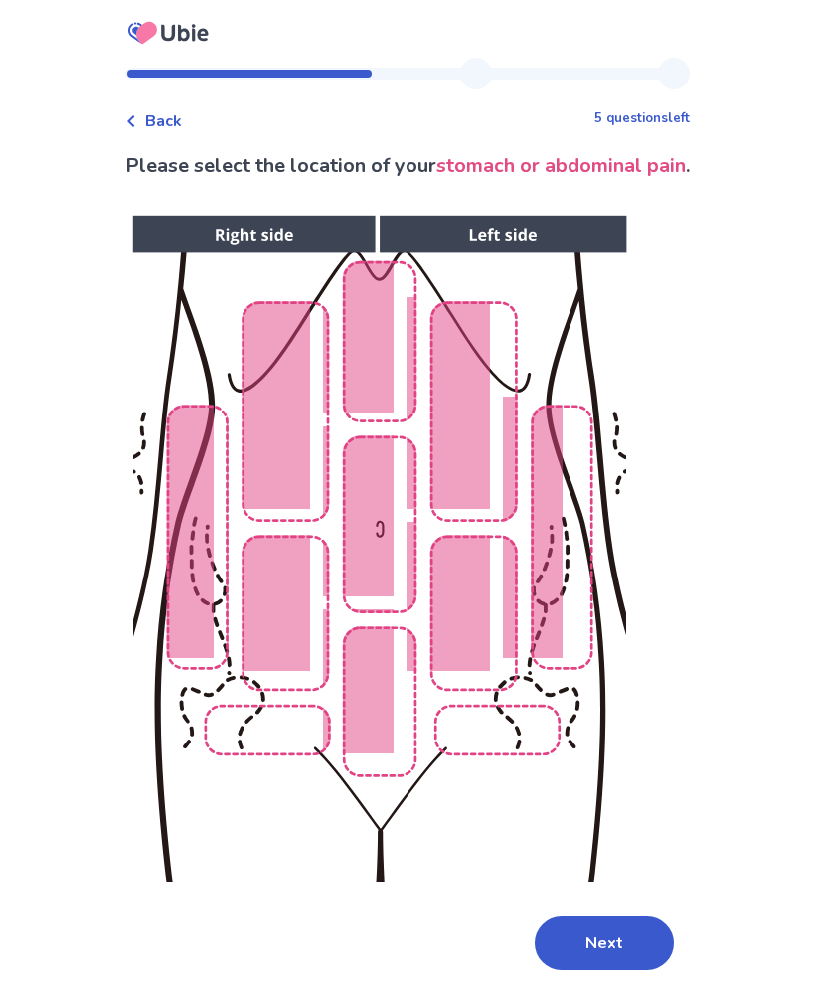
click at [567, 937] on button "Next" at bounding box center [604, 944] width 139 height 54
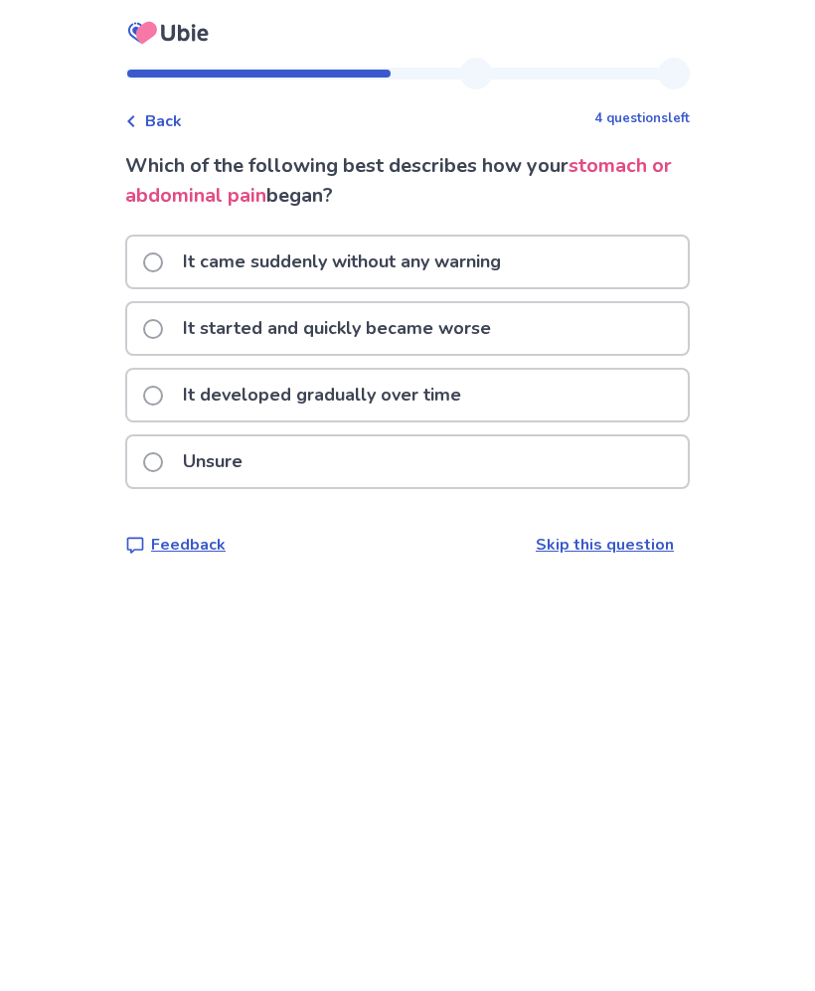
click at [599, 329] on div "It started and quickly became worse" at bounding box center [407, 328] width 561 height 51
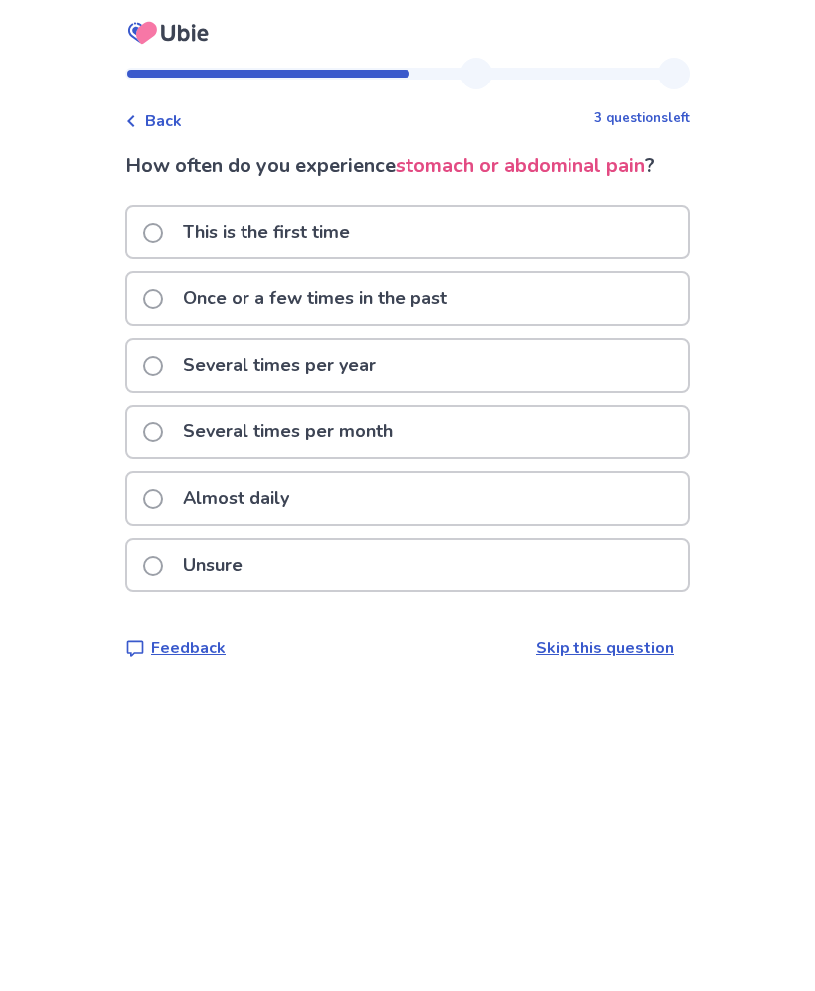
click at [475, 435] on div "Several times per month" at bounding box center [407, 432] width 561 height 51
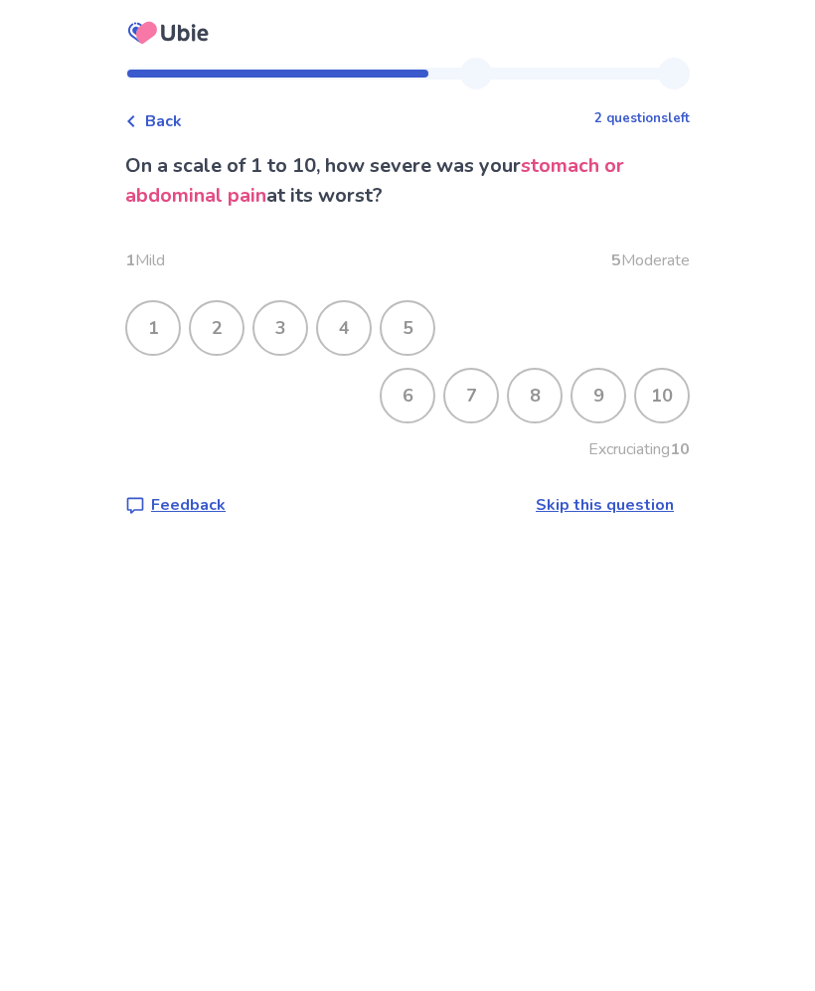
click at [655, 401] on div "10" at bounding box center [662, 396] width 52 height 52
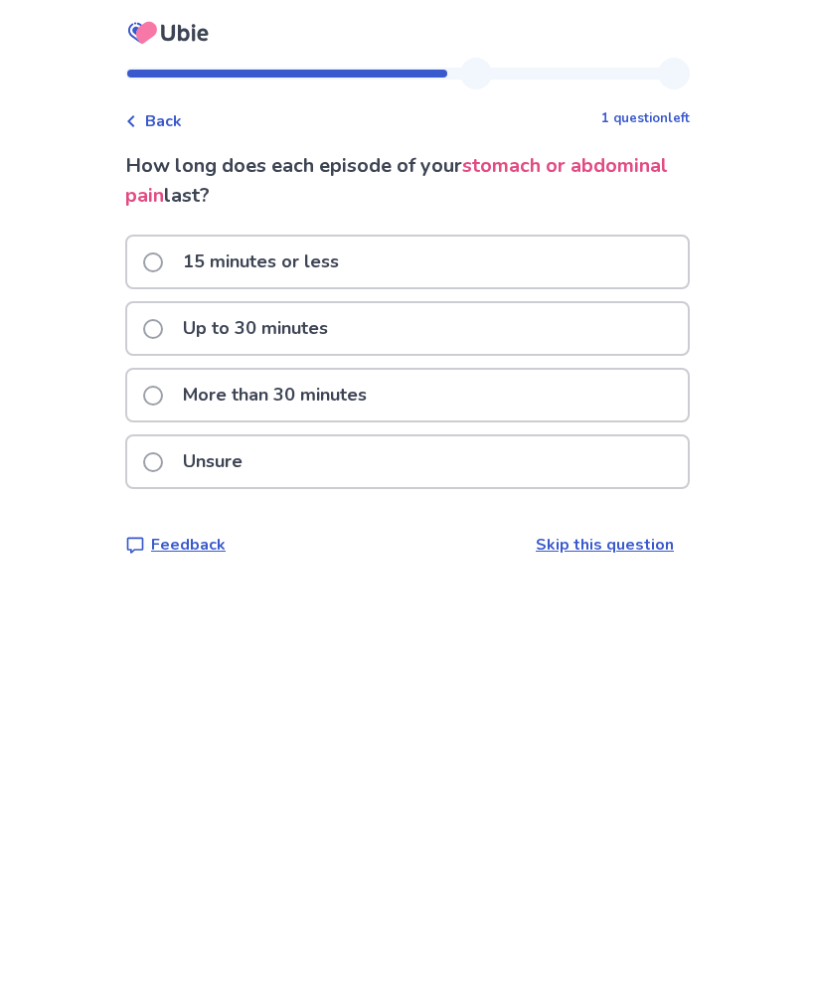
click at [619, 396] on div "More than 30 minutes" at bounding box center [407, 395] width 561 height 51
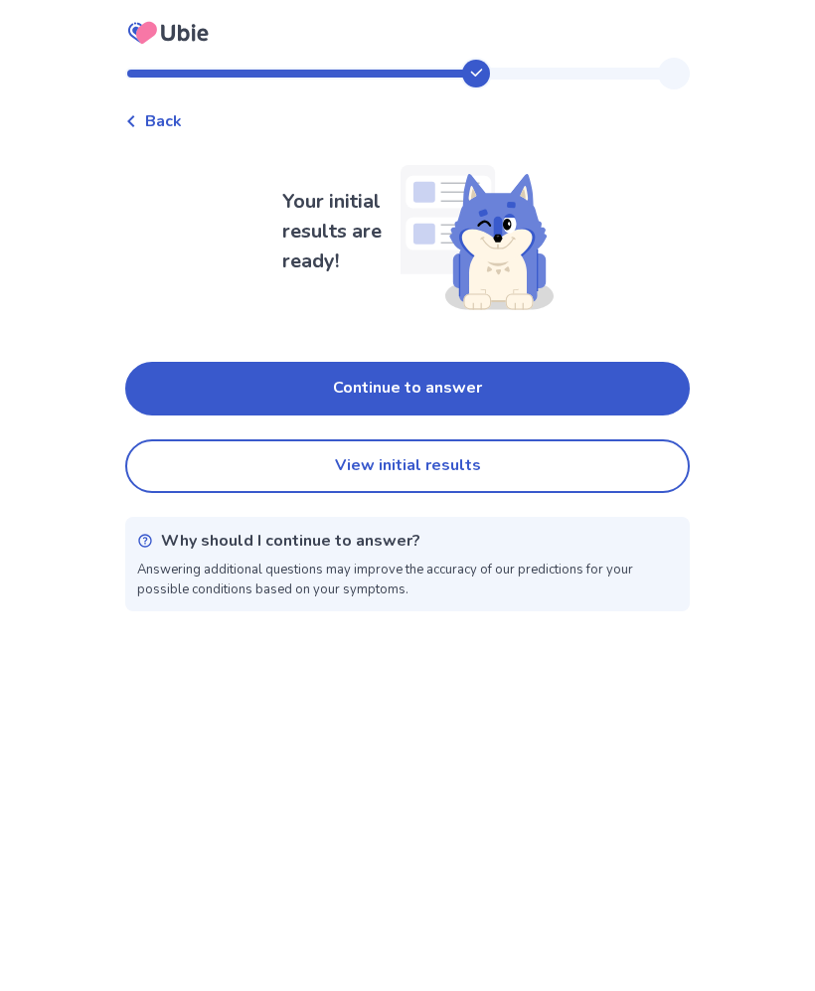
click at [616, 379] on button "Continue to answer" at bounding box center [407, 389] width 565 height 54
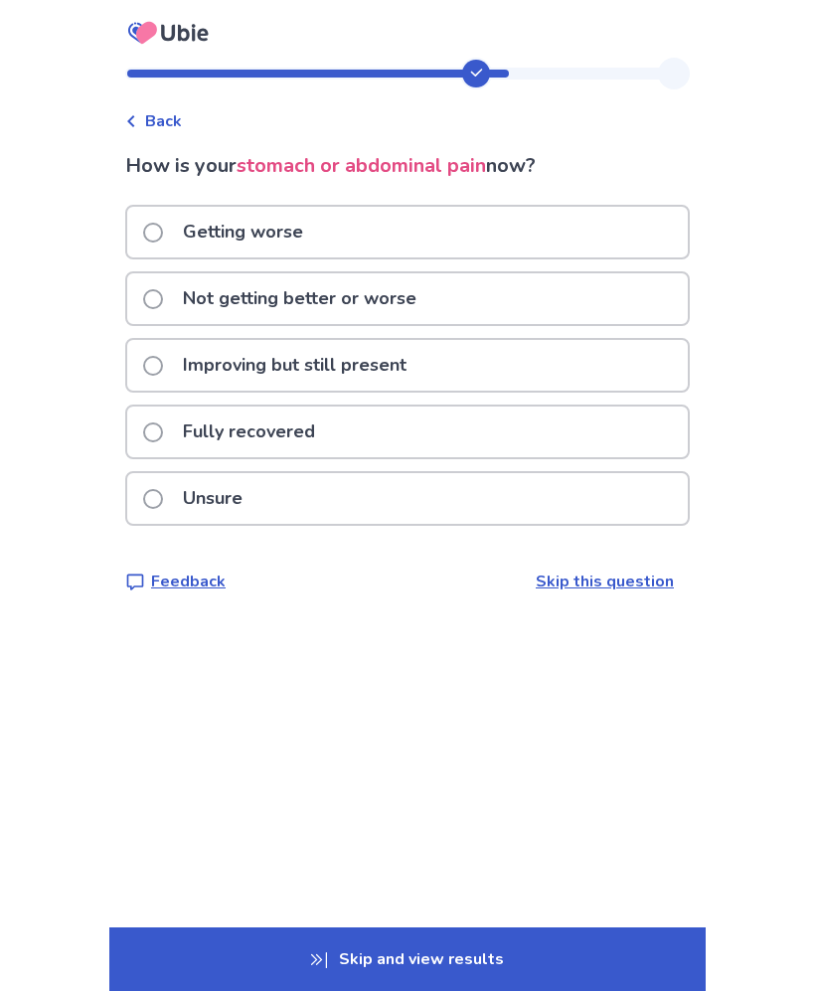
click at [538, 295] on div "Not getting better or worse" at bounding box center [407, 298] width 561 height 51
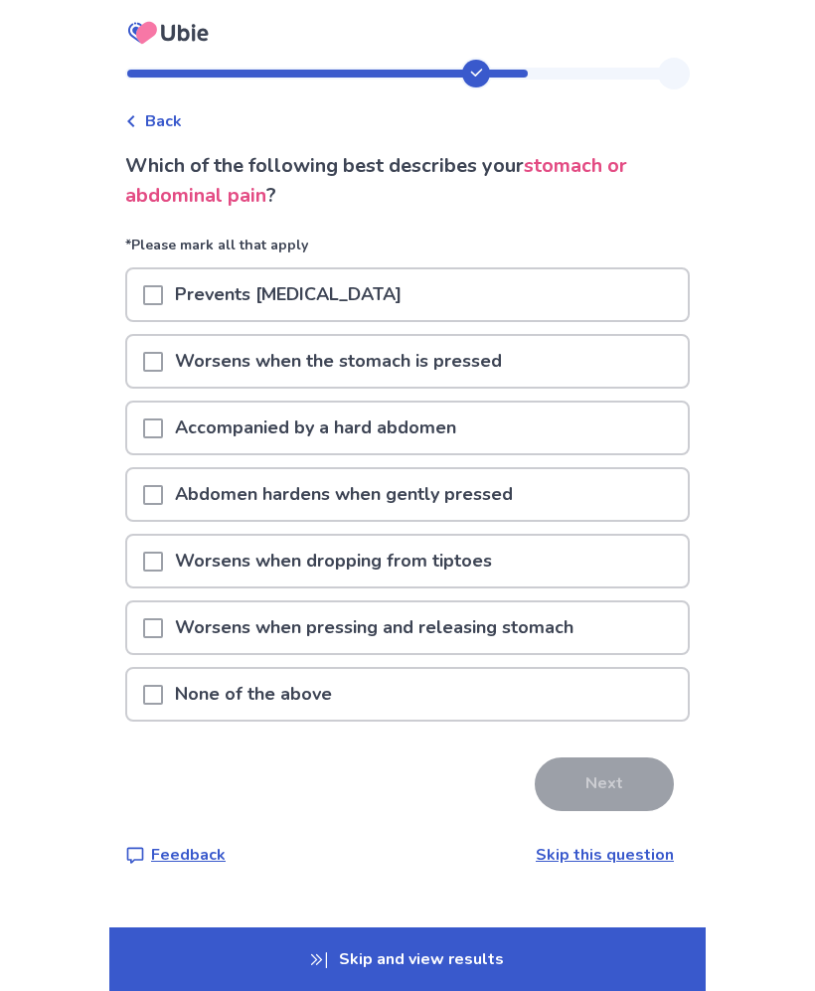
click at [502, 684] on div "None of the above" at bounding box center [407, 694] width 561 height 51
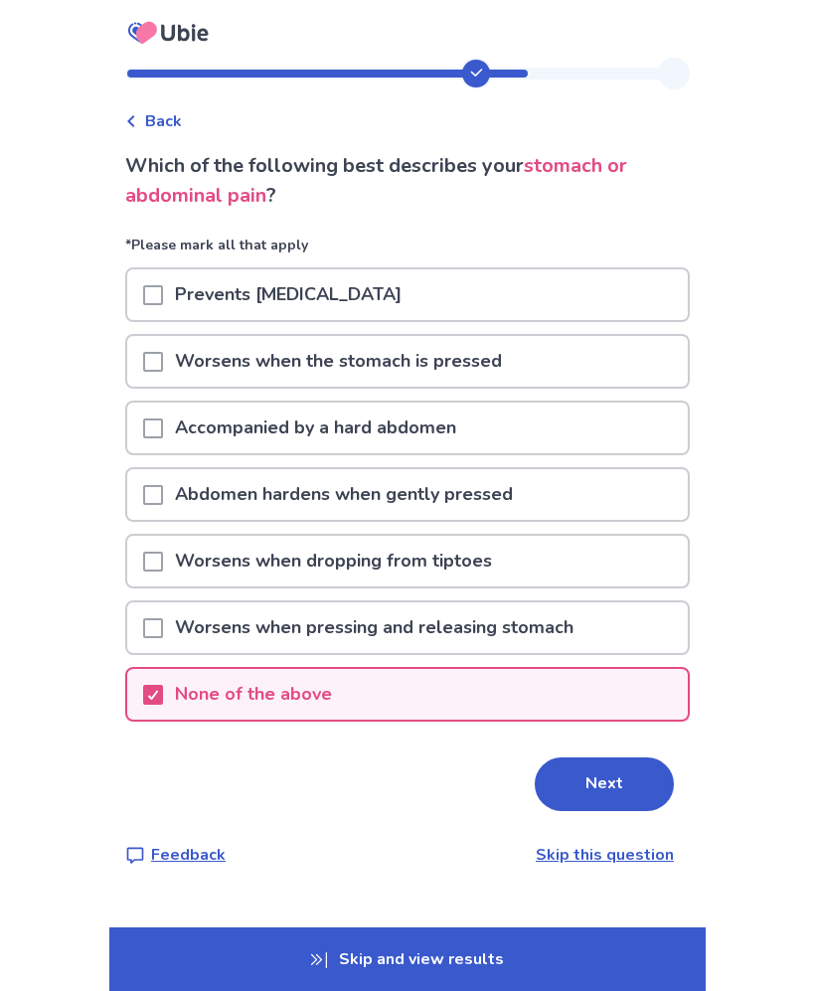
click at [614, 793] on button "Next" at bounding box center [604, 785] width 139 height 54
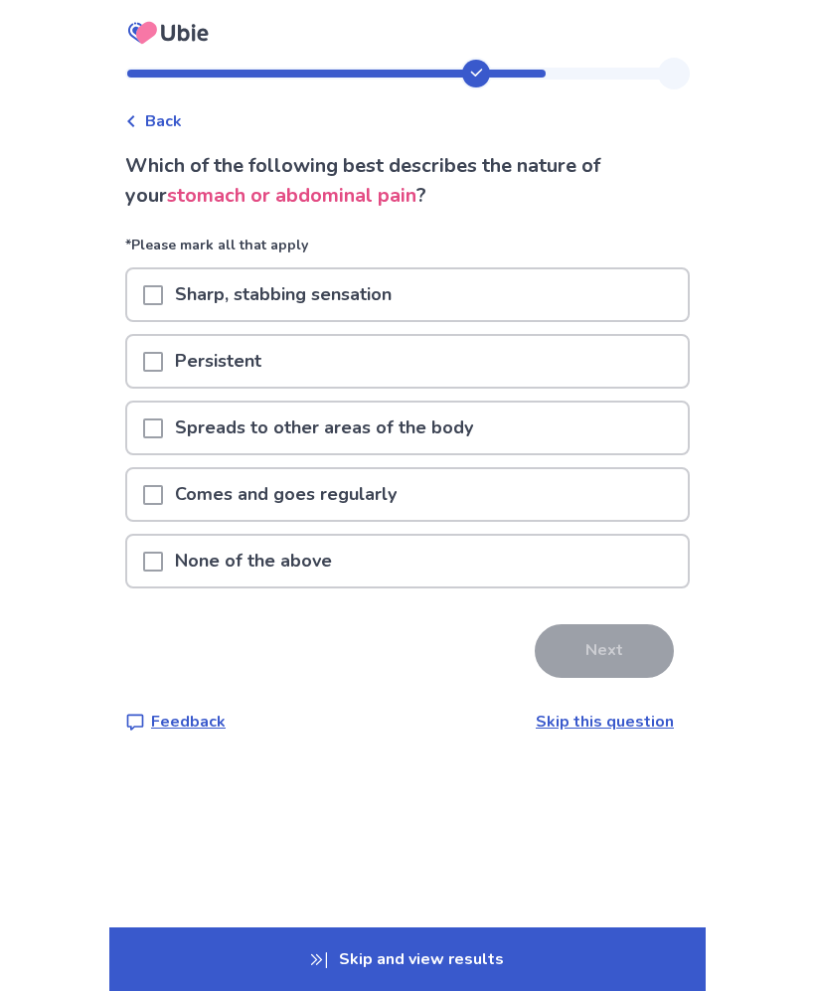
click at [528, 504] on div "Comes and goes regularly" at bounding box center [407, 494] width 561 height 51
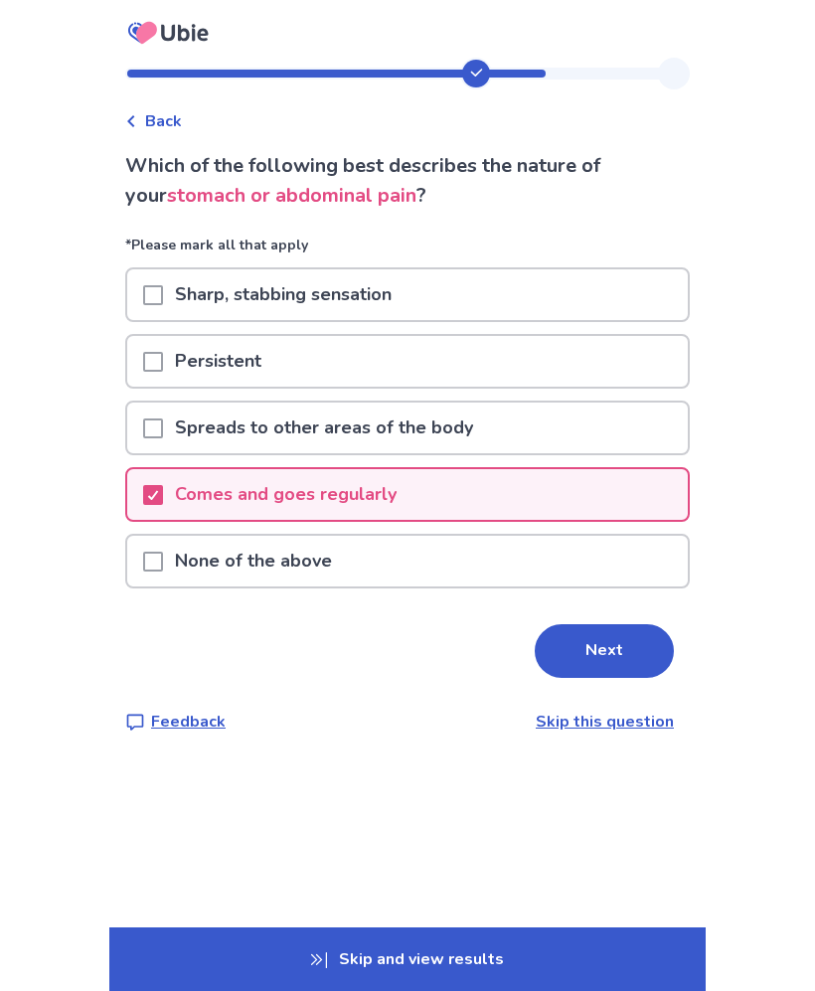
click at [589, 647] on button "Next" at bounding box center [604, 651] width 139 height 54
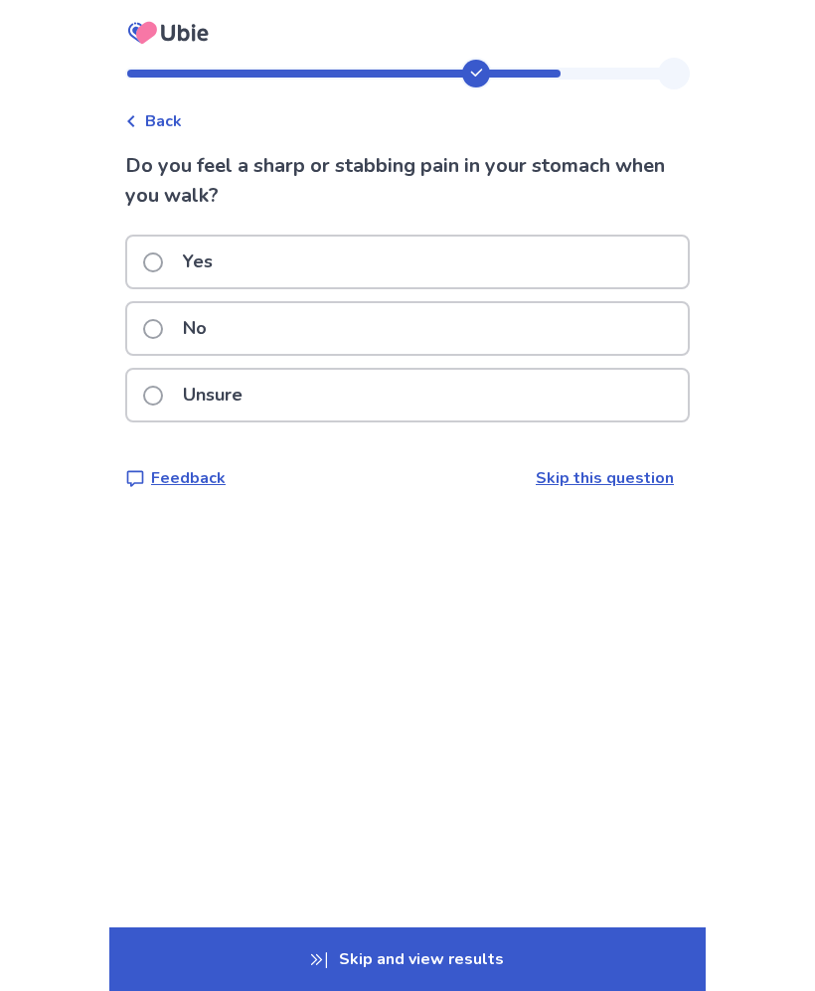
click at [558, 262] on div "Yes" at bounding box center [407, 262] width 561 height 51
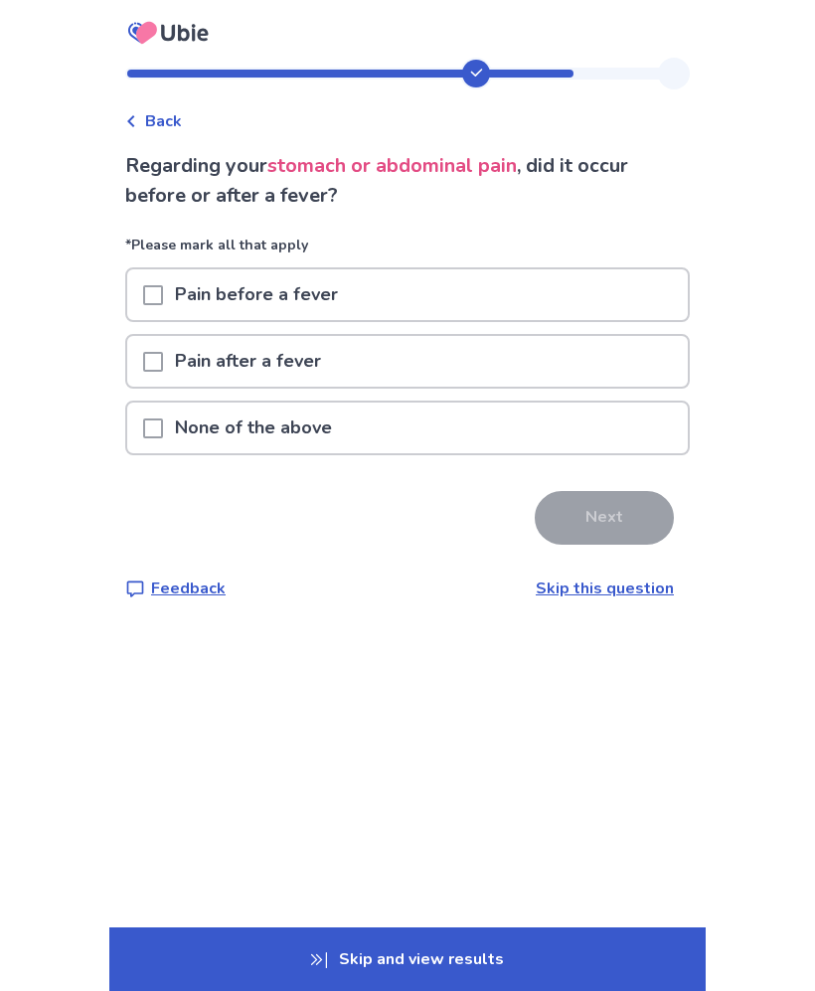
click at [486, 432] on div "None of the above" at bounding box center [407, 428] width 561 height 51
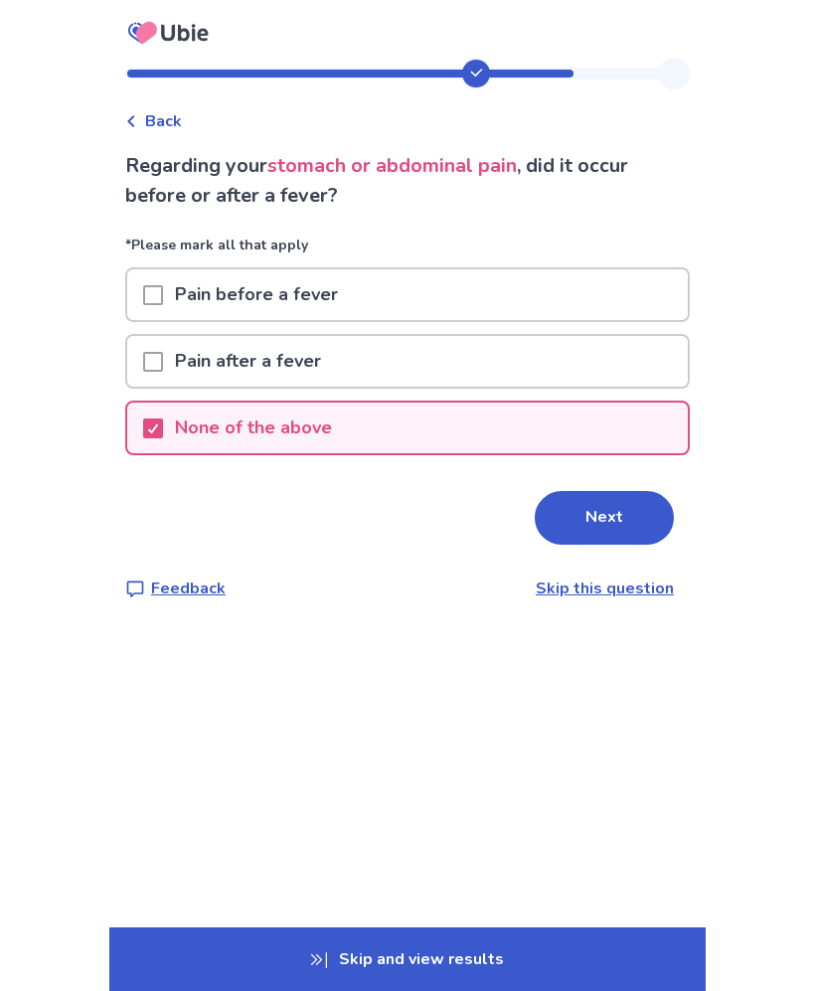
click at [619, 522] on button "Next" at bounding box center [604, 518] width 139 height 54
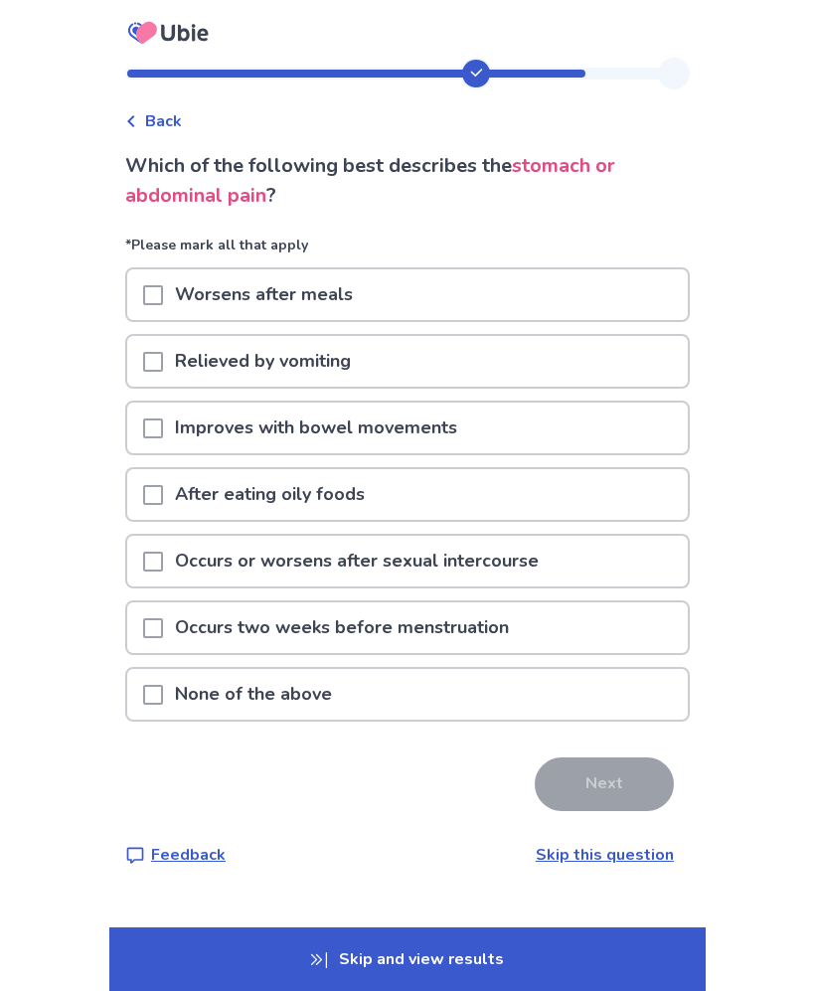
click at [536, 439] on div "Improves with bowel movements" at bounding box center [407, 428] width 561 height 51
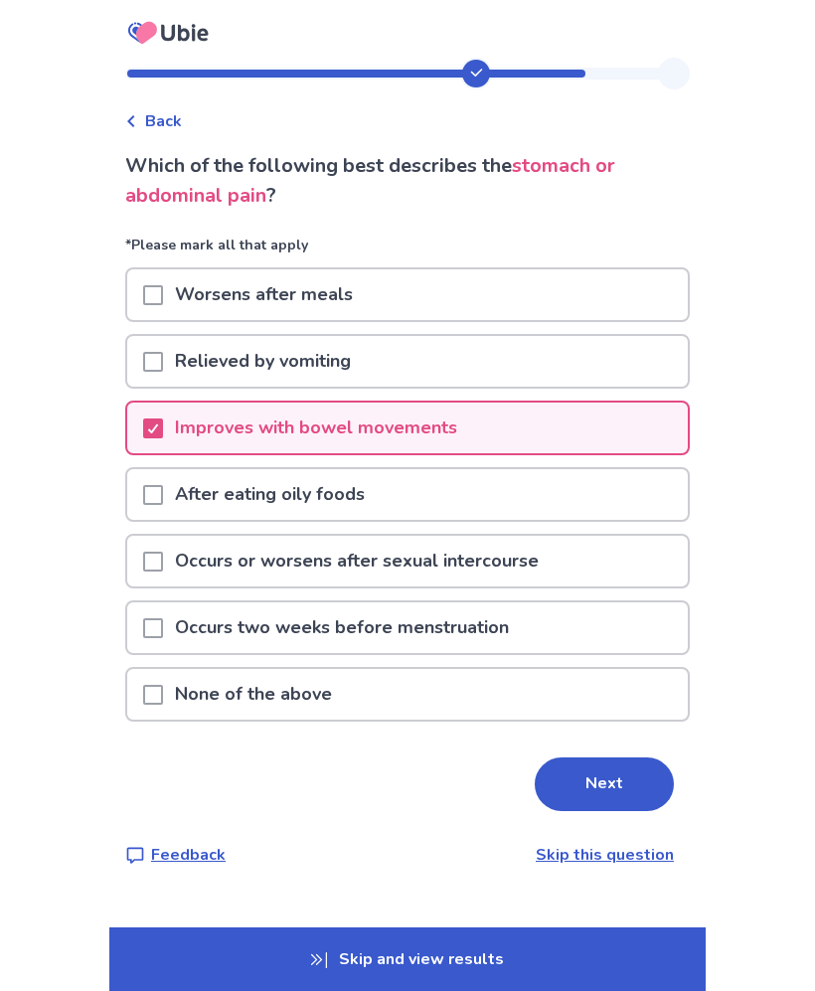
click at [600, 305] on div "Worsens after meals" at bounding box center [407, 294] width 561 height 51
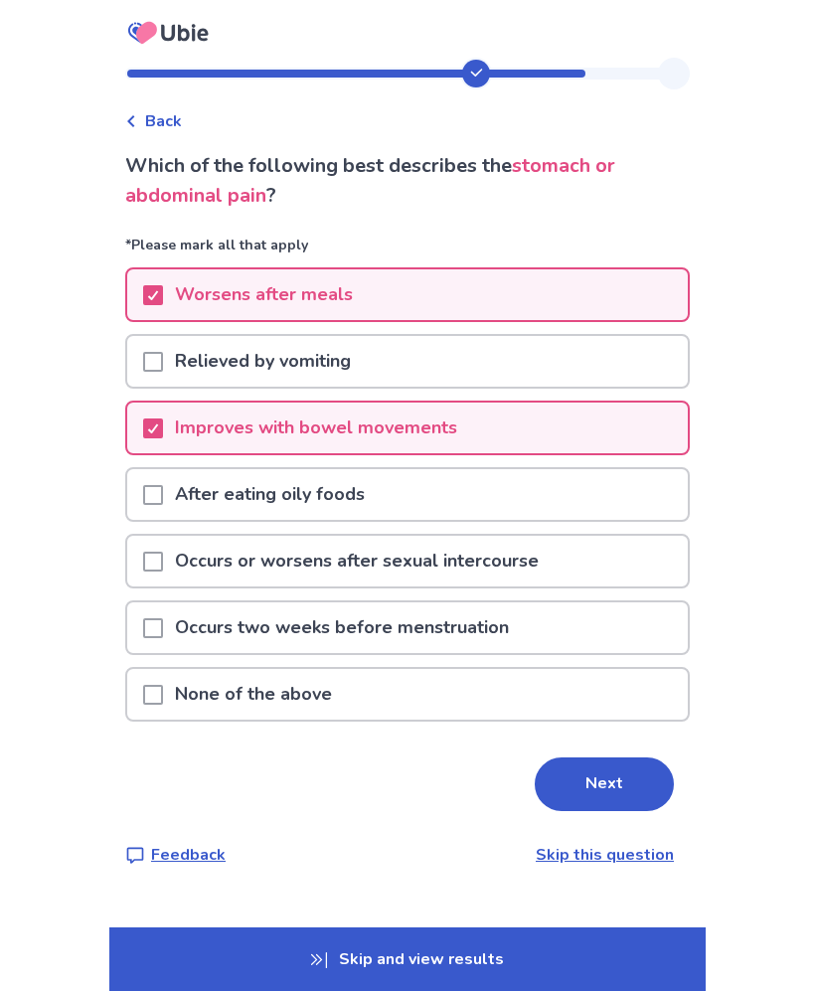
click at [624, 773] on button "Next" at bounding box center [604, 785] width 139 height 54
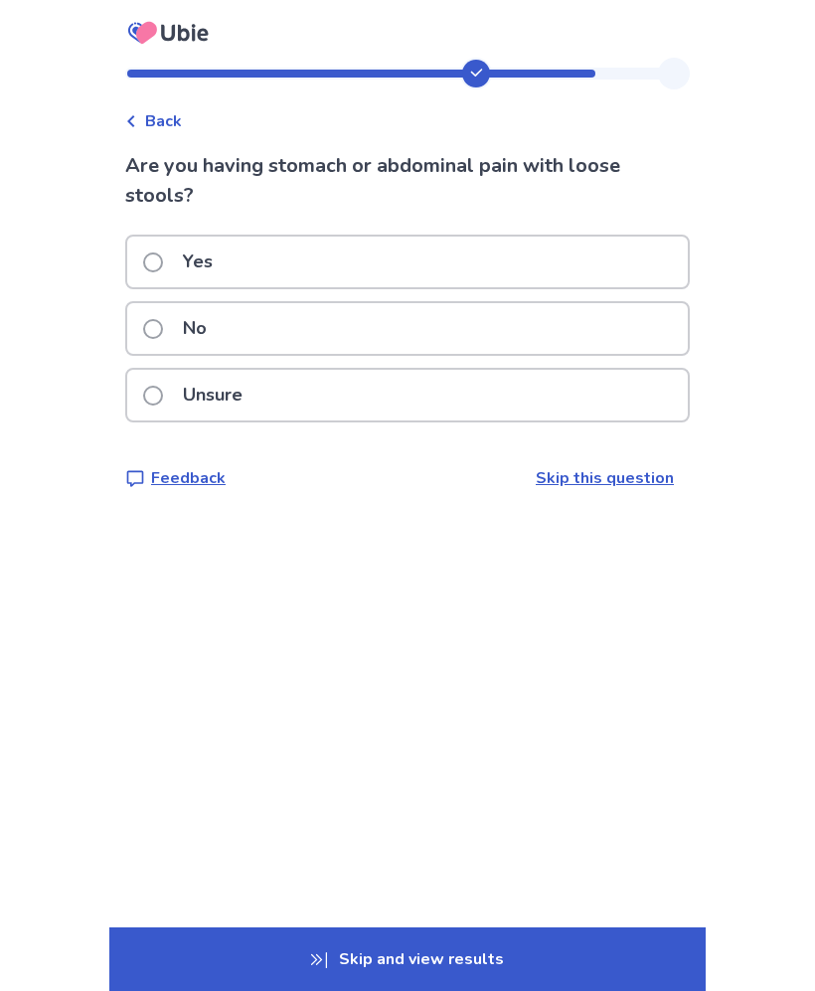
click at [557, 255] on div "Yes" at bounding box center [407, 262] width 561 height 51
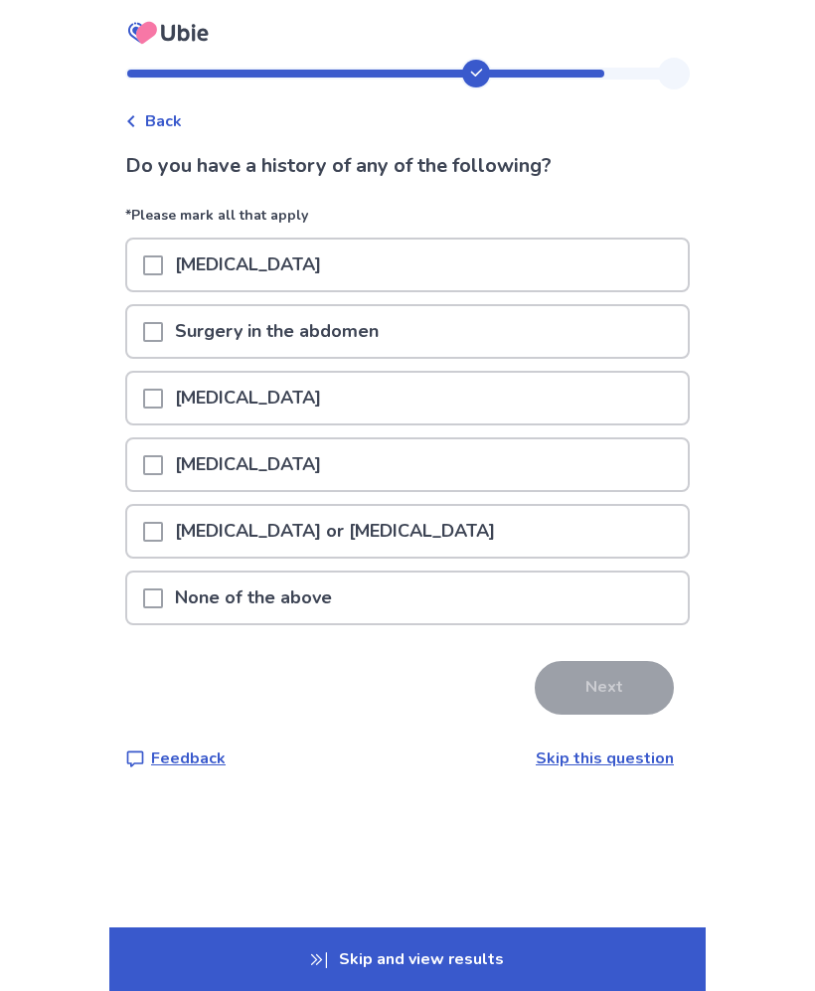
click at [541, 584] on div "None of the above" at bounding box center [407, 598] width 561 height 51
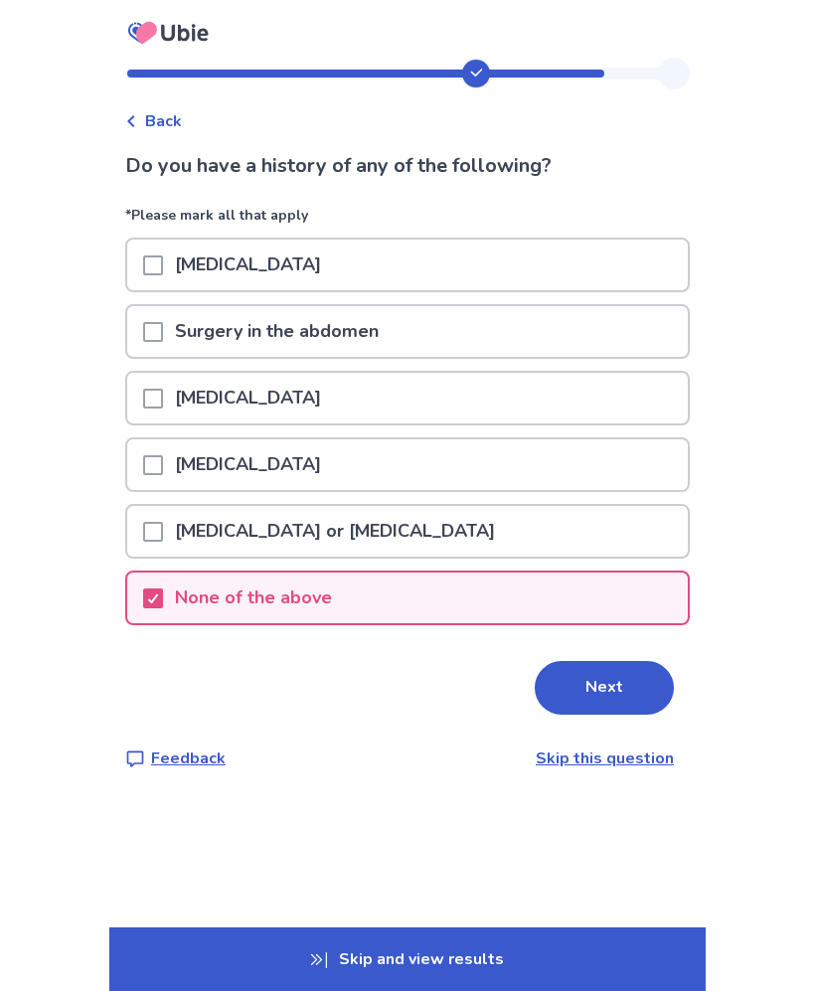
click at [608, 687] on button "Next" at bounding box center [604, 688] width 139 height 54
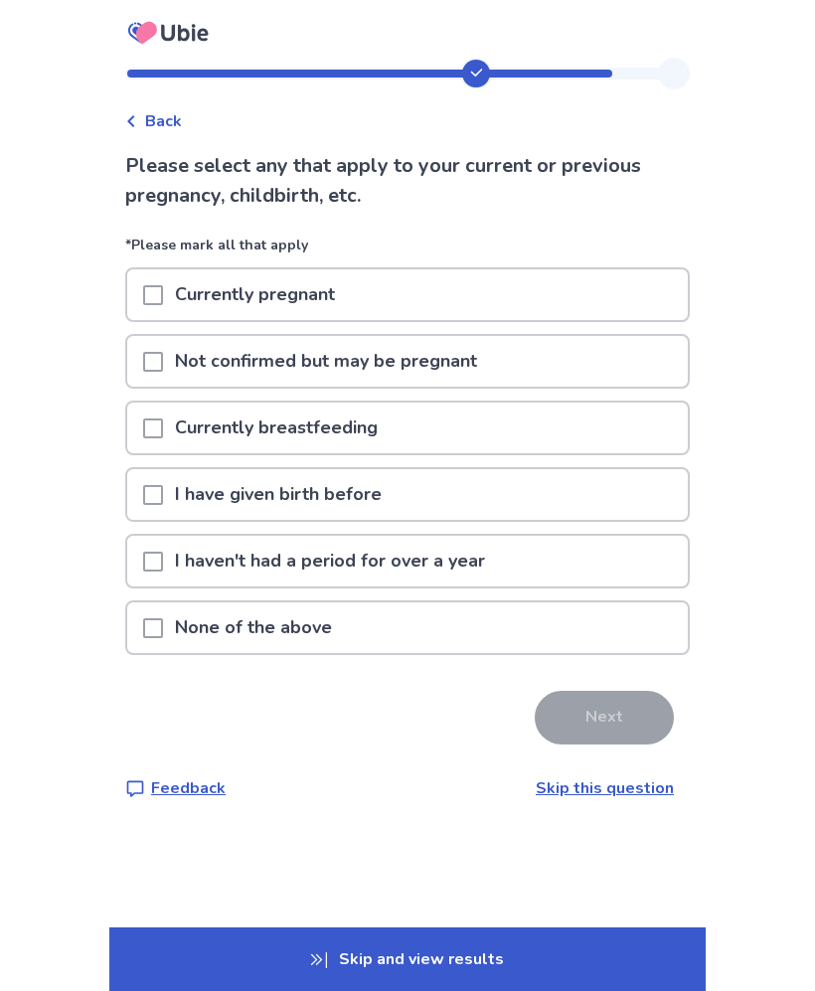
click at [446, 625] on div "None of the above" at bounding box center [407, 628] width 561 height 51
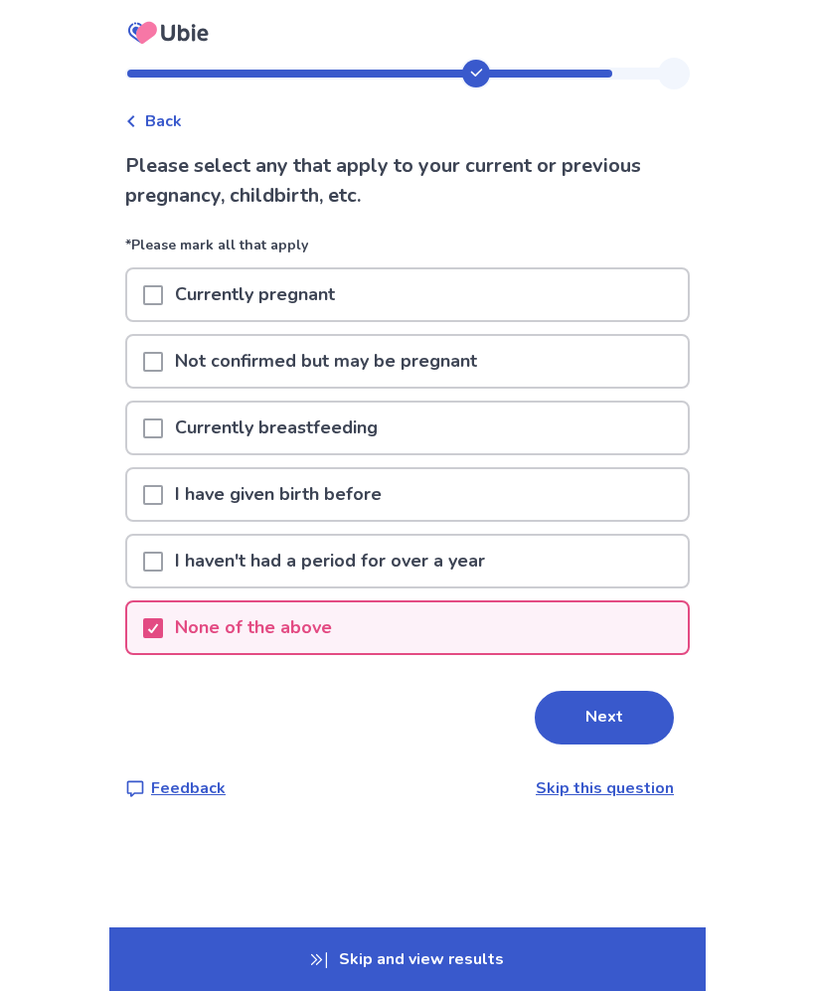
click at [594, 713] on button "Next" at bounding box center [604, 718] width 139 height 54
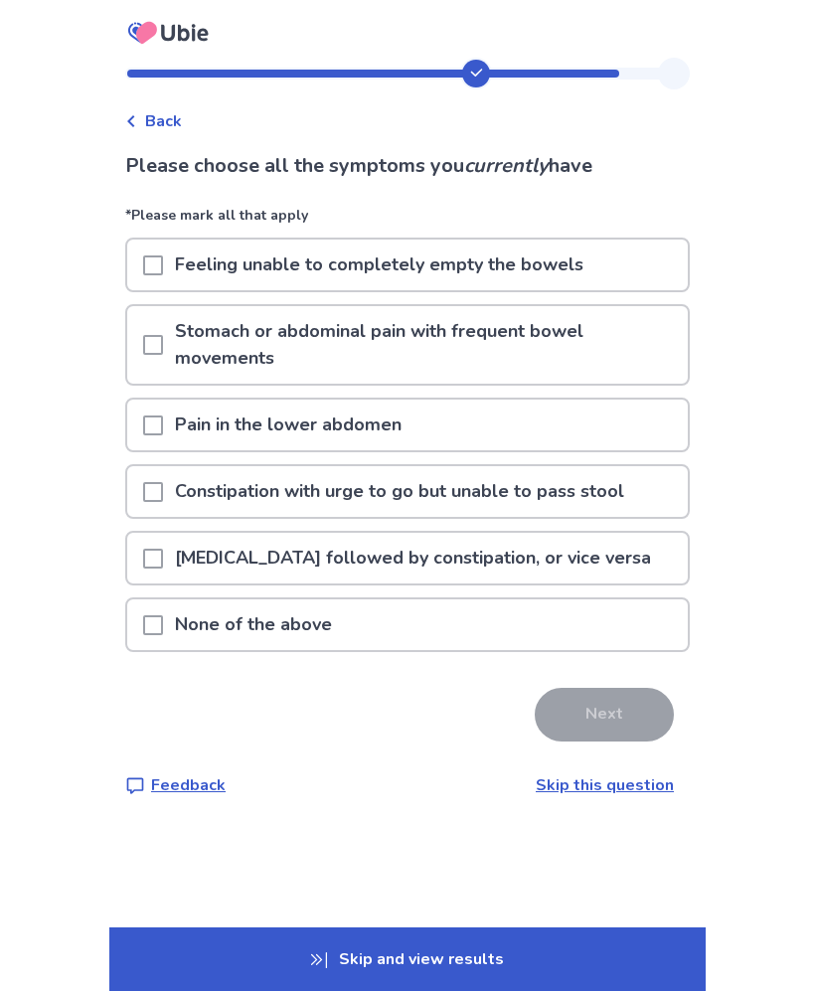
click at [620, 265] on div "Feeling unable to completely empty the bowels" at bounding box center [407, 265] width 561 height 51
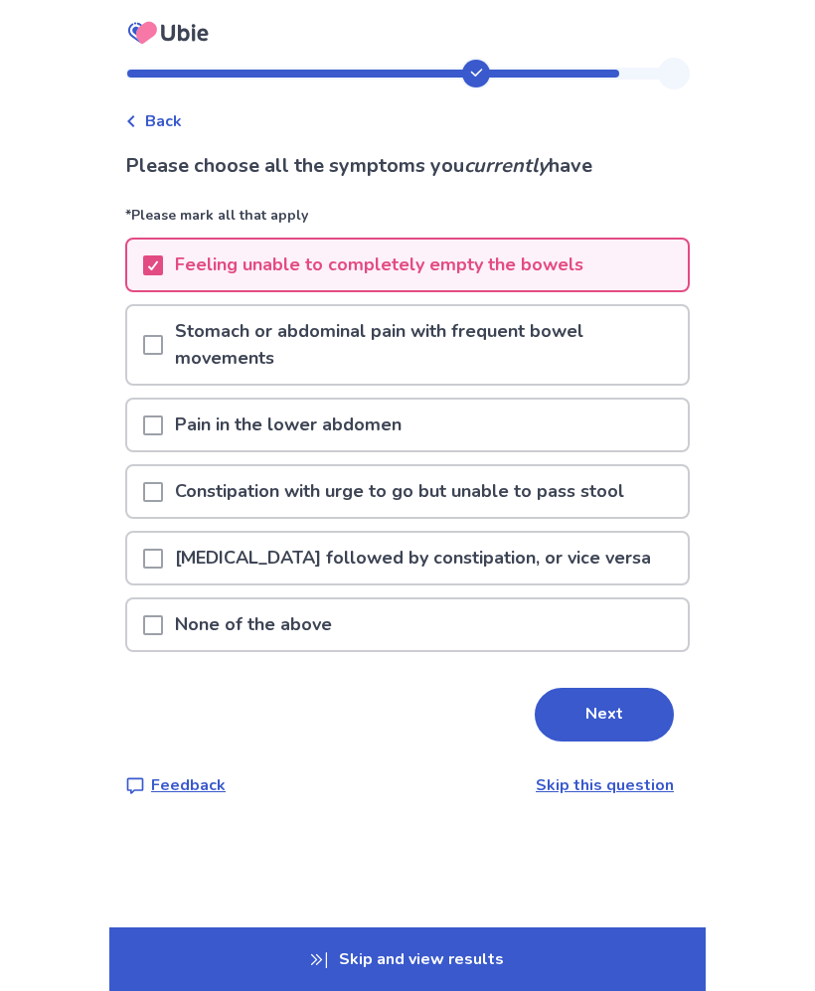
click at [623, 364] on p "Stomach or abdominal pain with frequent bowel movements" at bounding box center [425, 345] width 525 height 78
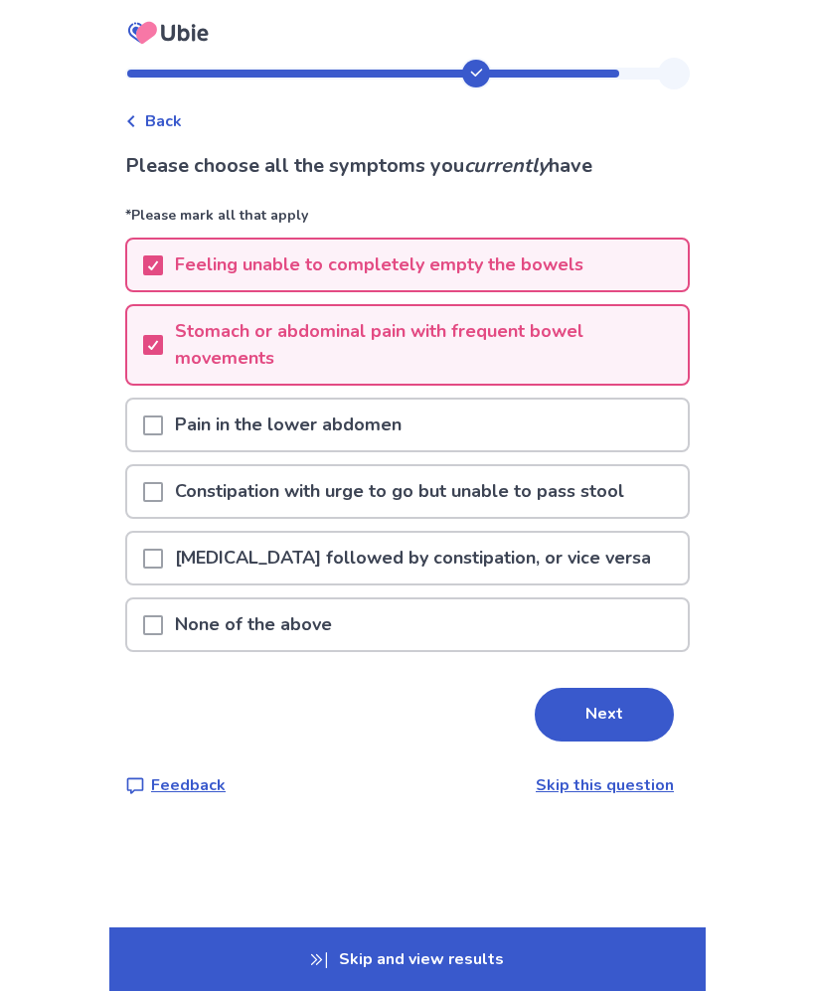
click at [616, 441] on div "Pain in the lower abdomen" at bounding box center [407, 425] width 561 height 51
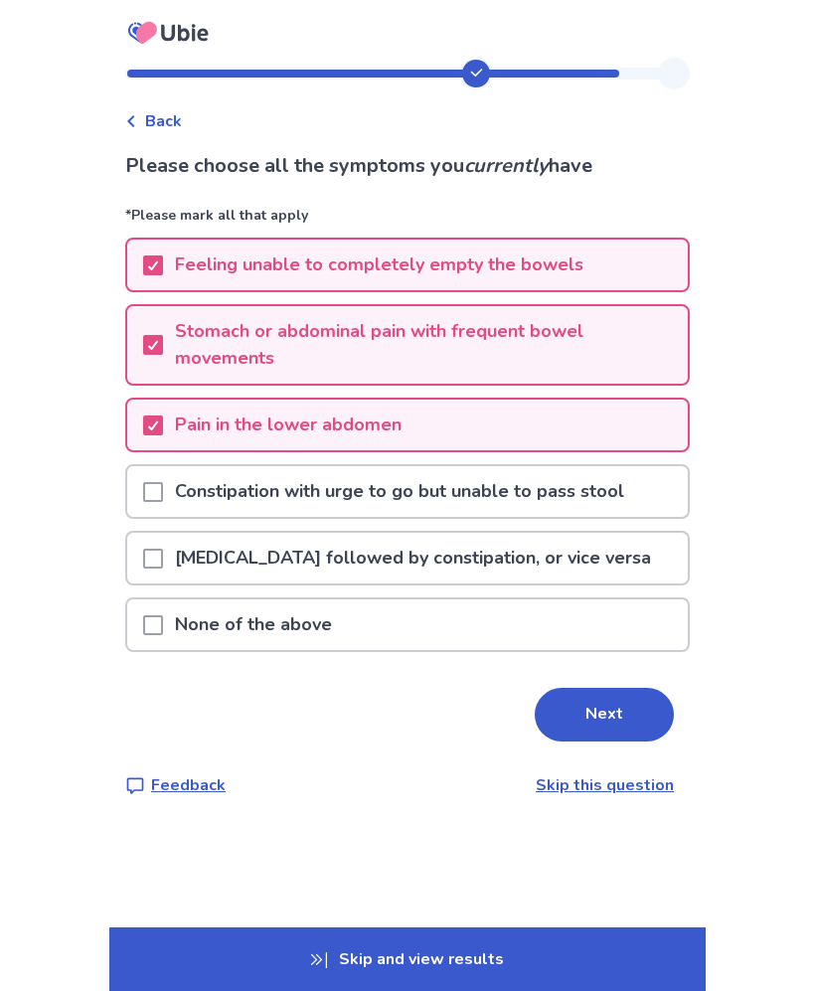
click at [607, 557] on div "[MEDICAL_DATA] followed by constipation, or vice versa" at bounding box center [407, 558] width 561 height 51
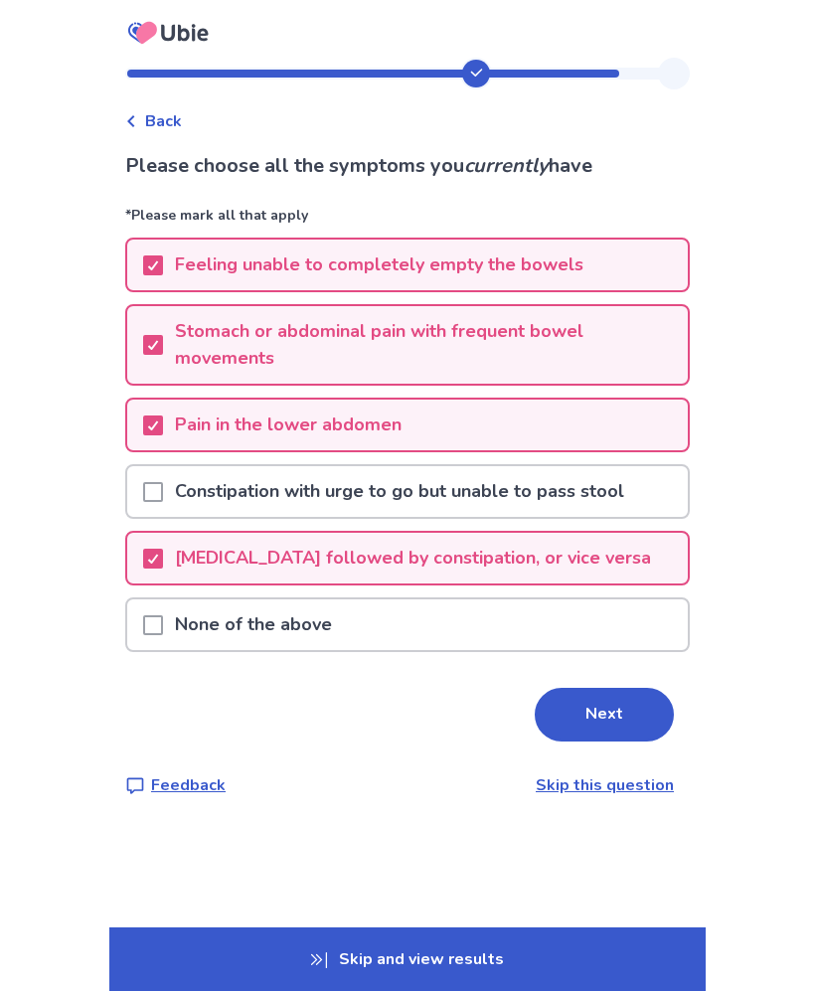
click at [628, 474] on p "Constipation with urge to go but unable to pass stool" at bounding box center [399, 491] width 473 height 51
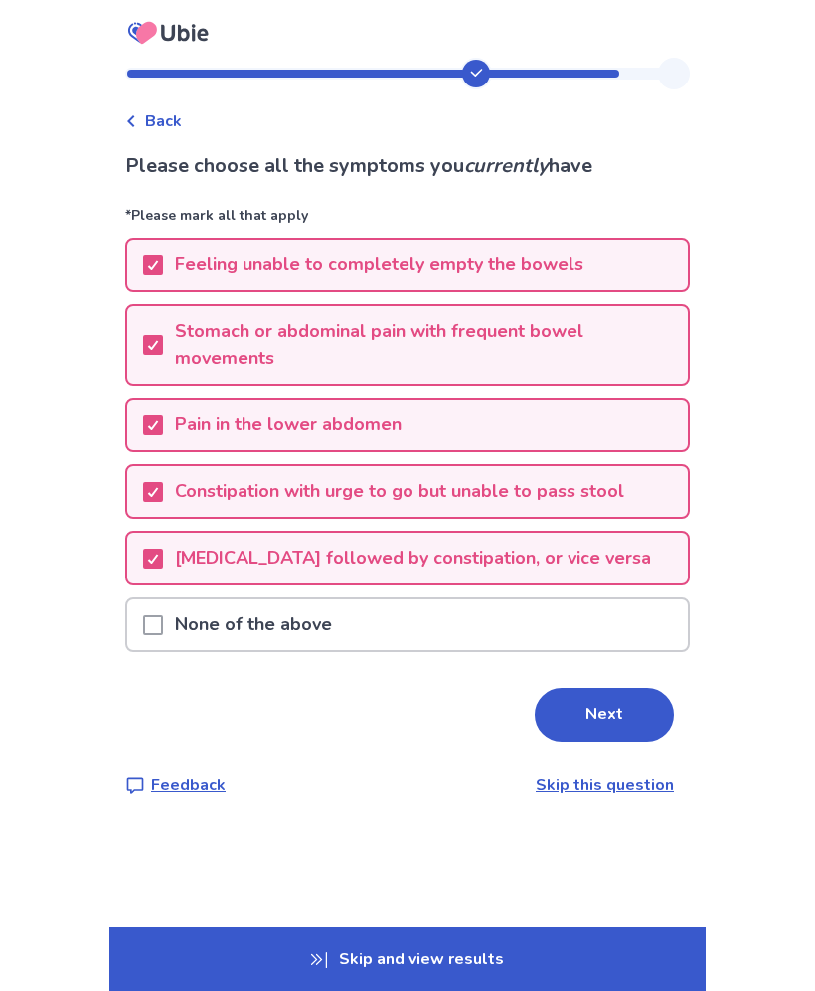
click at [587, 696] on button "Next" at bounding box center [604, 715] width 139 height 54
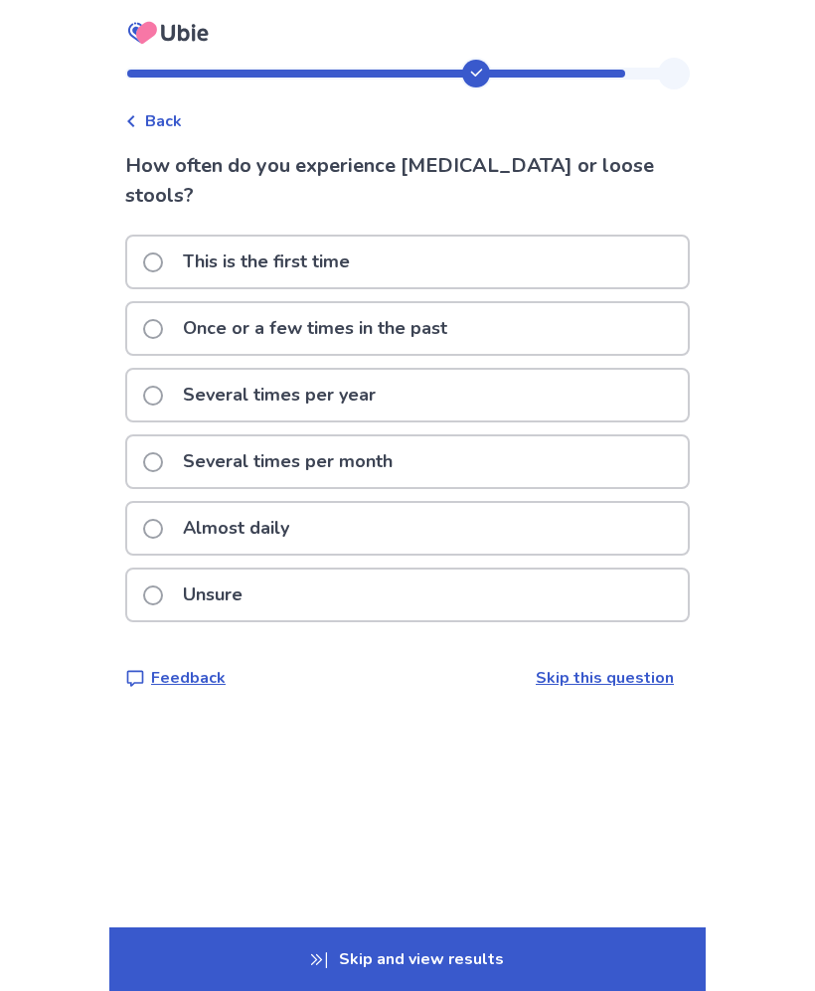
click at [476, 437] on div "Several times per month" at bounding box center [407, 462] width 561 height 51
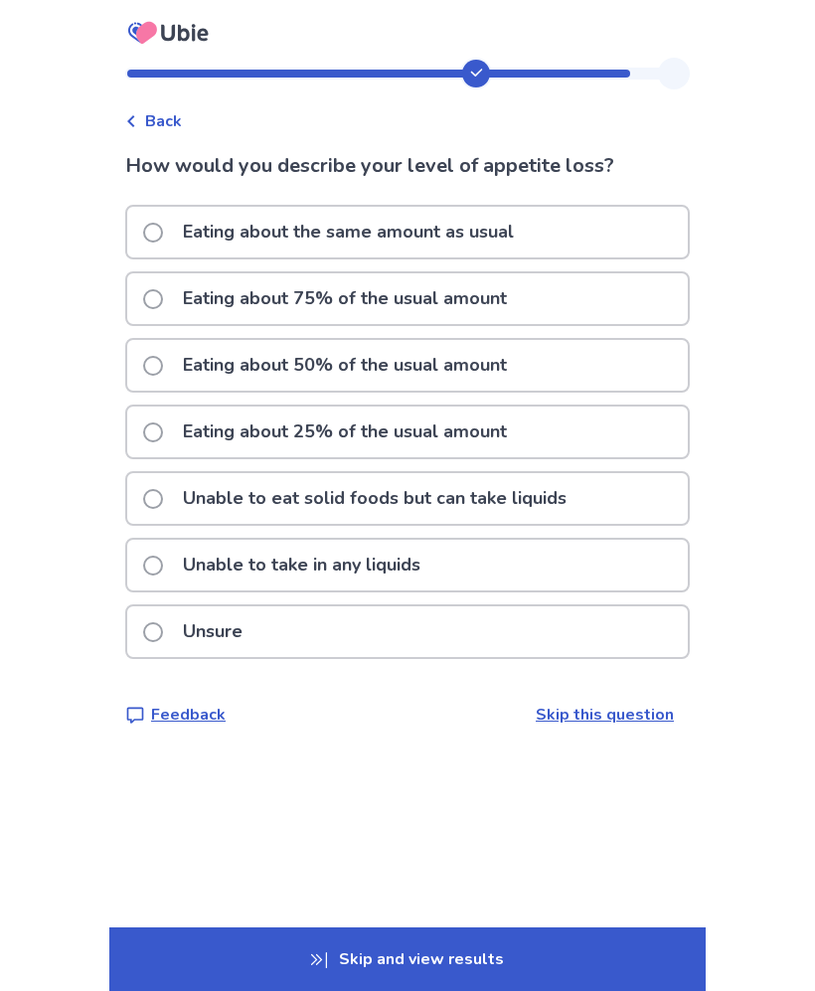
click at [601, 308] on div "Eating about 75% of the usual amount" at bounding box center [407, 298] width 561 height 51
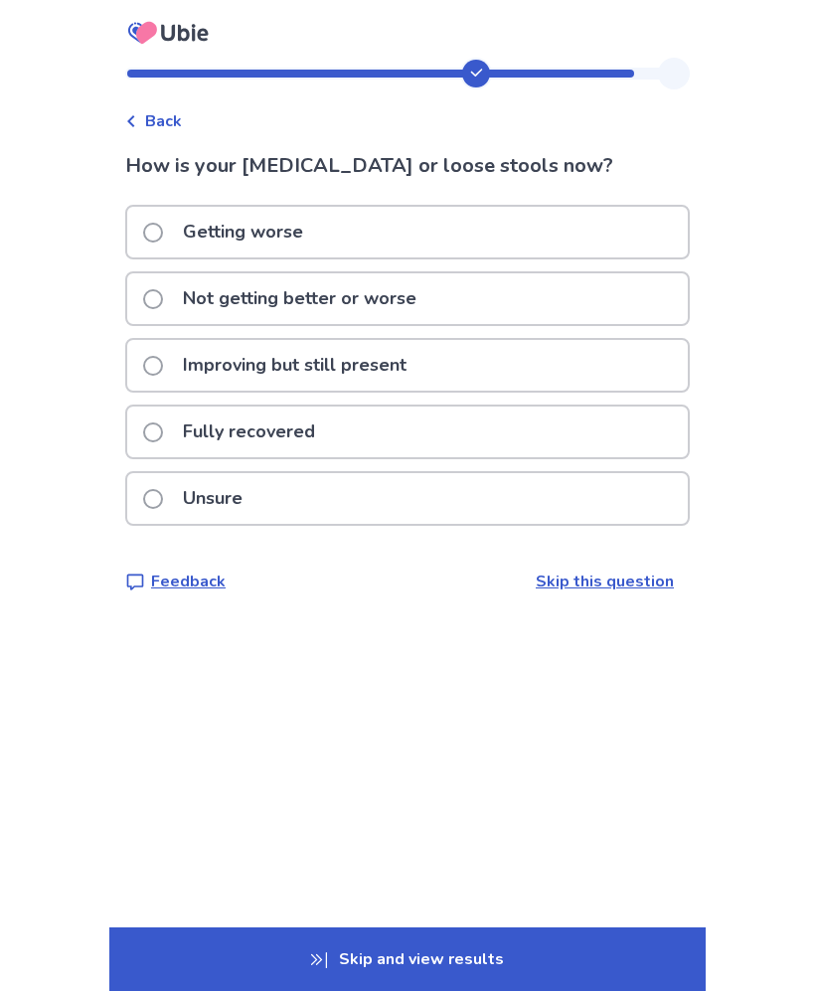
click at [521, 354] on div "Improving but still present" at bounding box center [407, 365] width 561 height 51
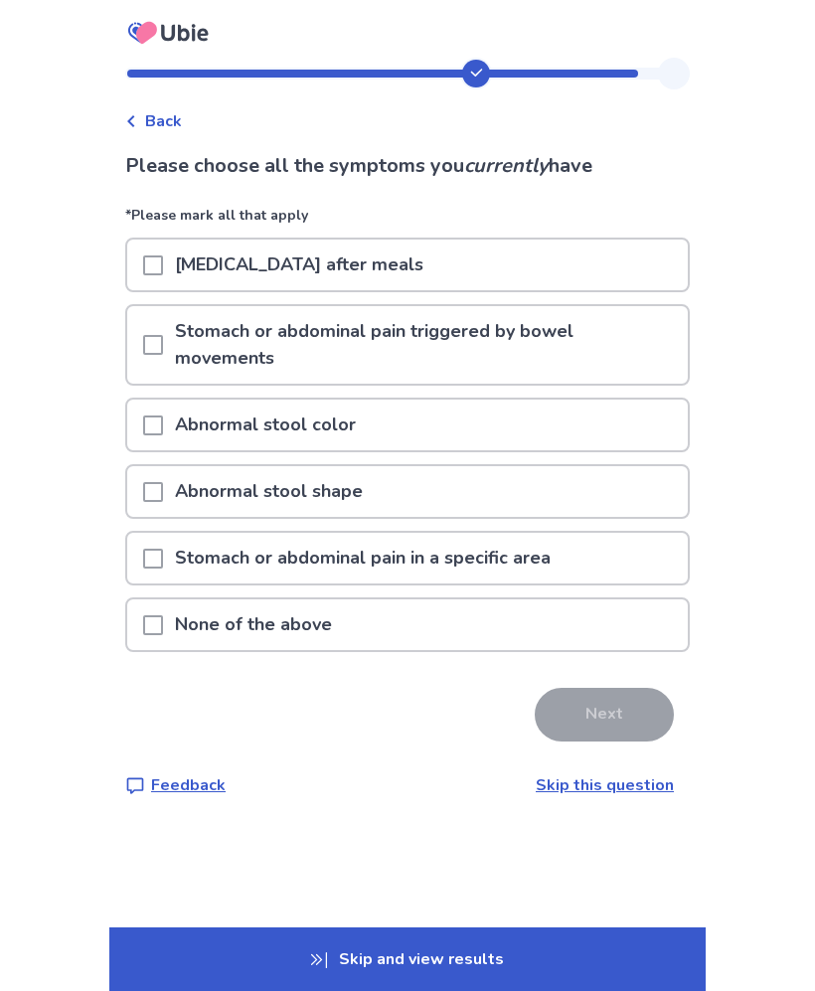
click at [588, 275] on div "[MEDICAL_DATA] after meals" at bounding box center [407, 265] width 561 height 51
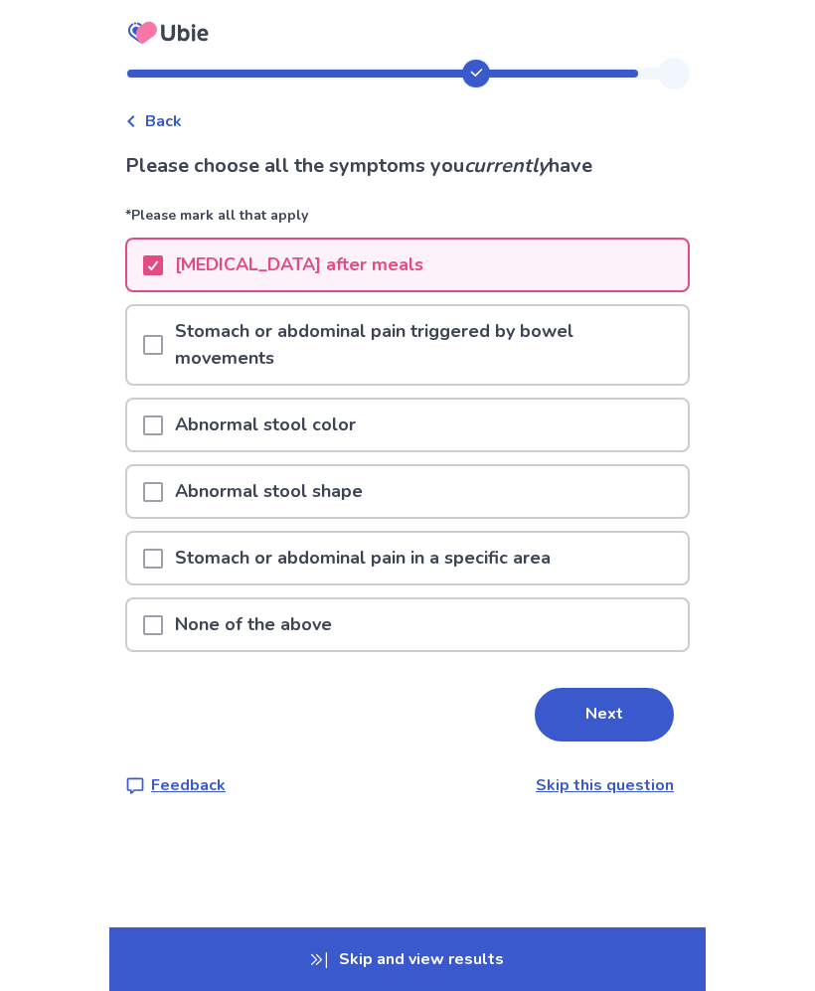
click at [526, 542] on p "Stomach or abdominal pain in a specific area" at bounding box center [363, 558] width 400 height 51
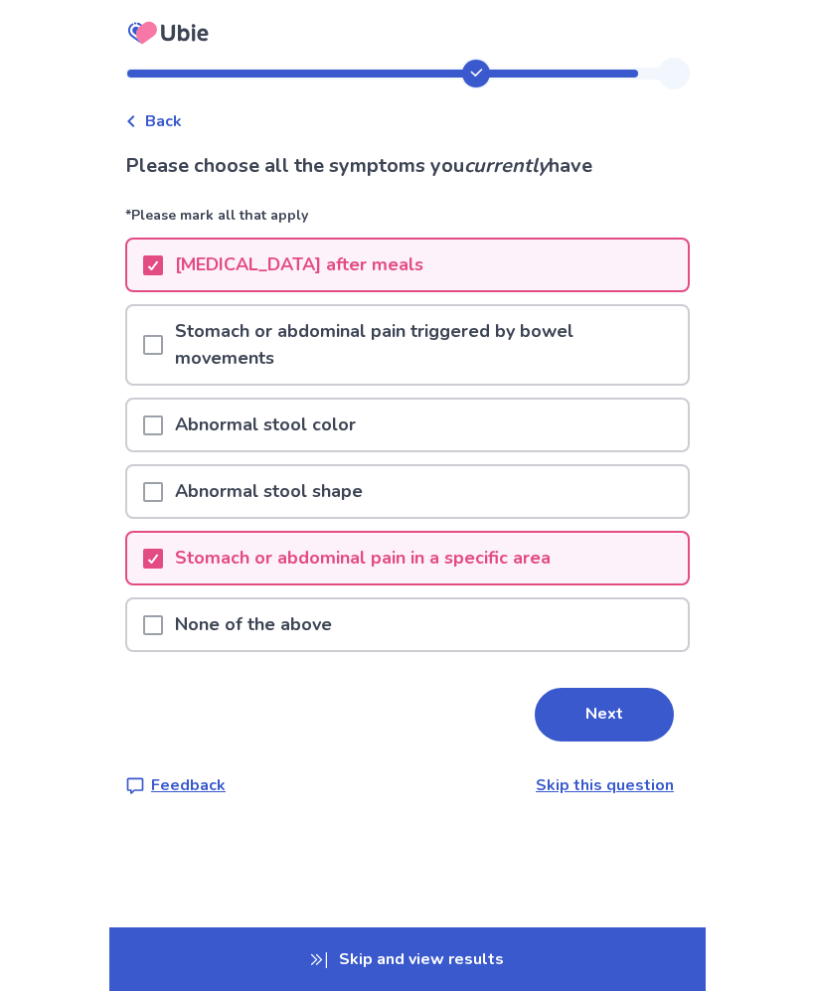
click at [628, 706] on button "Next" at bounding box center [604, 715] width 139 height 54
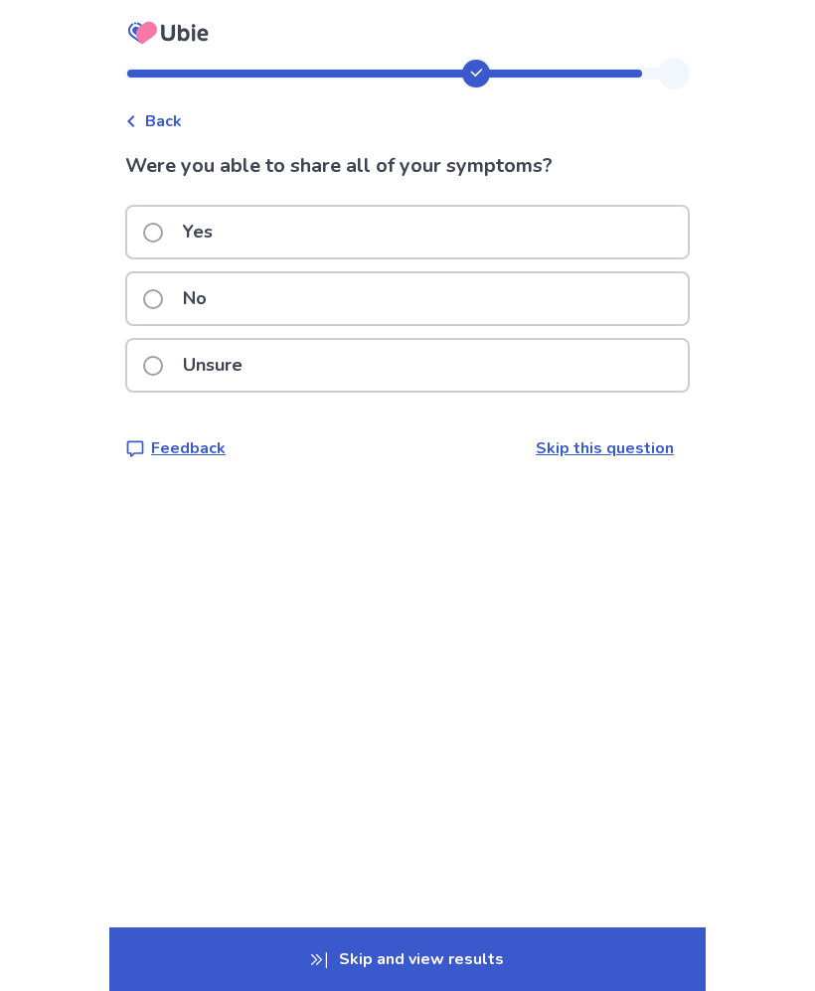
click at [618, 232] on div "Yes" at bounding box center [407, 232] width 561 height 51
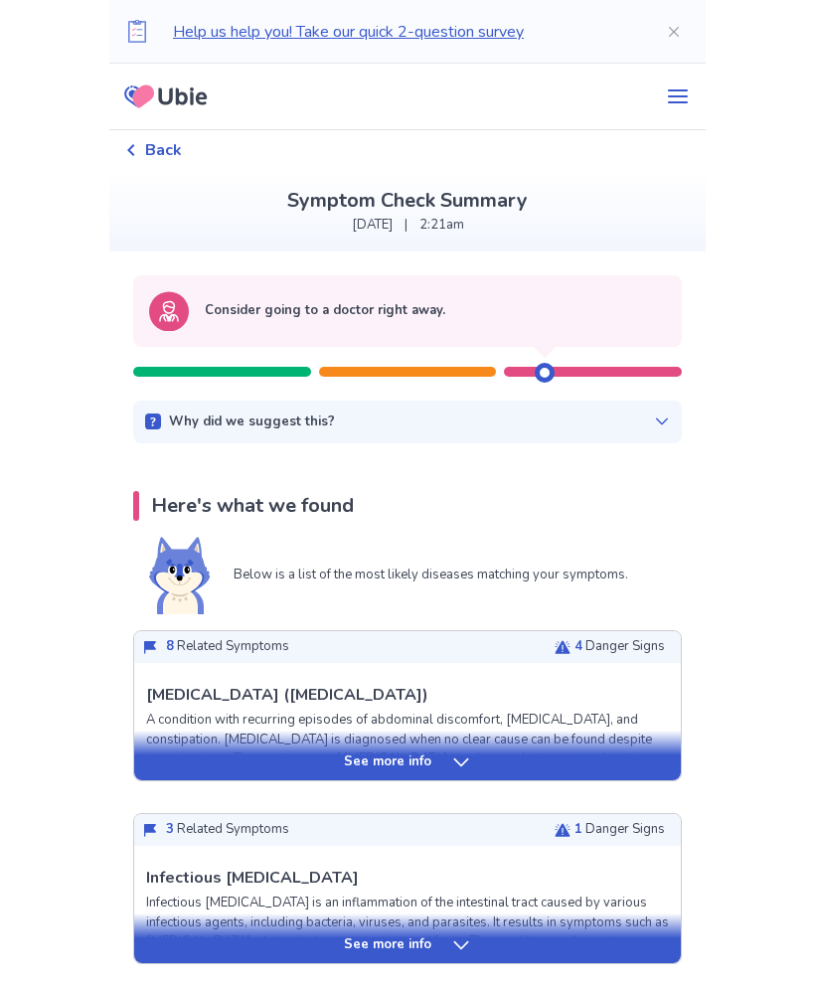
click at [654, 421] on icon at bounding box center [662, 422] width 16 height 16
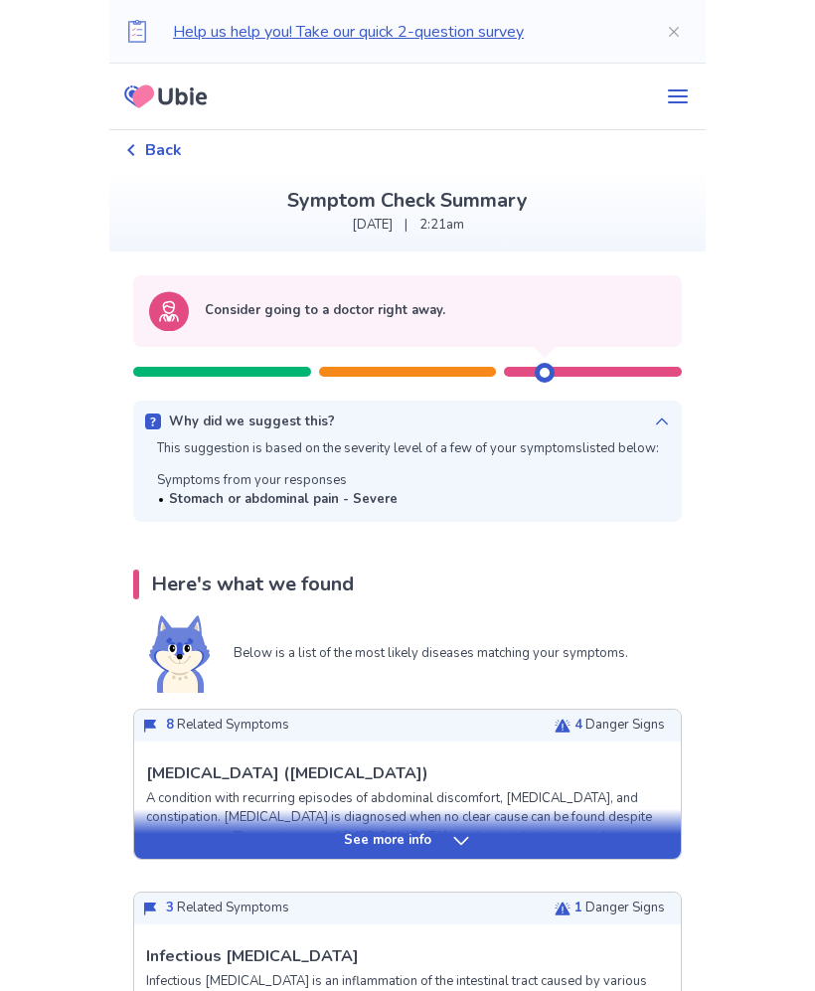
click at [669, 421] on div "Why did we suggest this? This suggestion is based on the severity level of a fe…" at bounding box center [407, 461] width 549 height 121
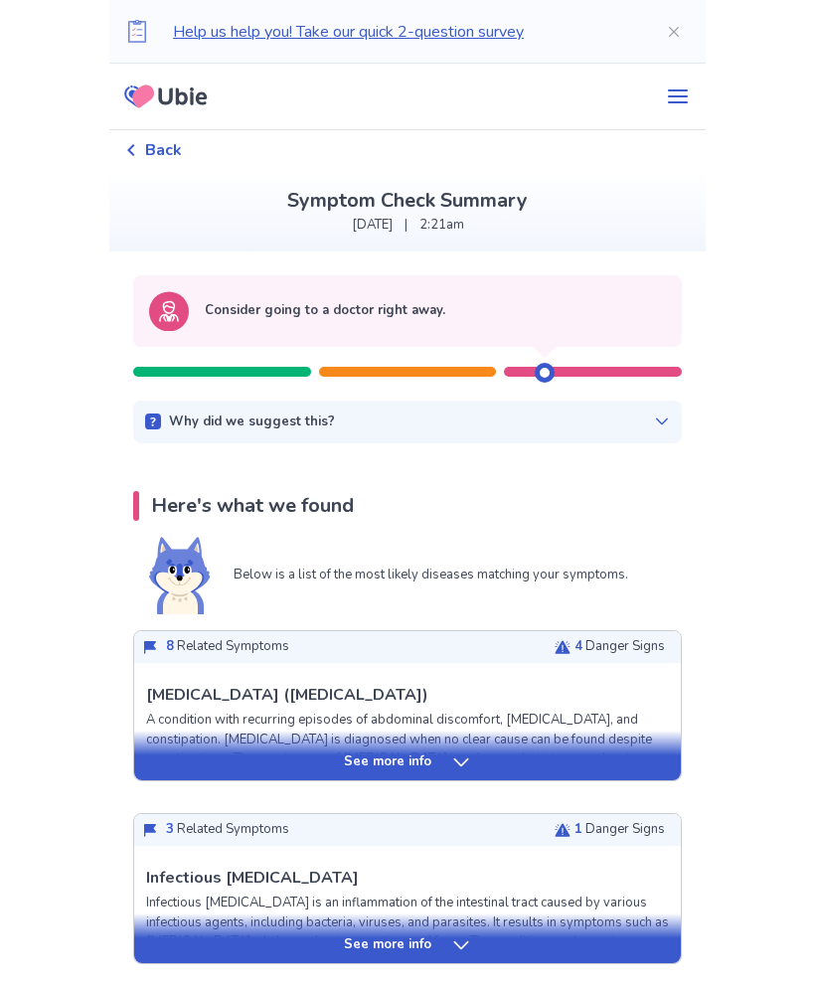
click at [544, 754] on div "See more info" at bounding box center [407, 763] width 547 height 20
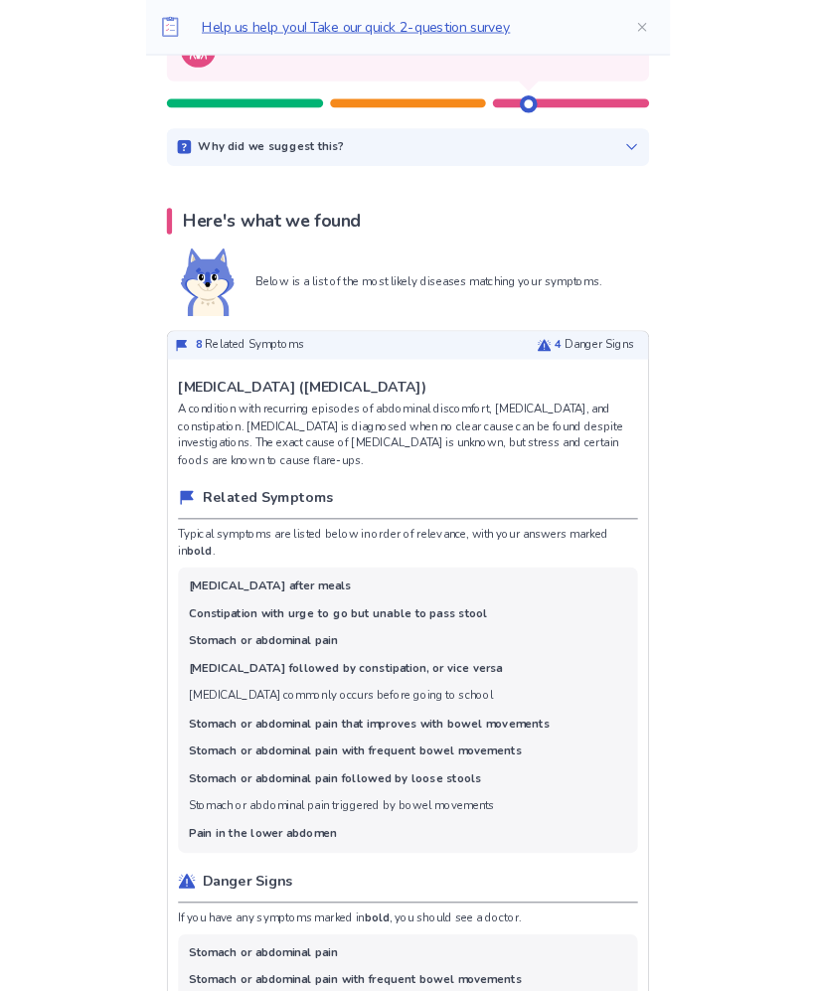
scroll to position [310, 0]
